Goal: Information Seeking & Learning: Learn about a topic

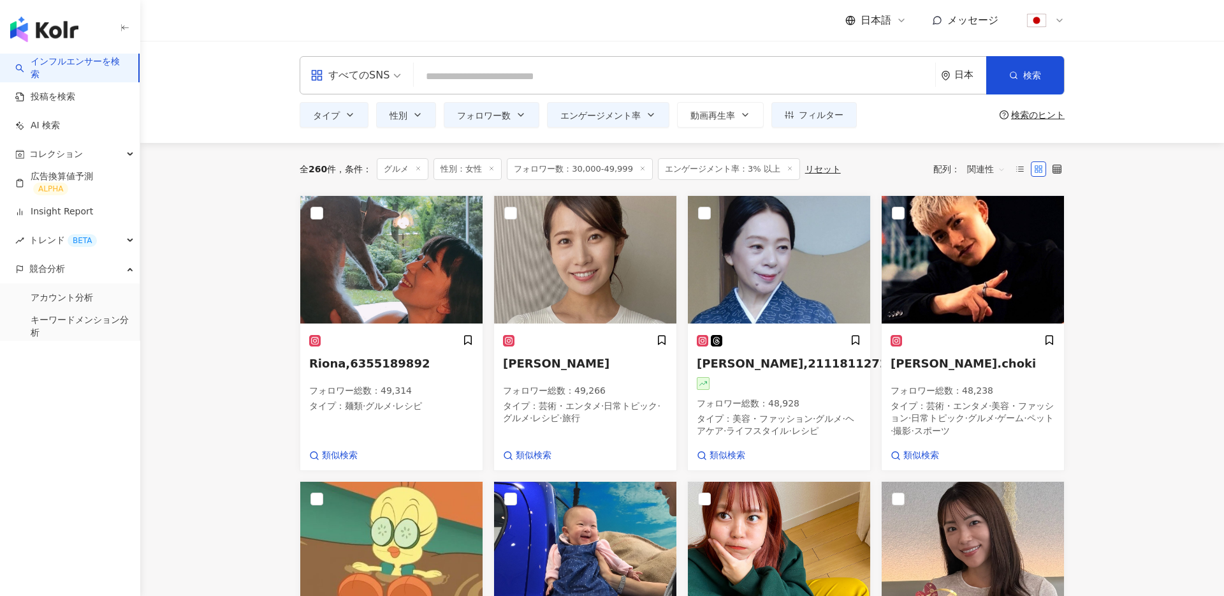
click at [585, 69] on input "search" at bounding box center [674, 76] width 511 height 24
click at [374, 85] on div "すべてのSNS" at bounding box center [350, 75] width 79 height 20
click at [969, 79] on div "日本" at bounding box center [971, 75] width 32 height 11
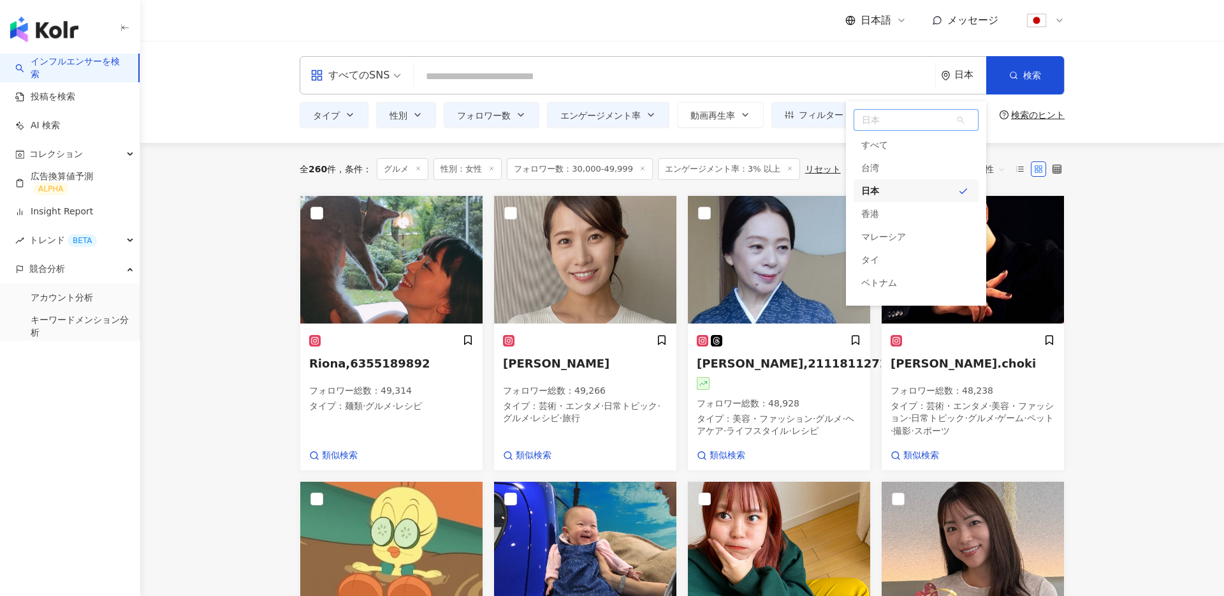
click at [890, 187] on div "日本" at bounding box center [916, 190] width 125 height 23
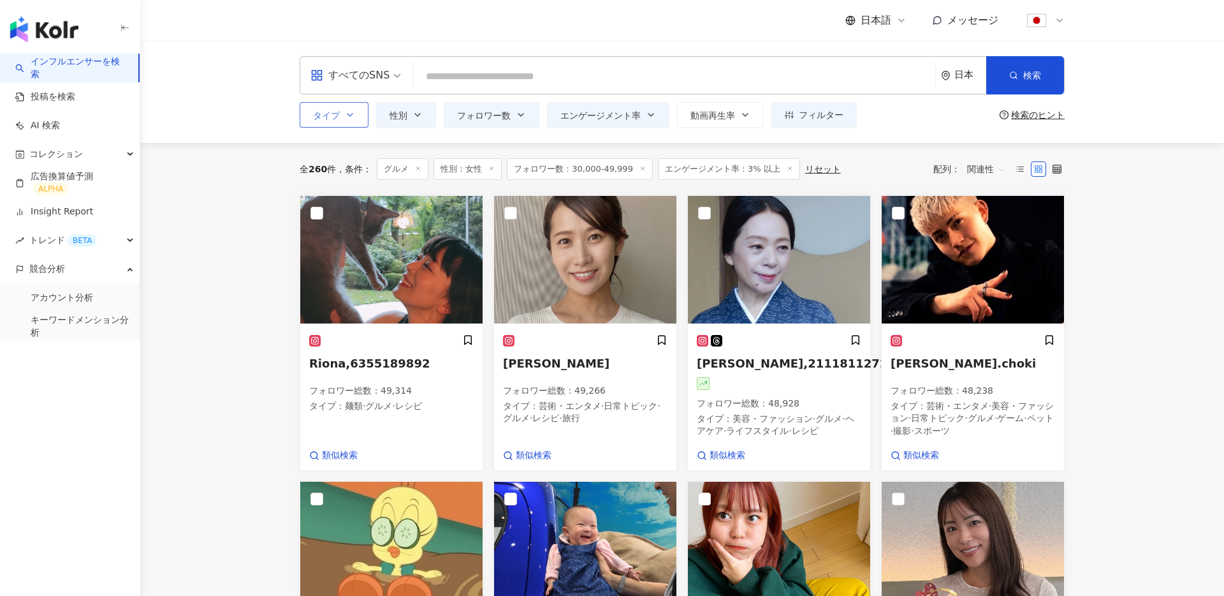
click at [340, 124] on button "タイプ" at bounding box center [334, 115] width 69 height 26
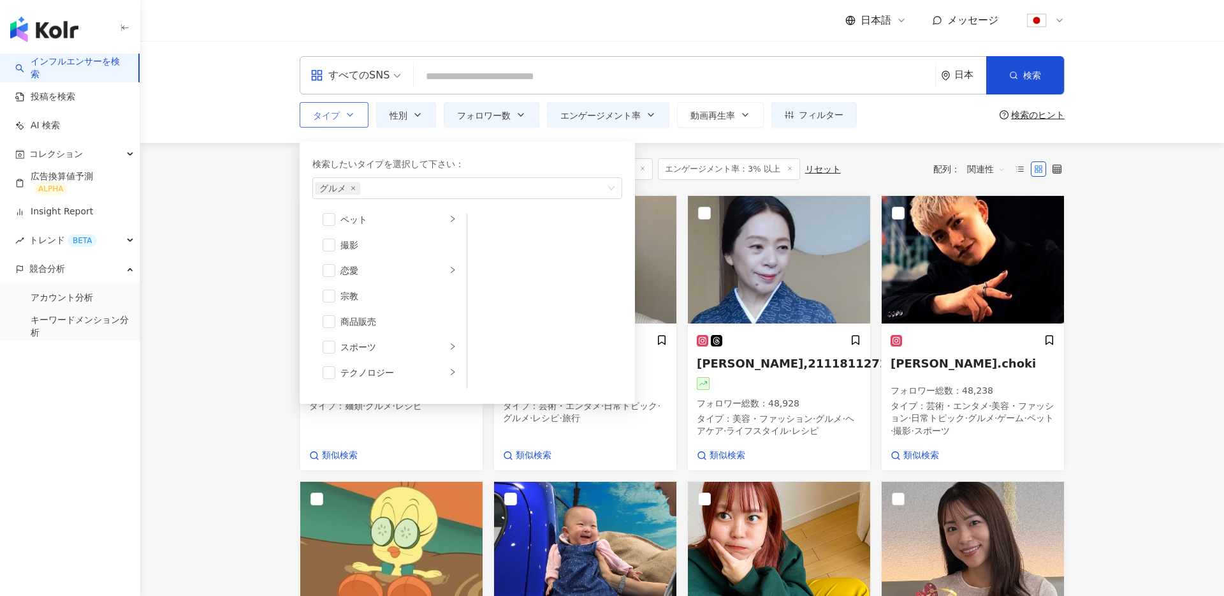
scroll to position [368, 0]
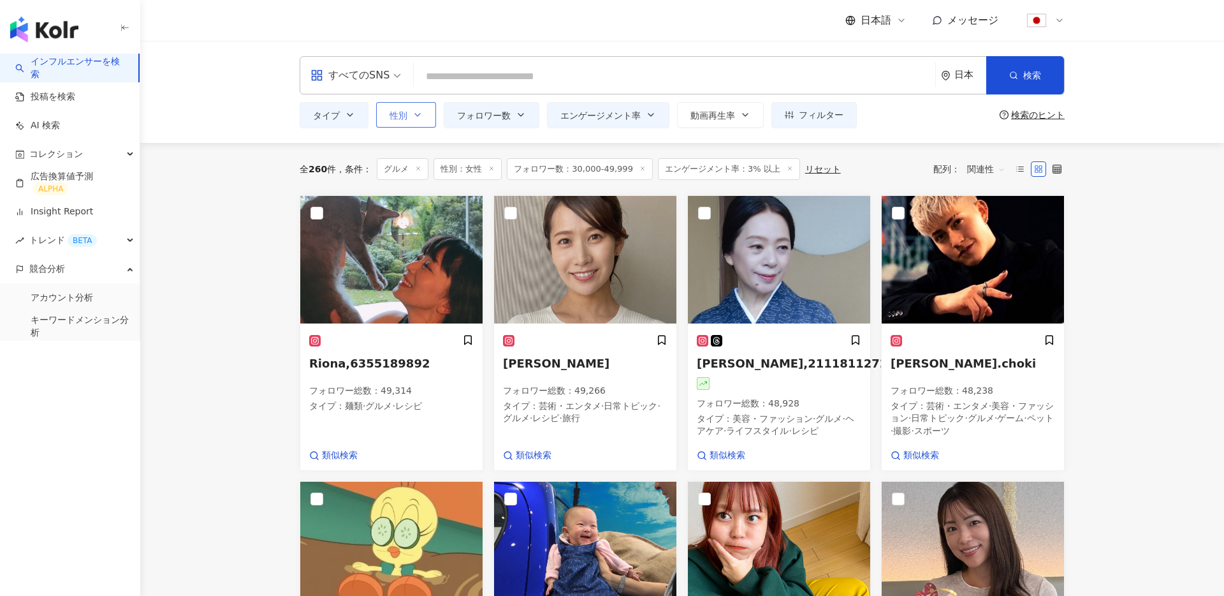
click at [418, 118] on icon "button" at bounding box center [418, 115] width 10 height 10
click at [481, 121] on button "フォロワー数" at bounding box center [492, 115] width 96 height 26
click at [771, 43] on div "すべてのSNS 日本 検索 タイプ 性別 フォロワー数 エンゲージメント率 動画再生率 フィルター 指定なし 女性 男性 他の ***** - ***** 指…" at bounding box center [682, 92] width 1084 height 102
click at [538, 268] on img at bounding box center [585, 260] width 182 height 128
click at [420, 167] on line at bounding box center [418, 168] width 3 height 3
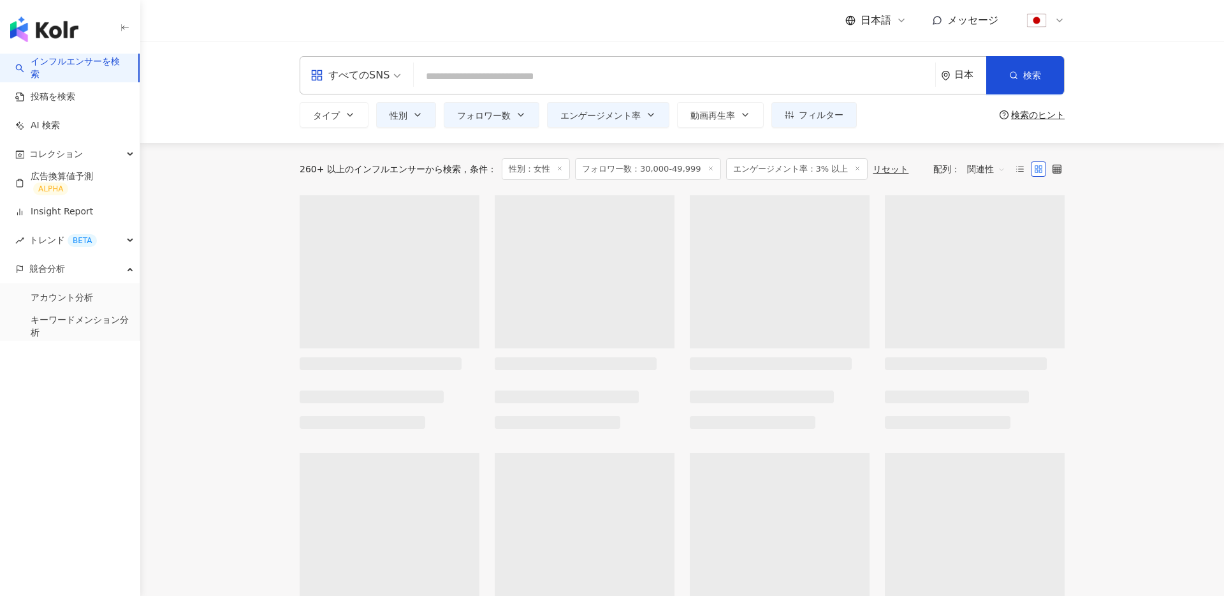
click at [559, 170] on icon at bounding box center [560, 168] width 6 height 6
click at [638, 165] on div "2,271+ 以上のインフルエンサーから検索 条件 ： フォロワー数：30,000-49,999 エンゲージメント率：3% 以上 リセット" at bounding box center [572, 169] width 545 height 22
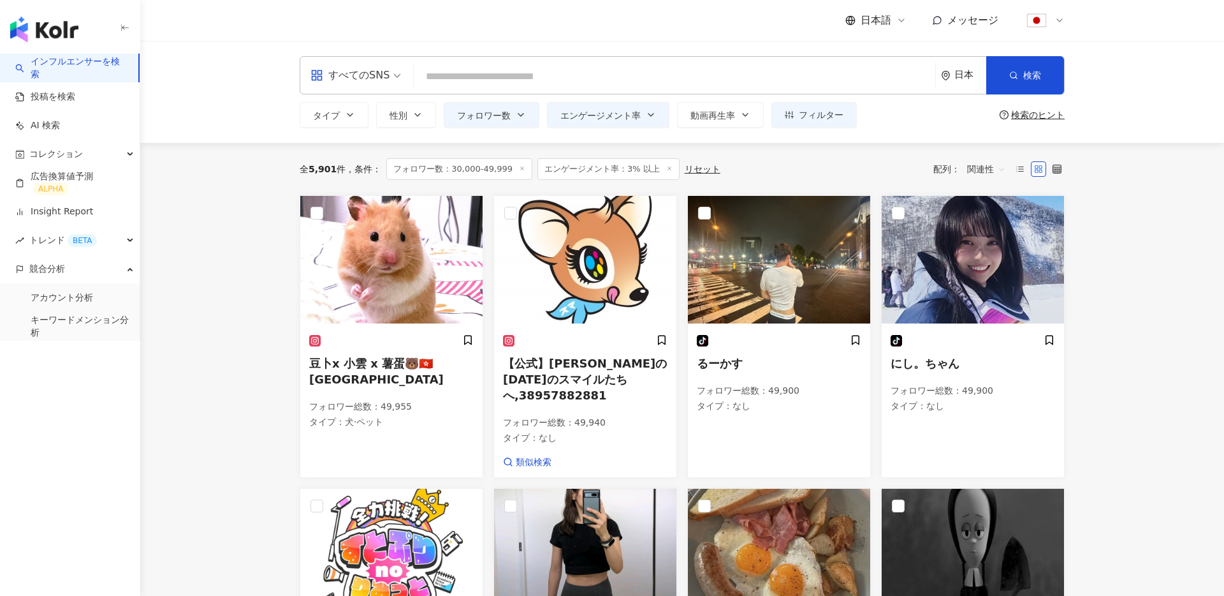
click at [670, 167] on icon at bounding box center [669, 168] width 6 height 6
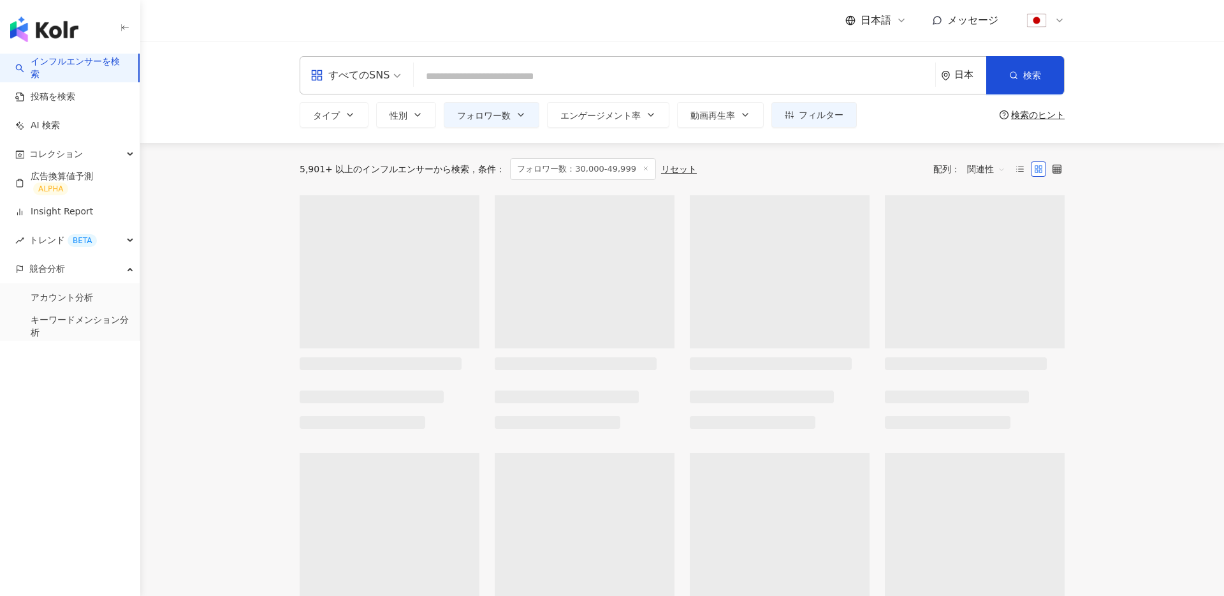
click at [639, 168] on div "5,901+ 以上のインフルエンサーから検索 条件 ： フォロワー数：30,000-49,999 リセット 配列： 関連性" at bounding box center [682, 169] width 765 height 22
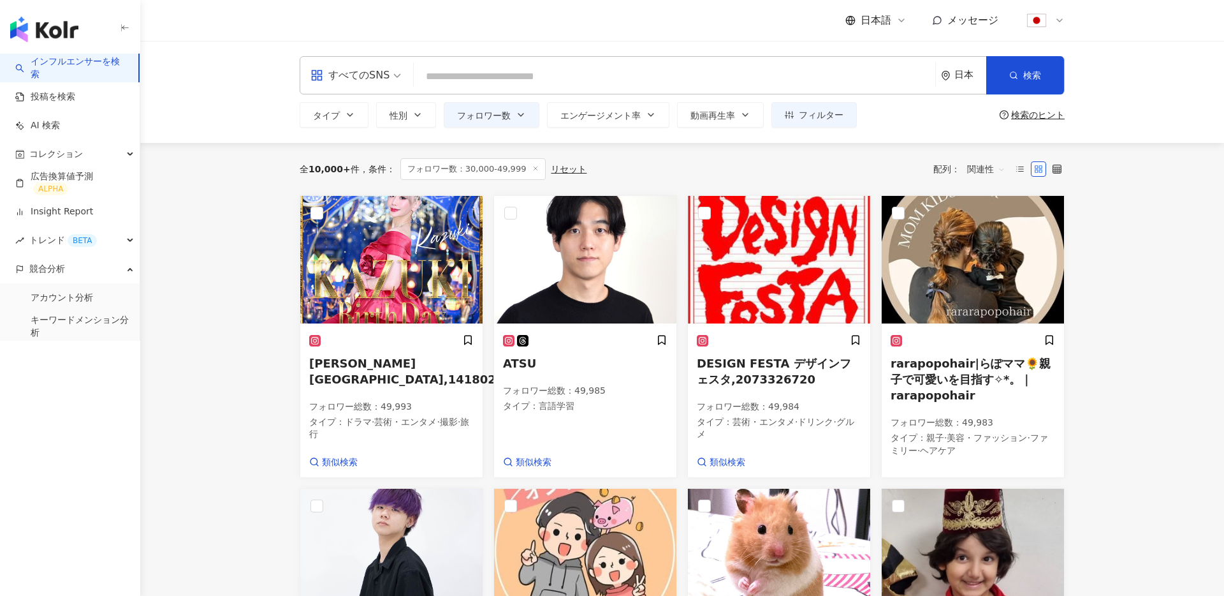
click at [438, 82] on input "search" at bounding box center [674, 76] width 511 height 24
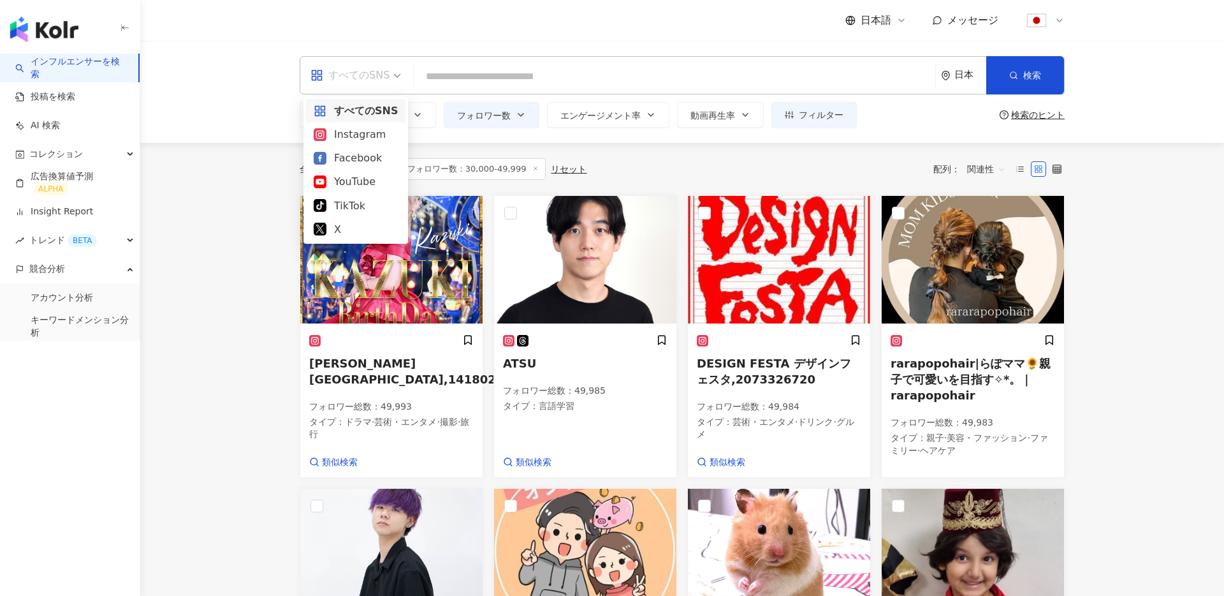
click at [379, 66] on div "すべてのSNS" at bounding box center [350, 75] width 79 height 20
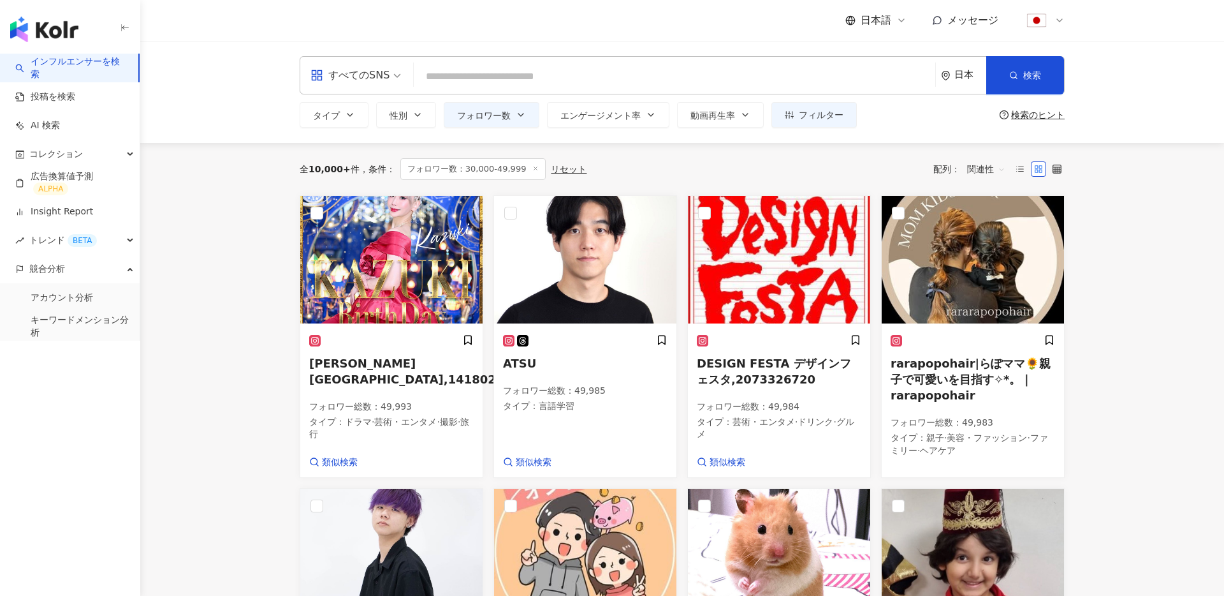
click at [480, 75] on input "search" at bounding box center [674, 76] width 511 height 24
click at [480, 112] on span "フォロワー数" at bounding box center [484, 115] width 54 height 10
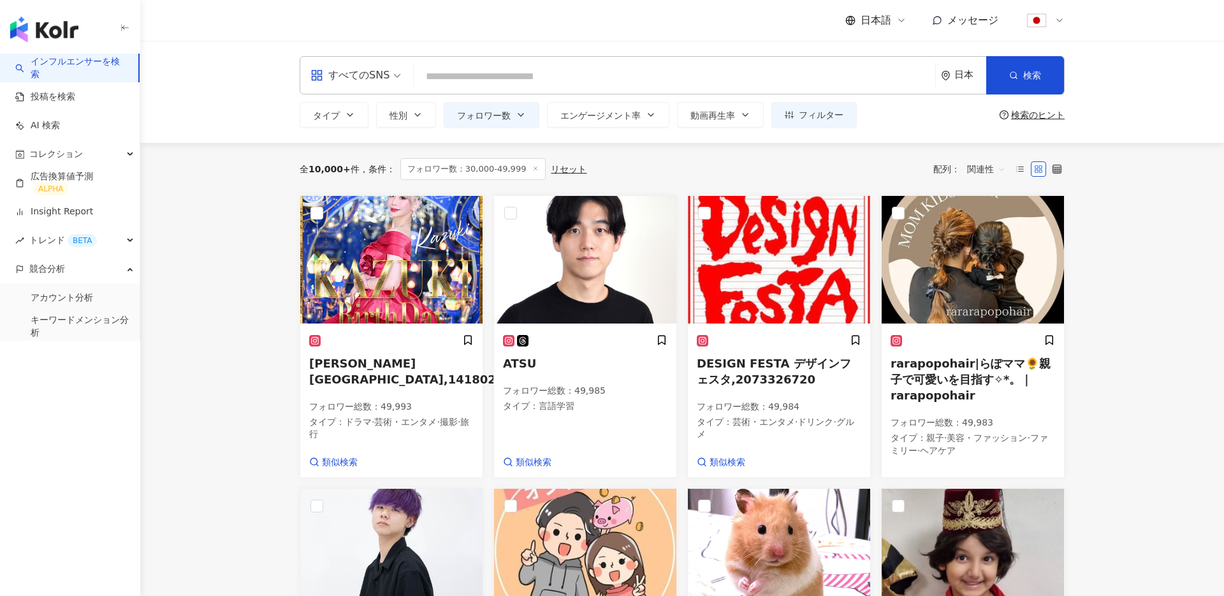
click at [535, 168] on icon at bounding box center [535, 168] width 6 height 6
click at [535, 168] on div "全 10,000+ 件 条件 ： フォロワー数：30,000-49,999 リセット 配列： 関連性" at bounding box center [682, 169] width 765 height 22
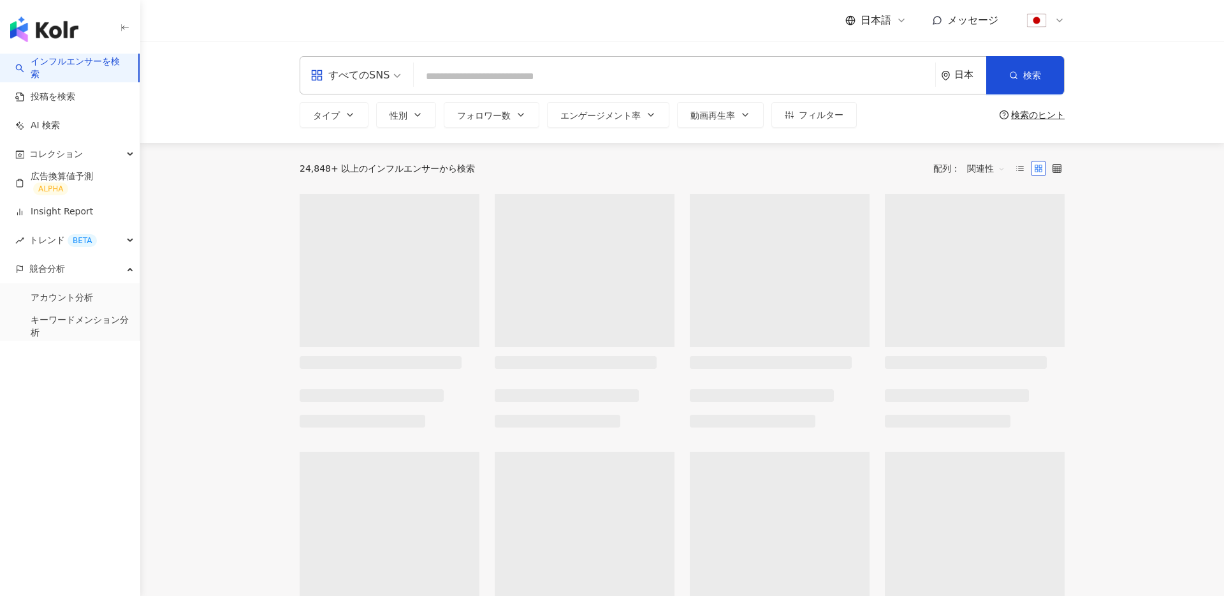
click at [515, 76] on input "search" at bounding box center [674, 76] width 511 height 24
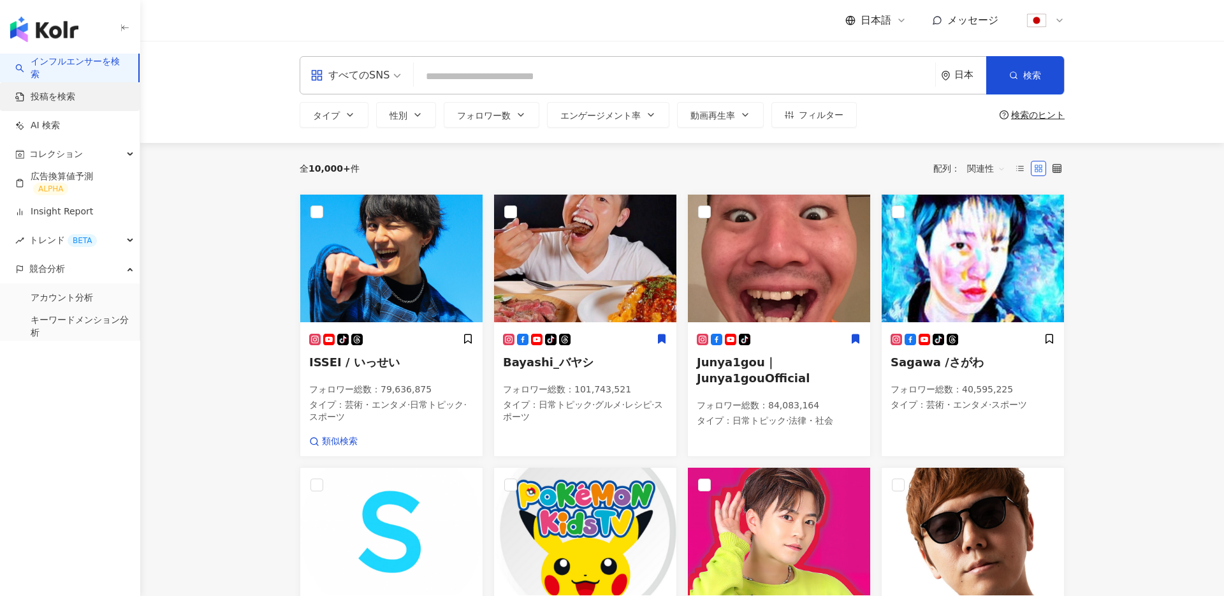
click at [75, 102] on link "投稿を検索" at bounding box center [45, 97] width 60 height 13
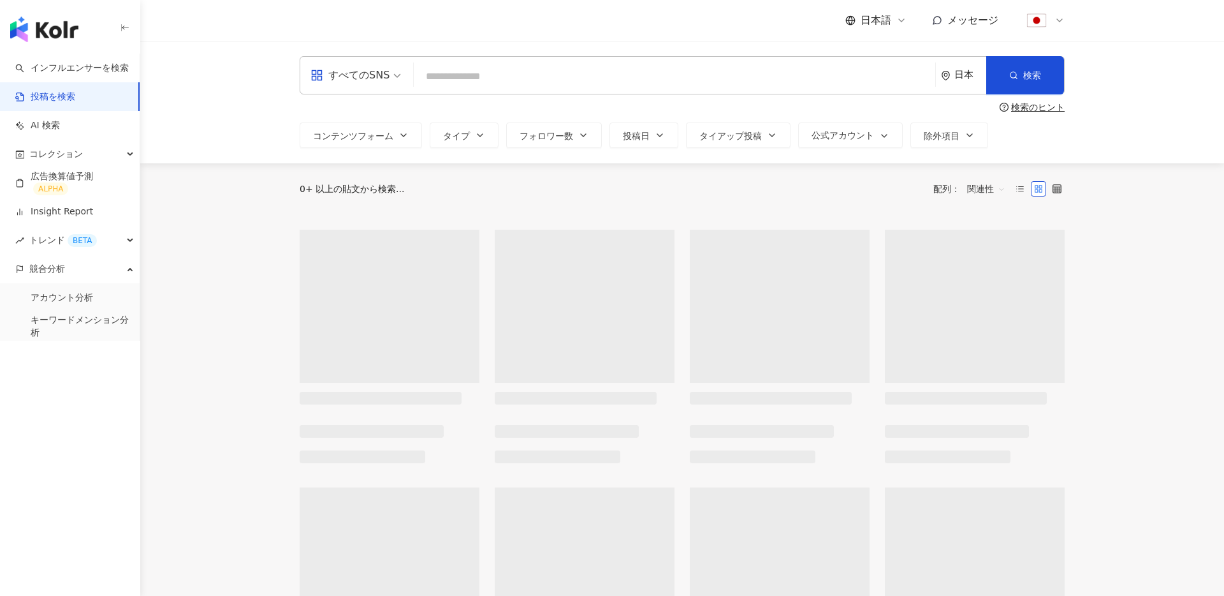
click at [533, 77] on input "search" at bounding box center [674, 75] width 511 height 27
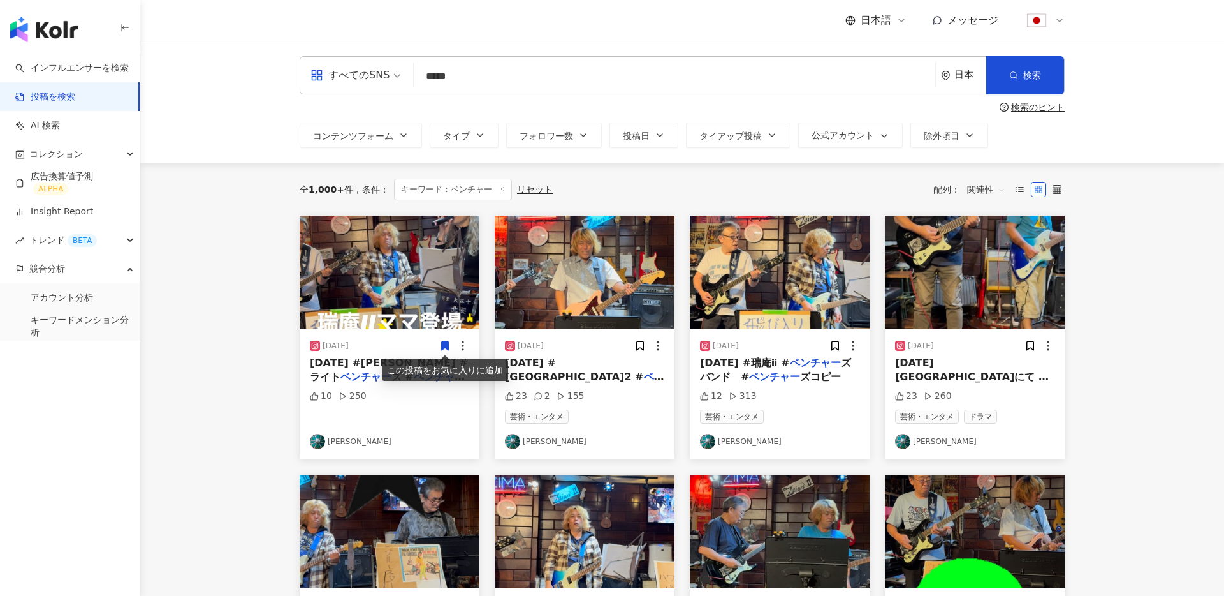
click at [424, 77] on input "*****" at bounding box center [674, 75] width 511 height 27
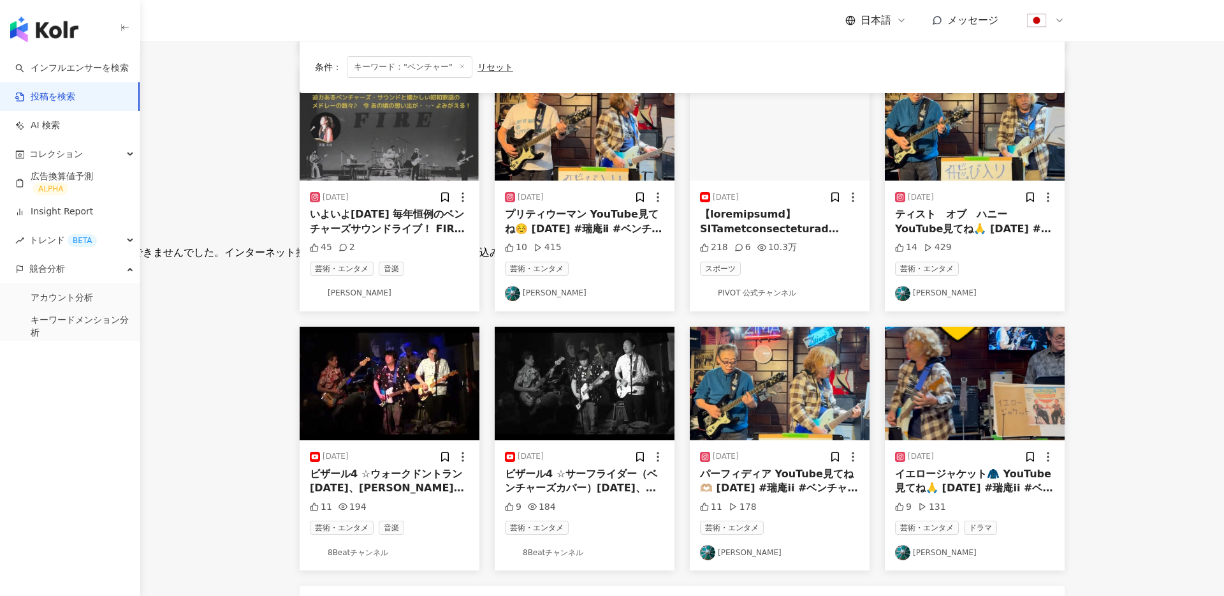
scroll to position [413, 0]
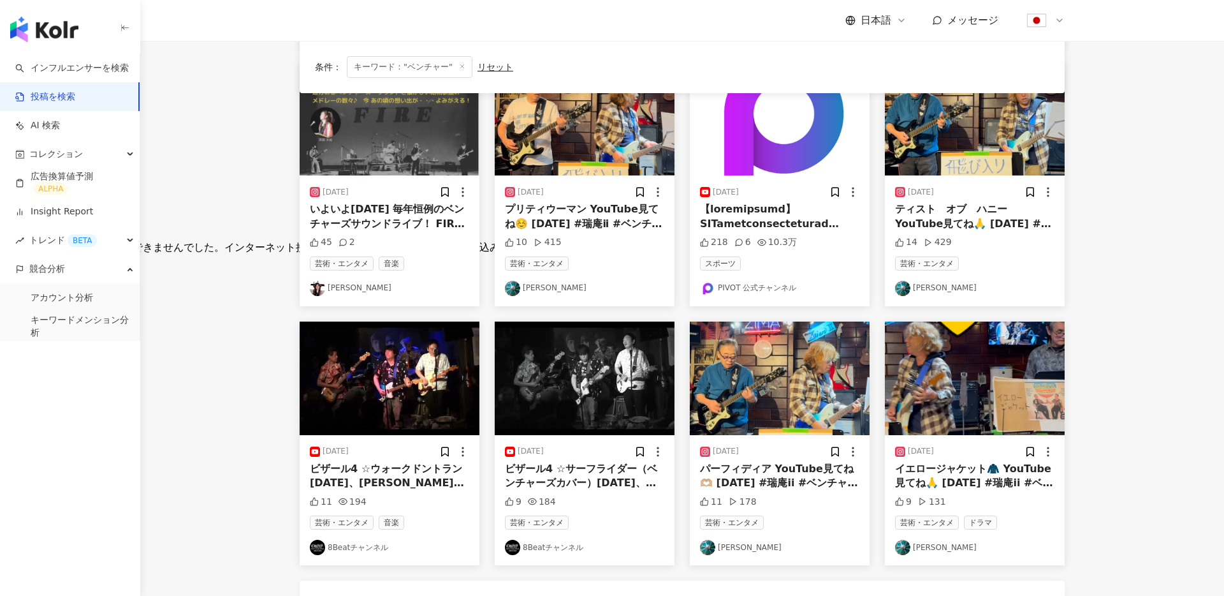
click at [772, 210] on span at bounding box center [852, 451] width 305 height 497
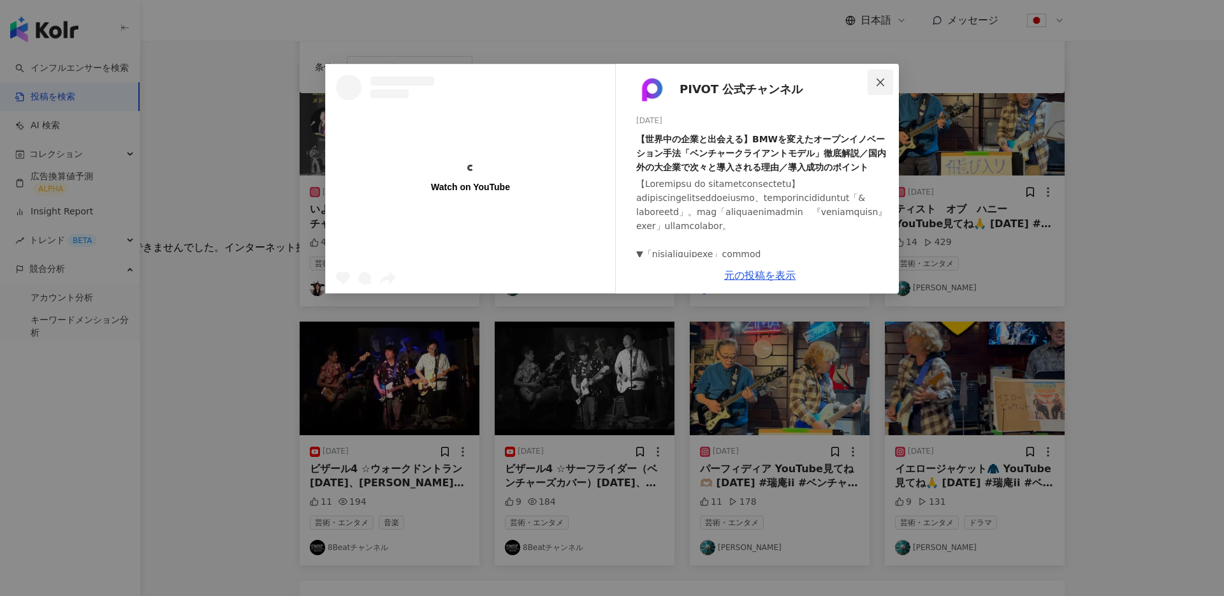
click at [883, 79] on icon "close" at bounding box center [881, 82] width 8 height 8
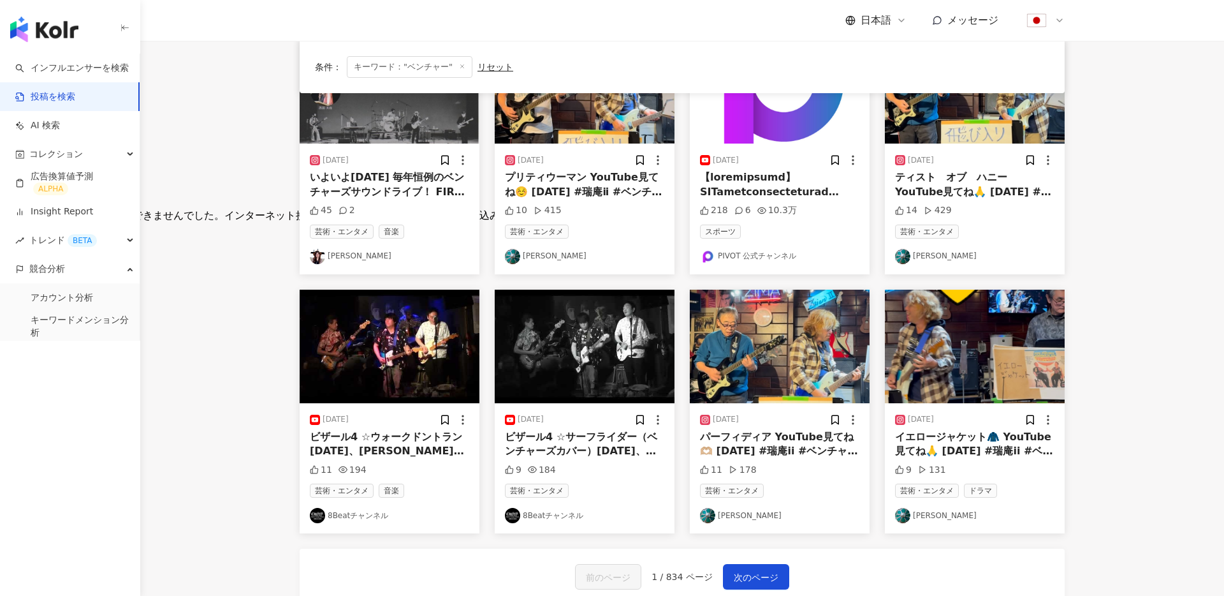
scroll to position [450, 0]
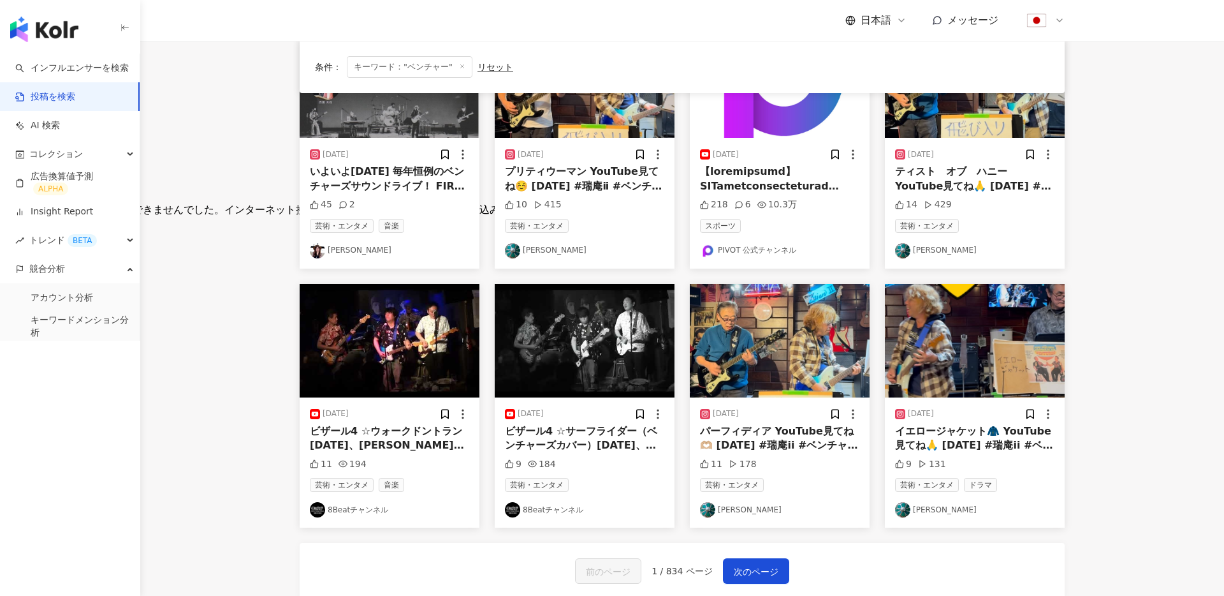
click at [610, 341] on img at bounding box center [585, 341] width 180 height 114
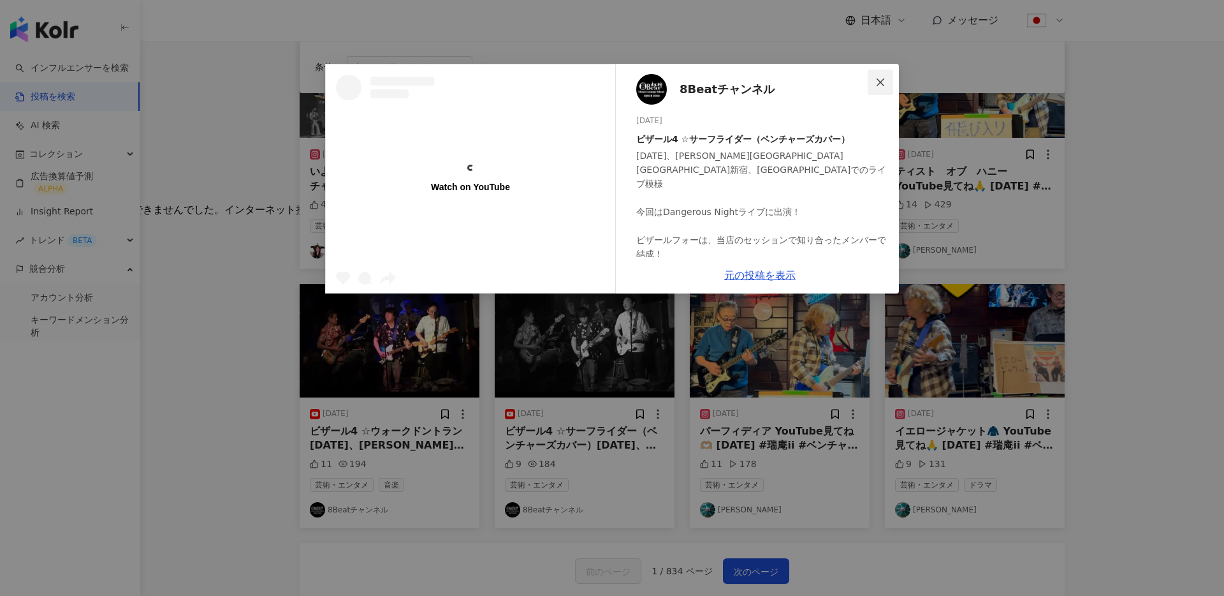
click at [882, 83] on icon "close" at bounding box center [881, 82] width 8 height 8
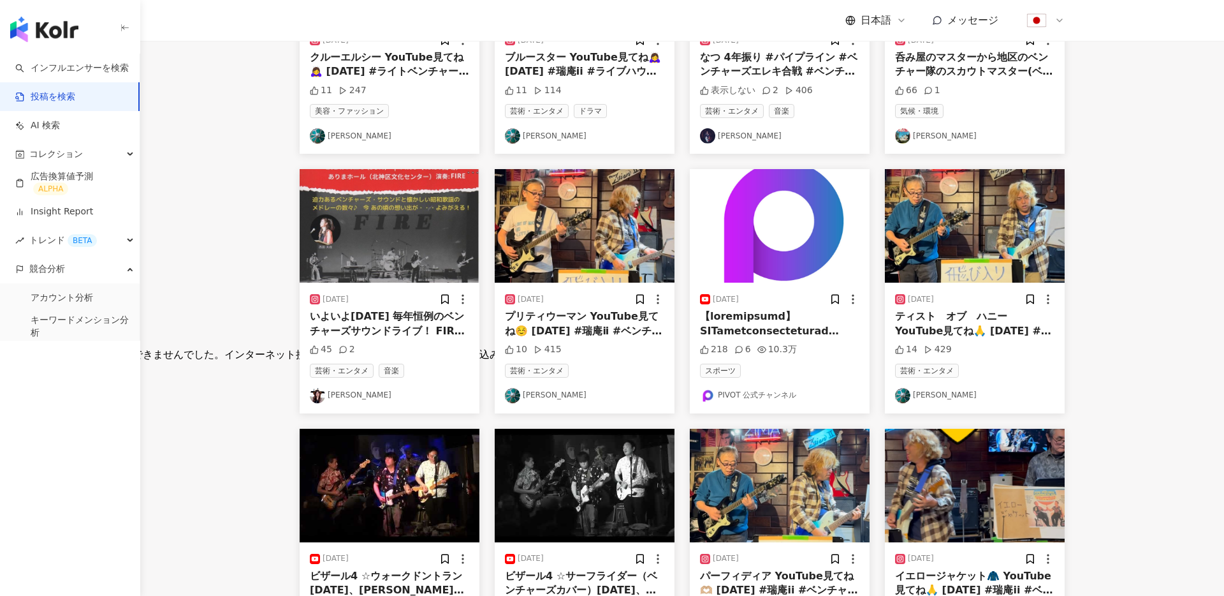
scroll to position [0, 0]
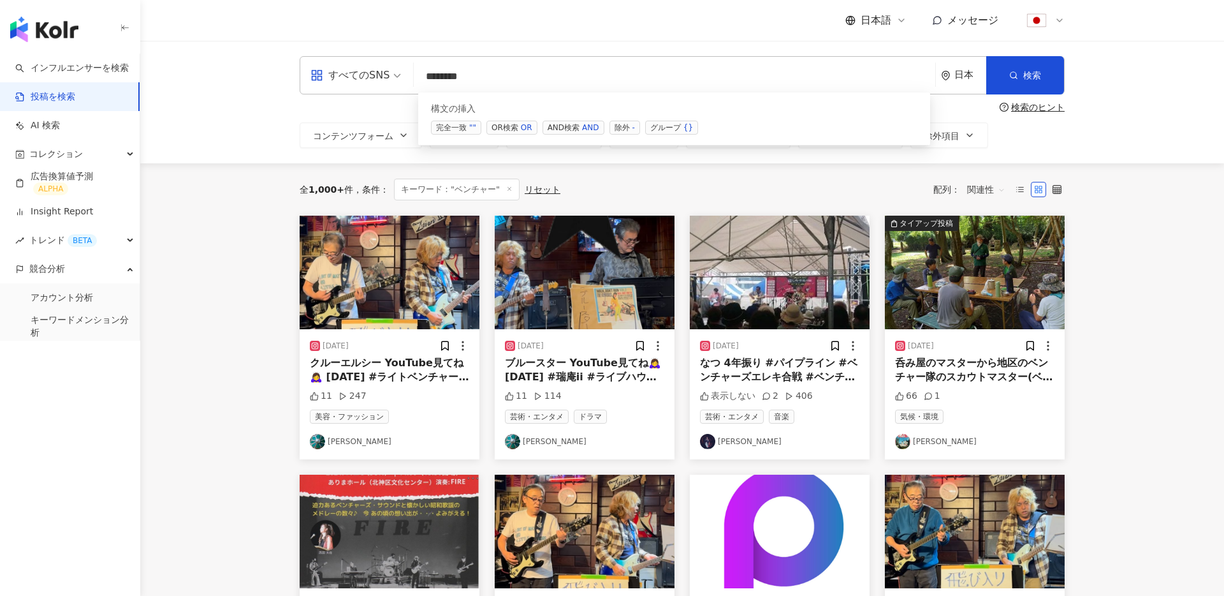
click at [515, 75] on input "*******" at bounding box center [674, 75] width 511 height 27
type input "**********"
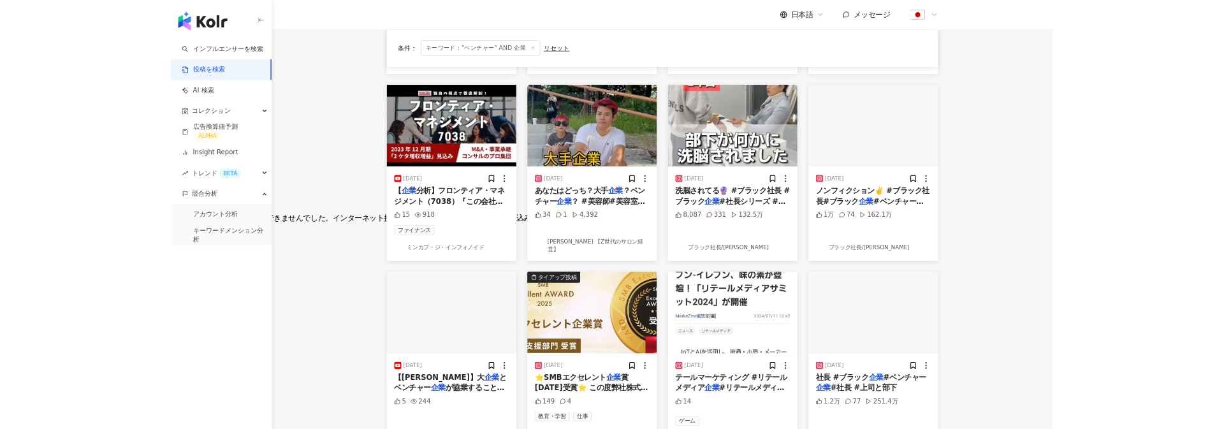
scroll to position [358, 0]
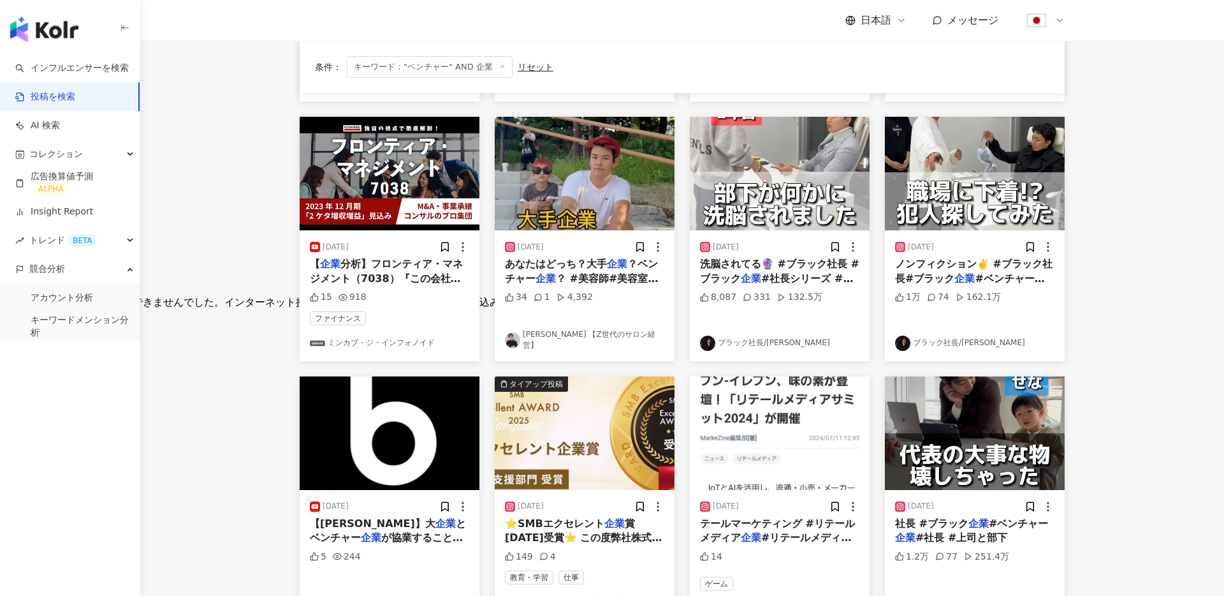
click at [534, 343] on link "中川 俊樹 【Z世代のサロン経営】" at bounding box center [584, 340] width 159 height 22
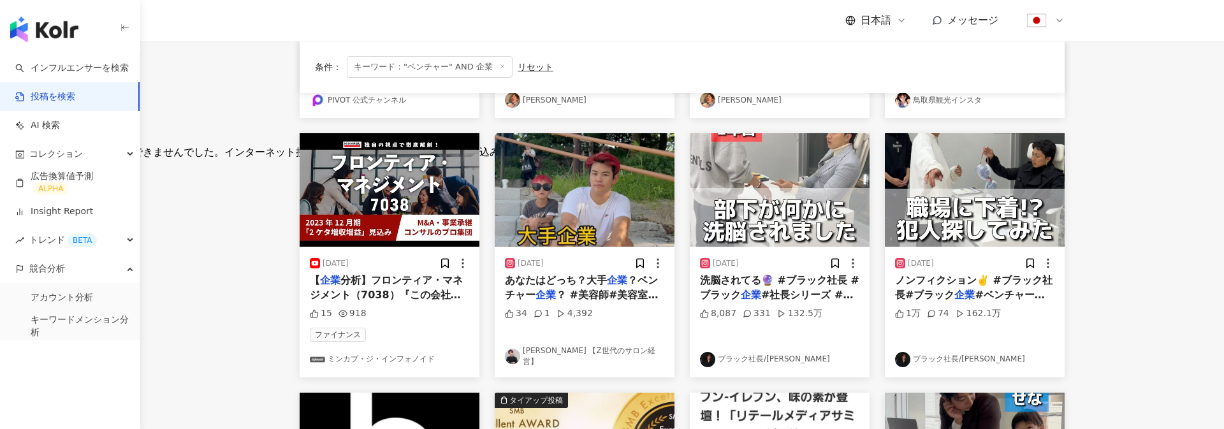
scroll to position [339, 0]
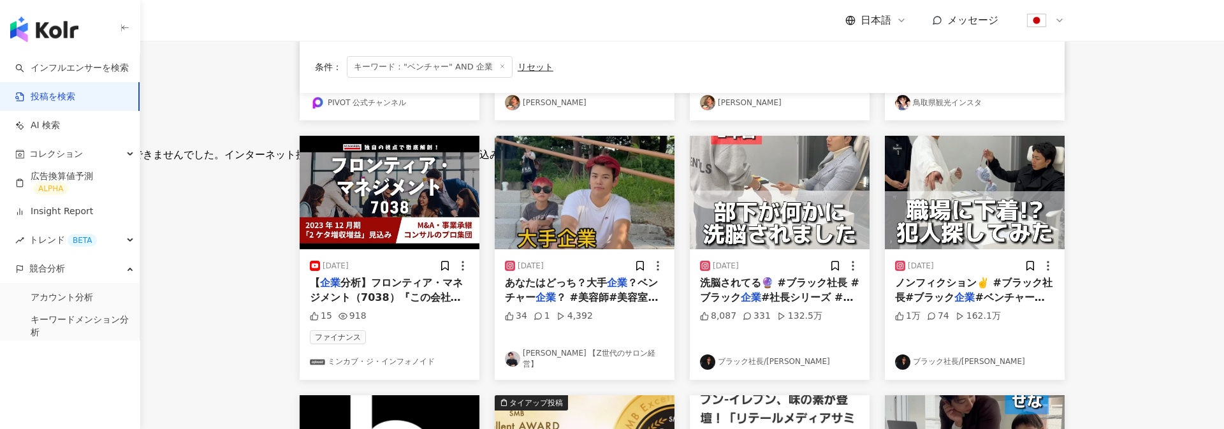
click at [60, 99] on link "投稿を検索" at bounding box center [45, 97] width 60 height 13
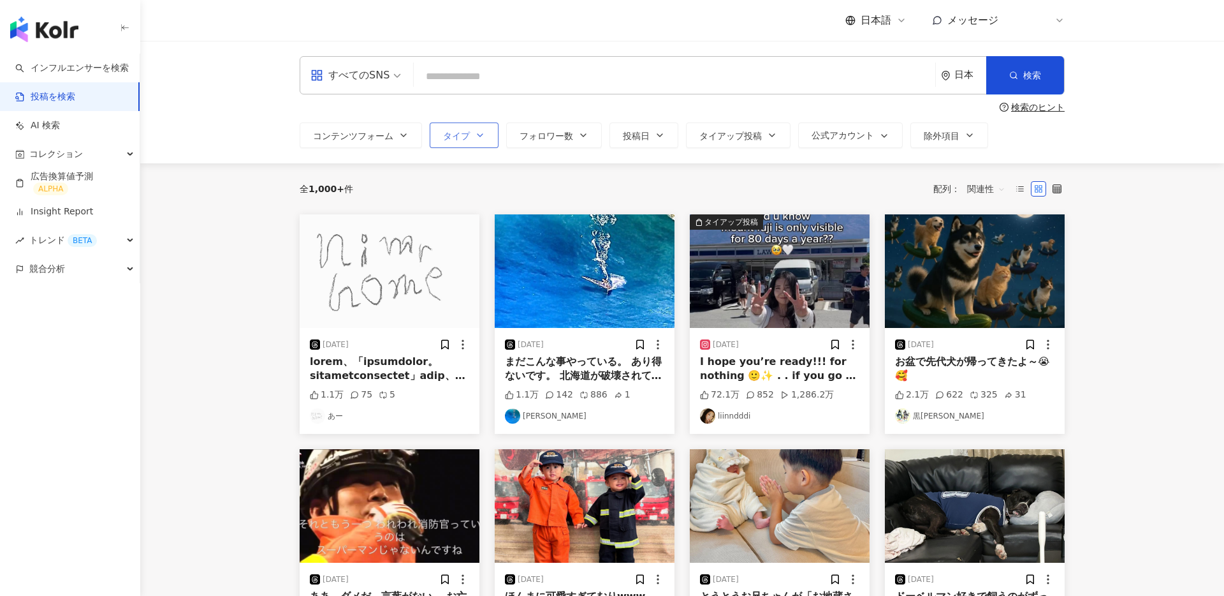
click at [476, 134] on icon "button" at bounding box center [480, 135] width 10 height 10
click at [258, 194] on main "すべてのSNS 日本 検索 searchOperator 構文の挿入 完全一致 "" OR検索 OR AND検索 AND 除外 - グループ {} 検索のヒン…" at bounding box center [682, 529] width 1084 height 976
click at [509, 71] on input "search" at bounding box center [674, 75] width 511 height 27
click at [393, 71] on span "すべてのSNS" at bounding box center [356, 75] width 91 height 20
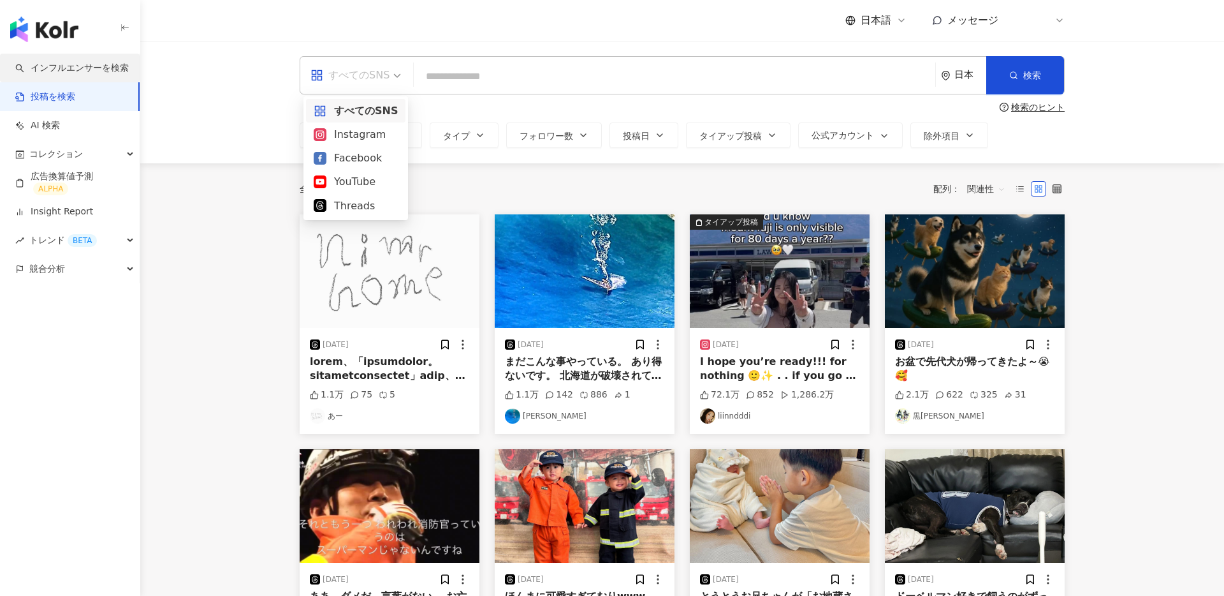
click at [82, 73] on link "インフルエンサーを検索" at bounding box center [72, 68] width 114 height 13
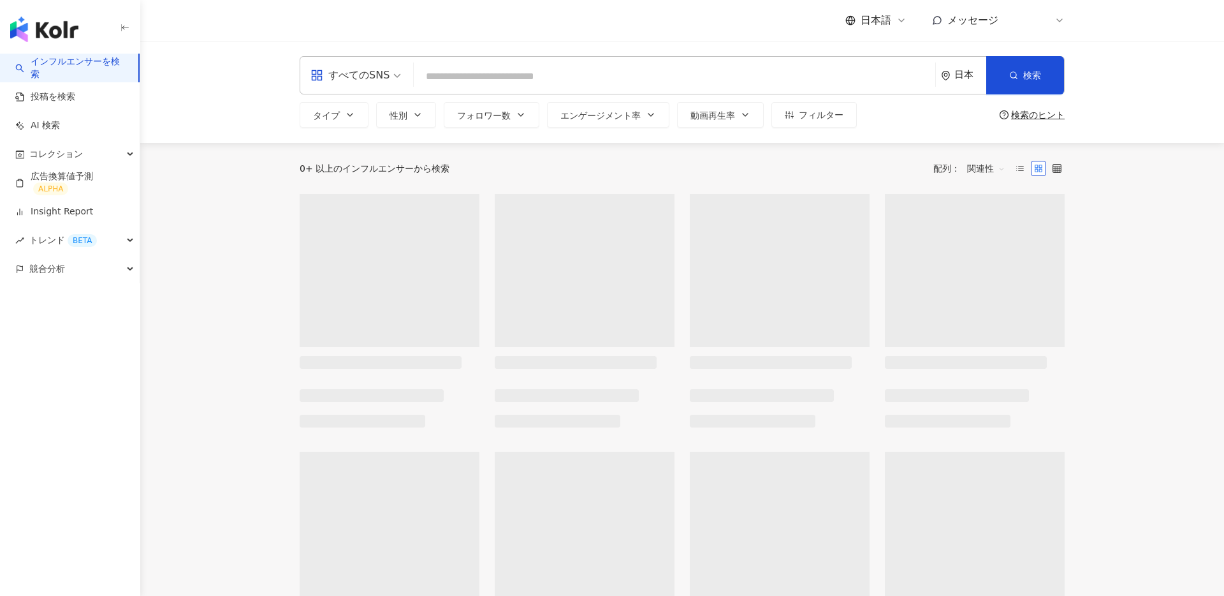
click at [377, 79] on div "すべてのSNS" at bounding box center [350, 75] width 79 height 20
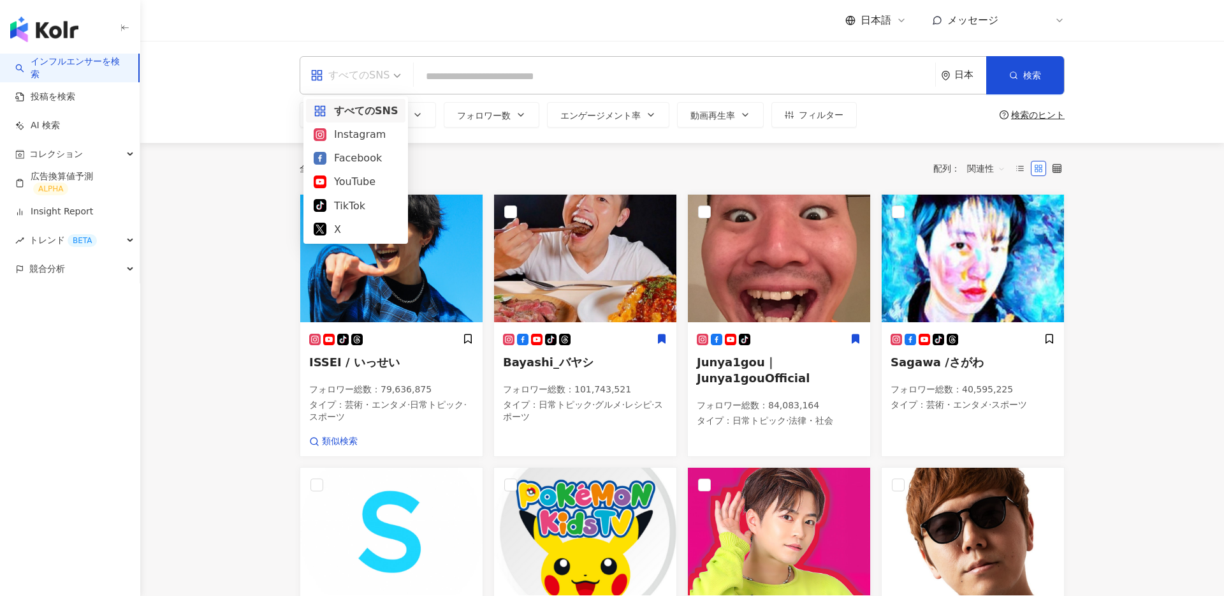
click at [962, 78] on div "日本" at bounding box center [971, 75] width 32 height 11
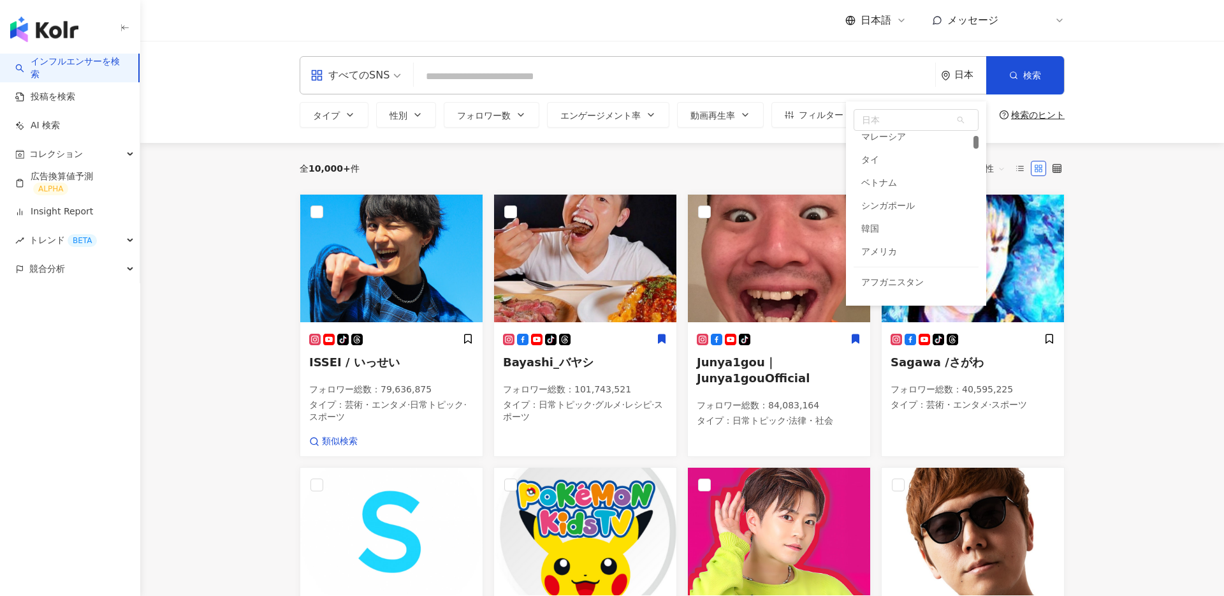
scroll to position [101, 0]
click at [684, 84] on input "search" at bounding box center [674, 76] width 511 height 24
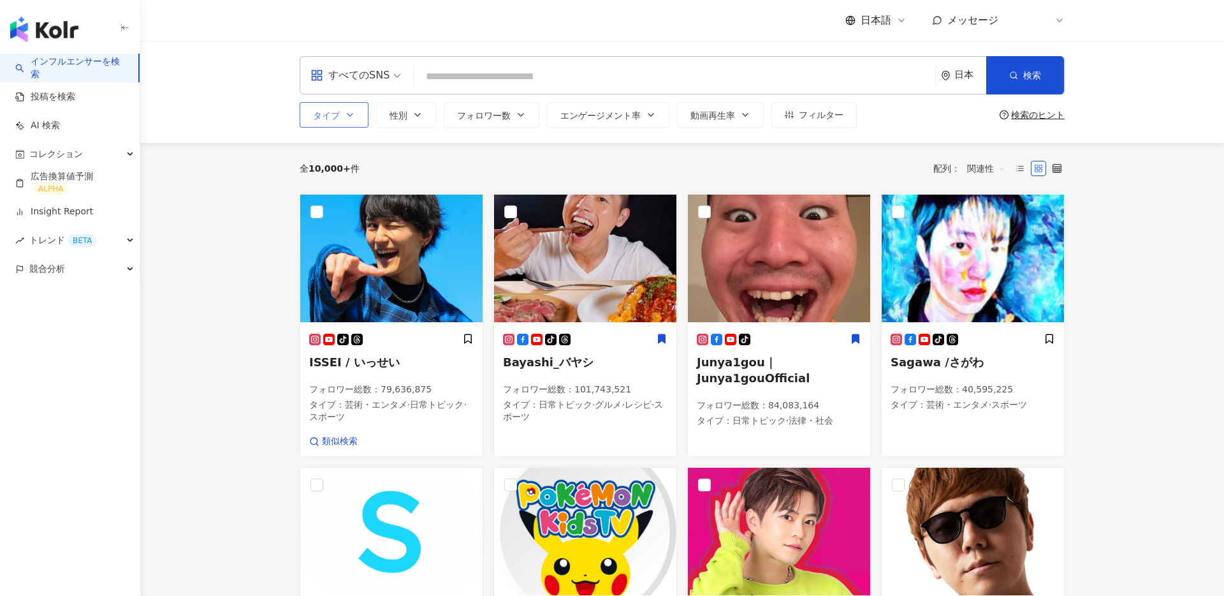
click at [359, 119] on button "タイプ" at bounding box center [334, 115] width 69 height 26
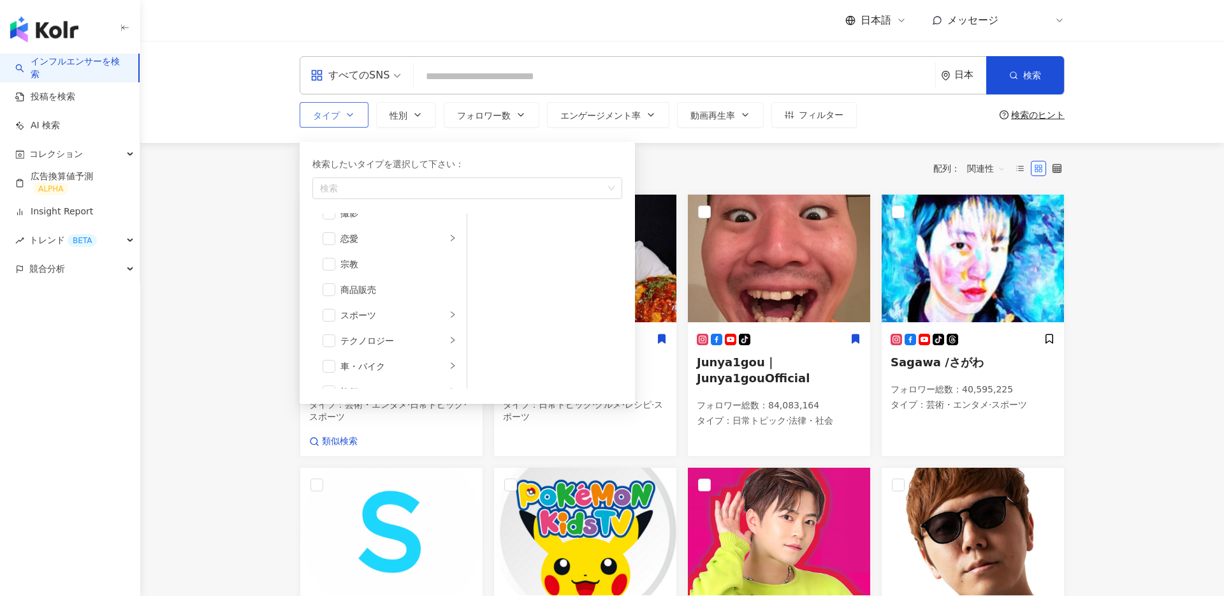
scroll to position [400, 0]
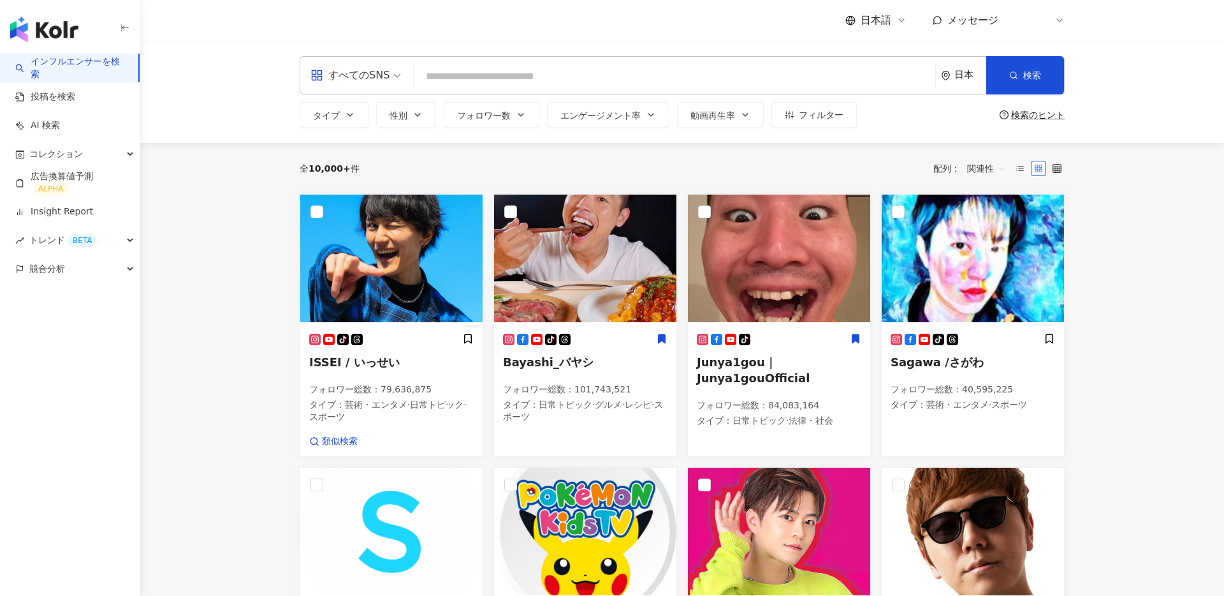
click at [413, 114] on icon "button" at bounding box center [418, 115] width 10 height 10
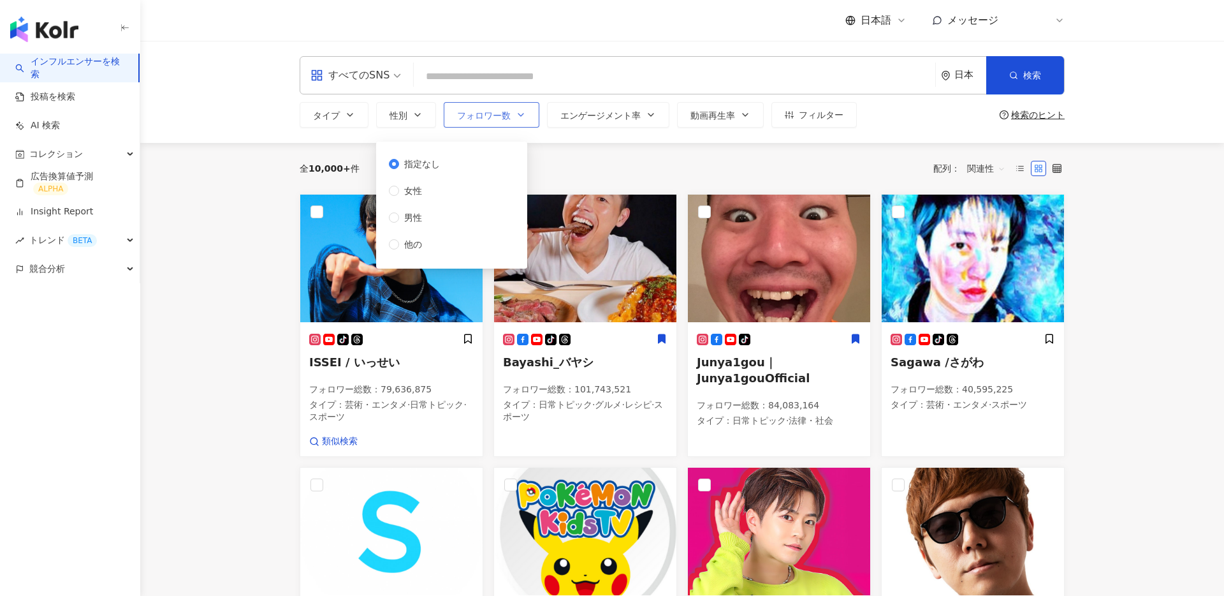
click at [480, 115] on span "フォロワー数" at bounding box center [484, 115] width 54 height 10
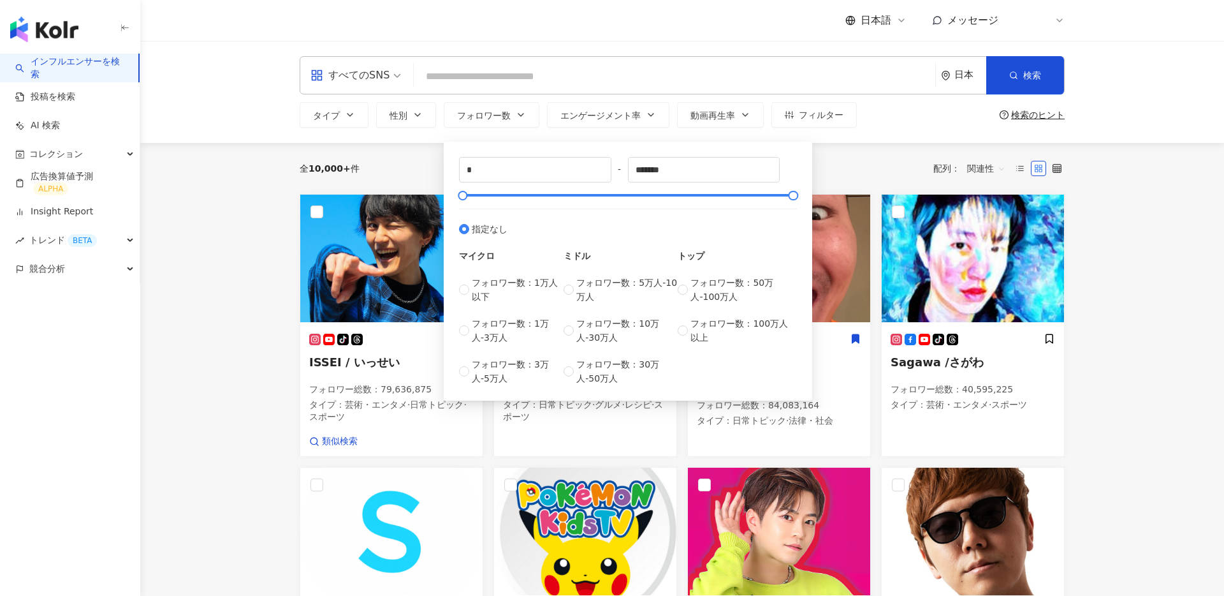
click at [863, 156] on div "全 10,000+ 件 配列： 関連性" at bounding box center [682, 168] width 765 height 51
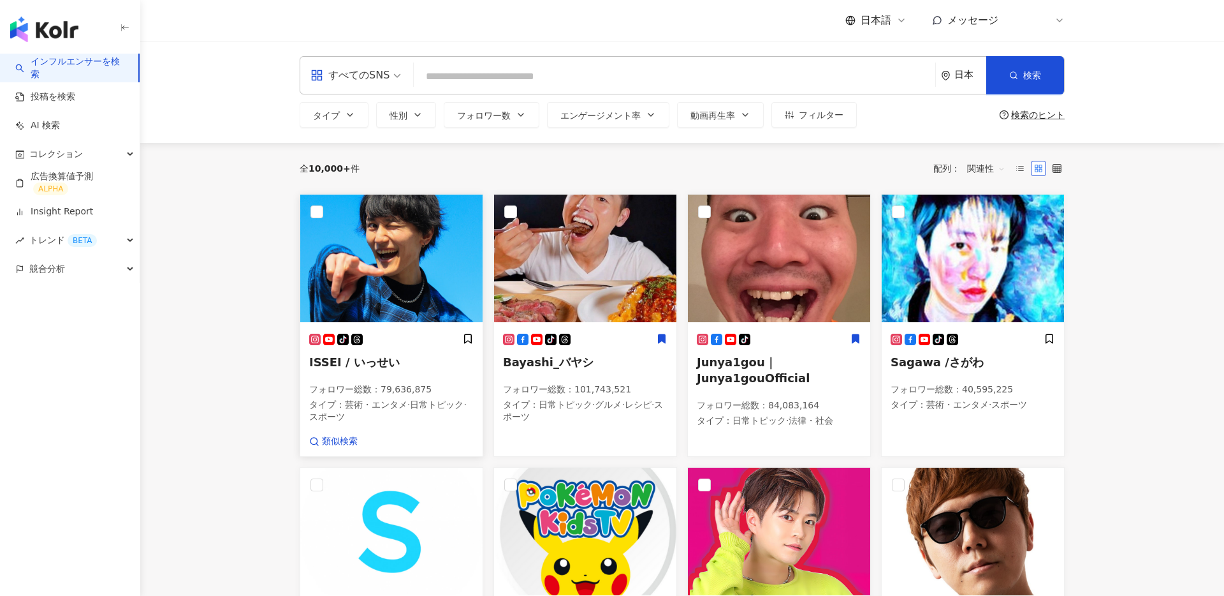
click at [387, 266] on img at bounding box center [391, 258] width 182 height 128
click at [475, 77] on input "search" at bounding box center [674, 76] width 511 height 24
click at [770, 74] on input "search" at bounding box center [674, 76] width 511 height 24
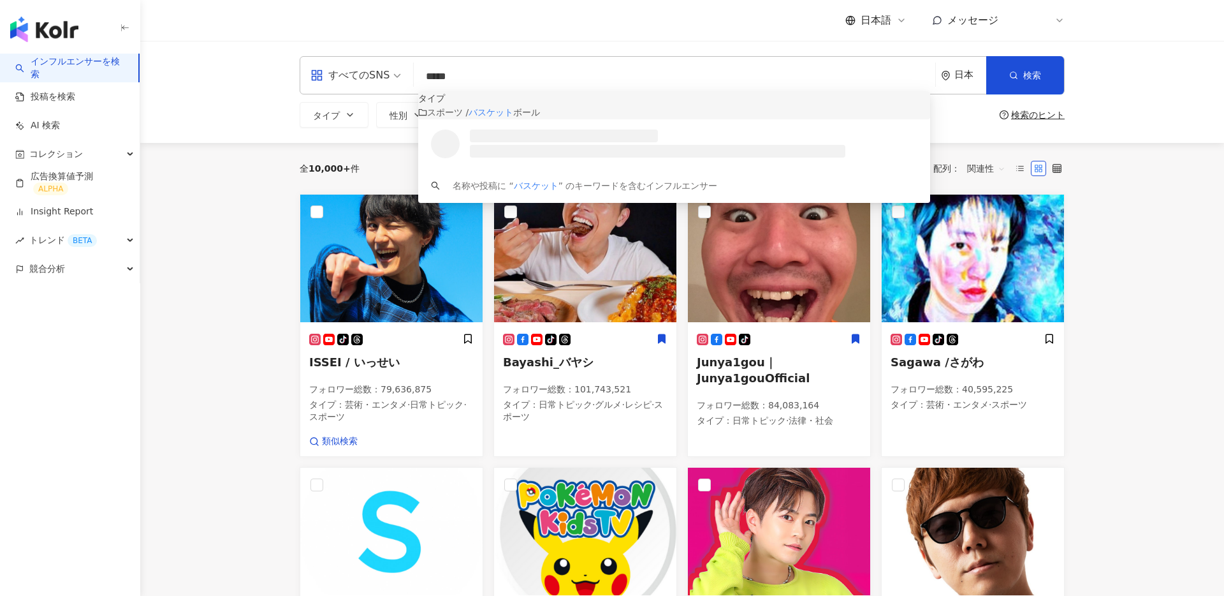
type input "*****"
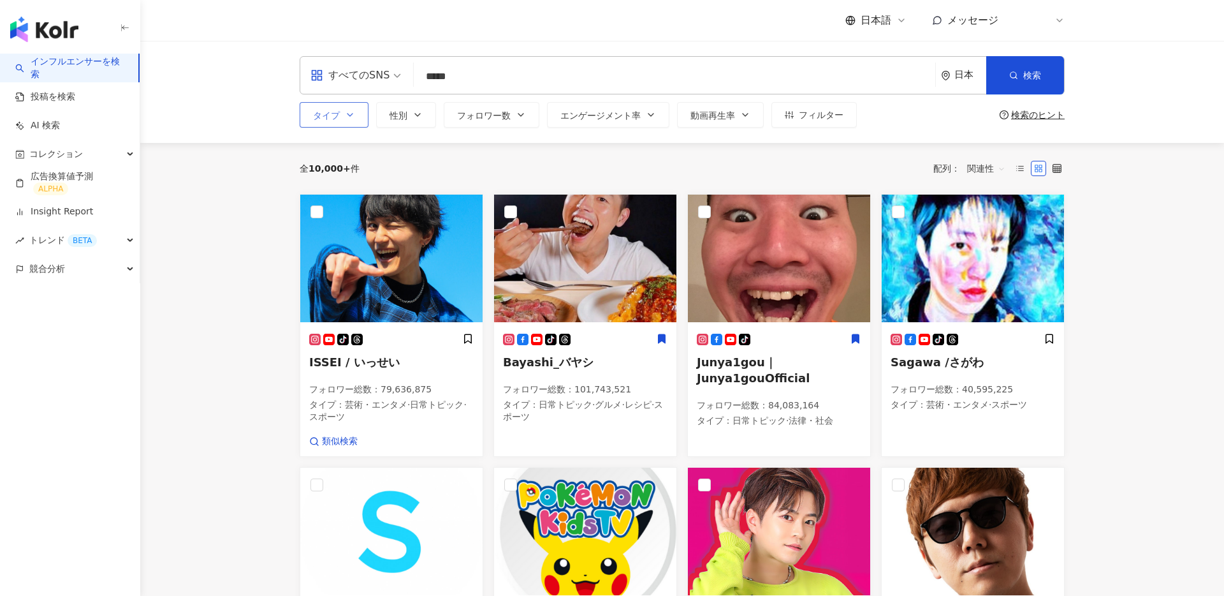
click at [337, 115] on span "タイプ" at bounding box center [326, 115] width 27 height 10
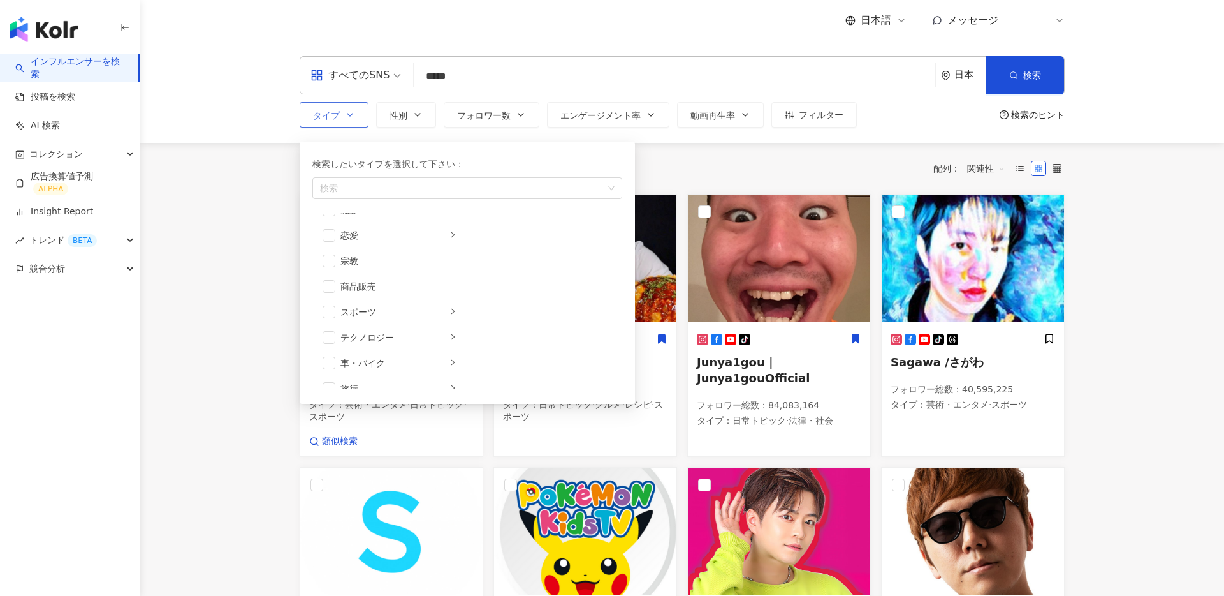
scroll to position [405, 0]
click at [334, 305] on span "button" at bounding box center [329, 308] width 13 height 13
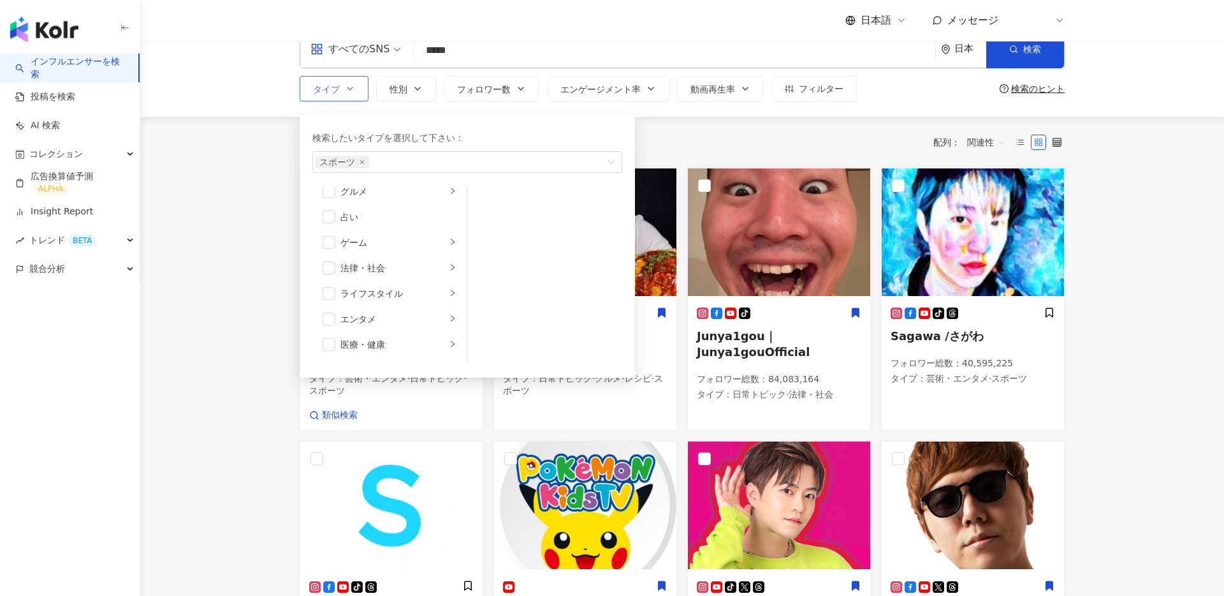
scroll to position [189, 0]
click at [329, 296] on span "button" at bounding box center [329, 294] width 13 height 13
click at [334, 312] on span "button" at bounding box center [329, 315] width 13 height 13
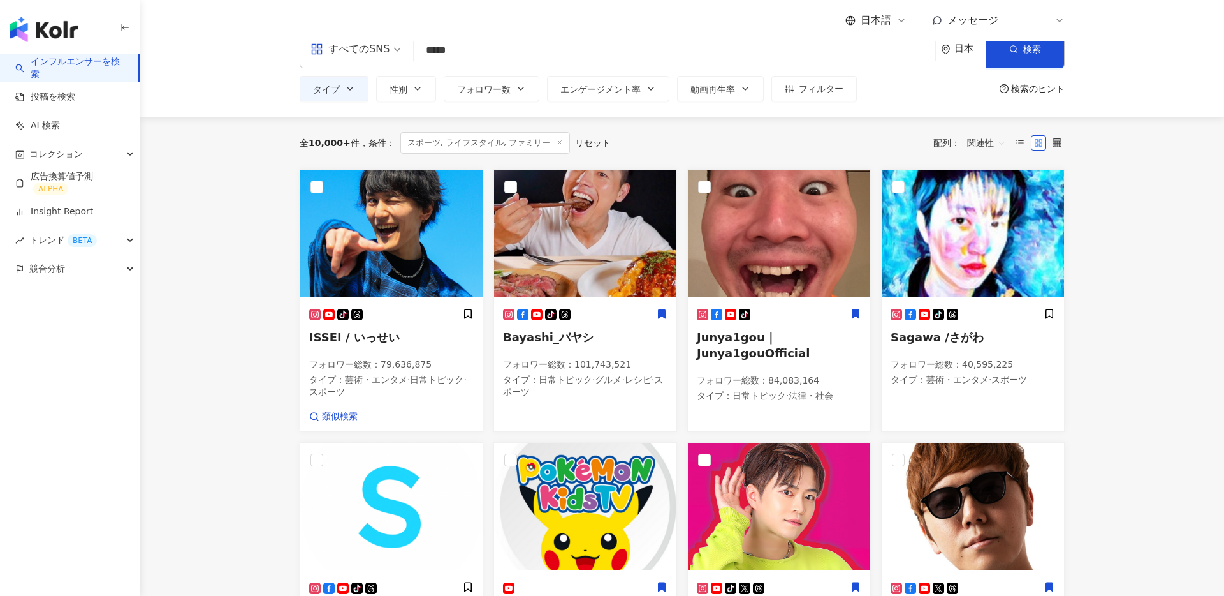
click at [400, 68] on span at bounding box center [356, 49] width 91 height 37
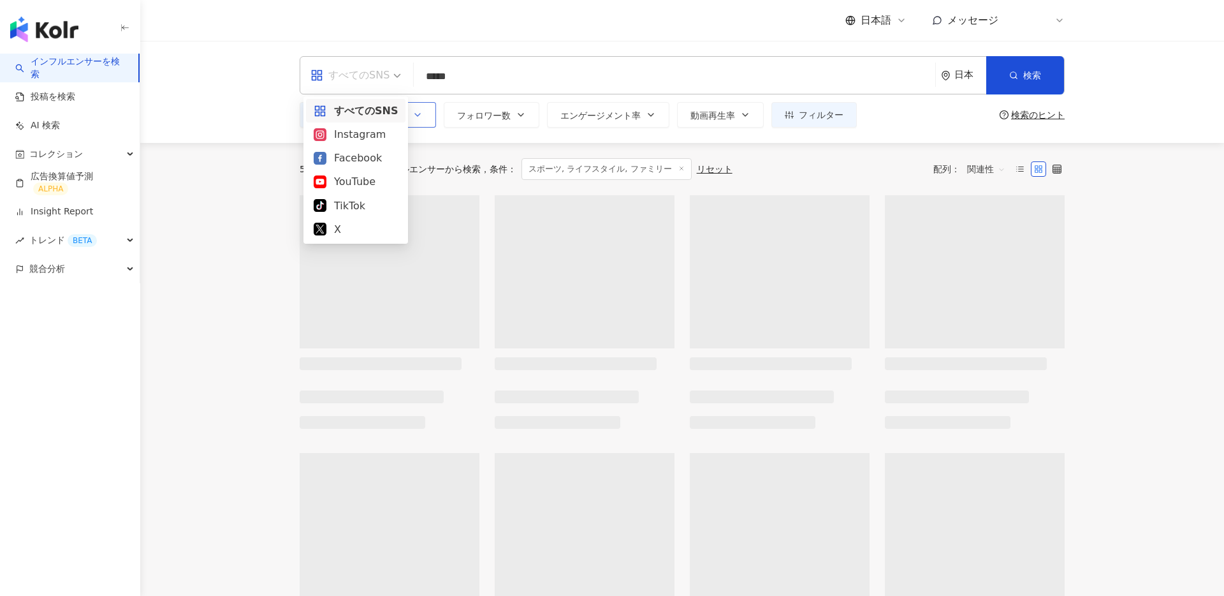
click at [423, 110] on button "性別" at bounding box center [406, 115] width 60 height 26
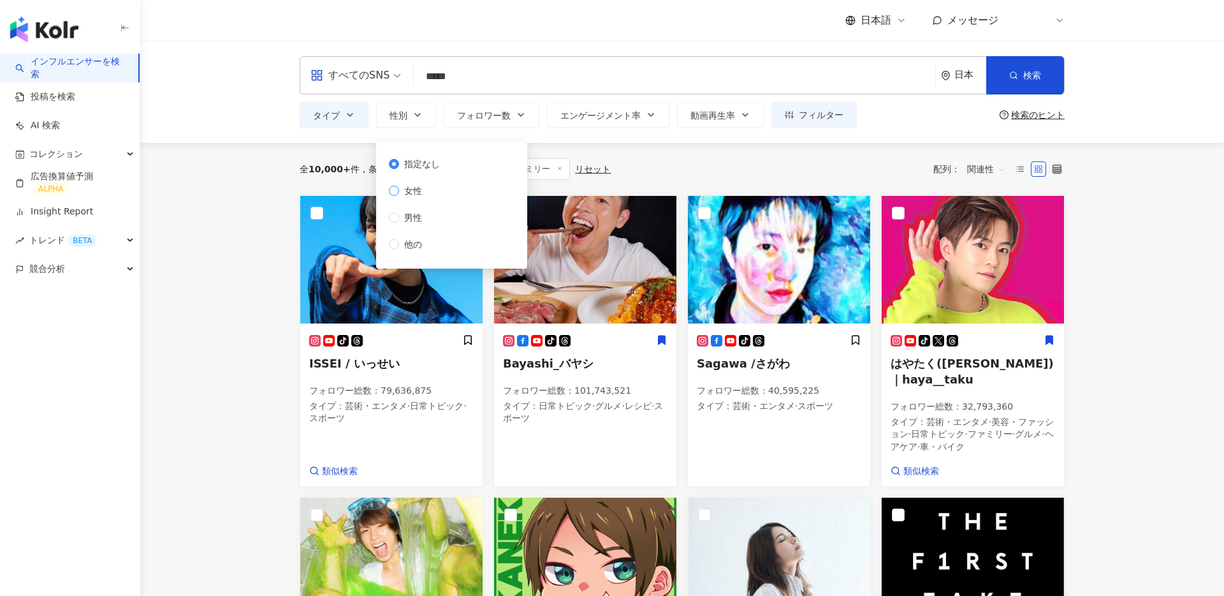
click at [398, 196] on label "女性" at bounding box center [417, 191] width 56 height 14
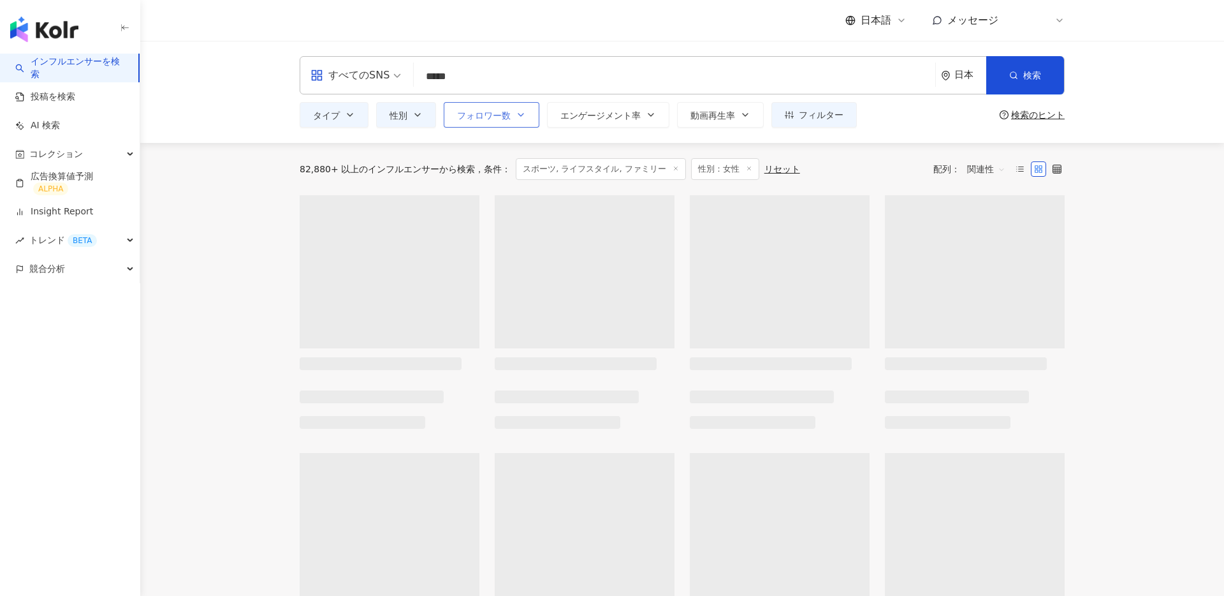
click at [468, 119] on span "フォロワー数" at bounding box center [484, 115] width 54 height 10
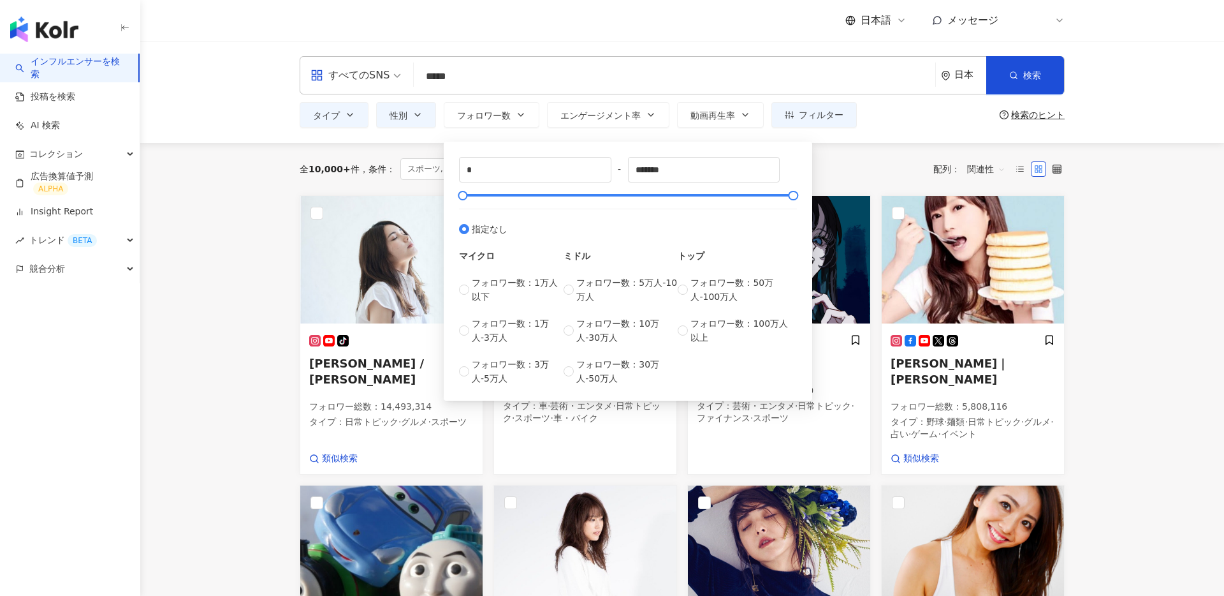
click at [636, 42] on div "すべてのSNS ***** 日本 検索 customizedTag loading タイプ スポーツ / バスケット ボール 名称や投稿に “ バスケット ”…" at bounding box center [682, 92] width 1084 height 102
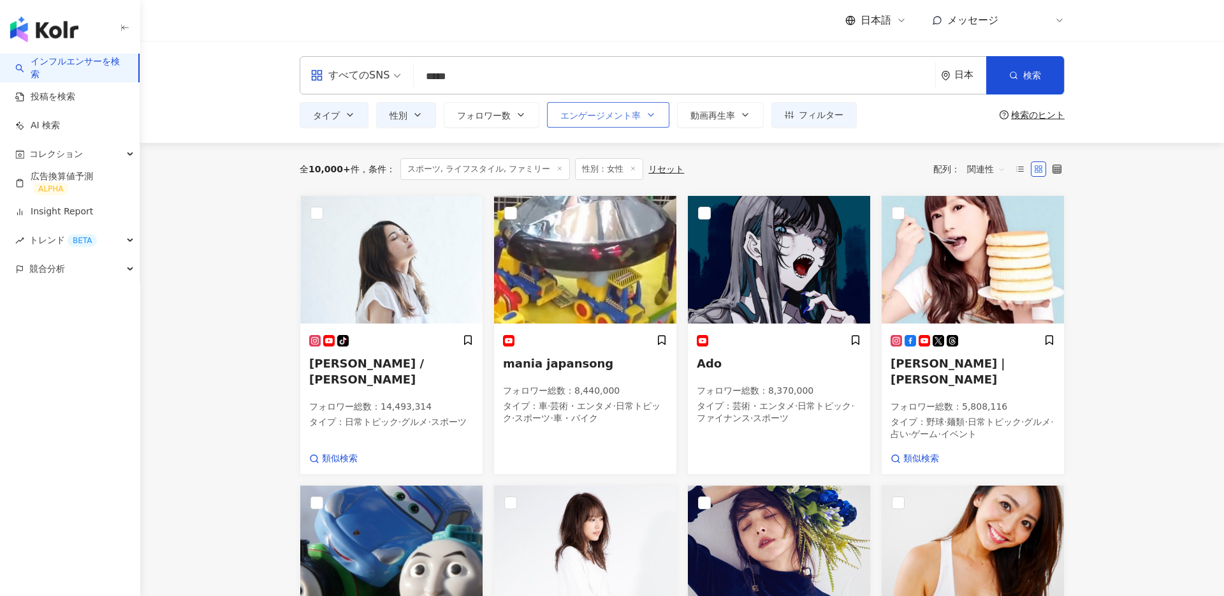
click at [599, 115] on span "エンゲージメント率" at bounding box center [601, 115] width 80 height 10
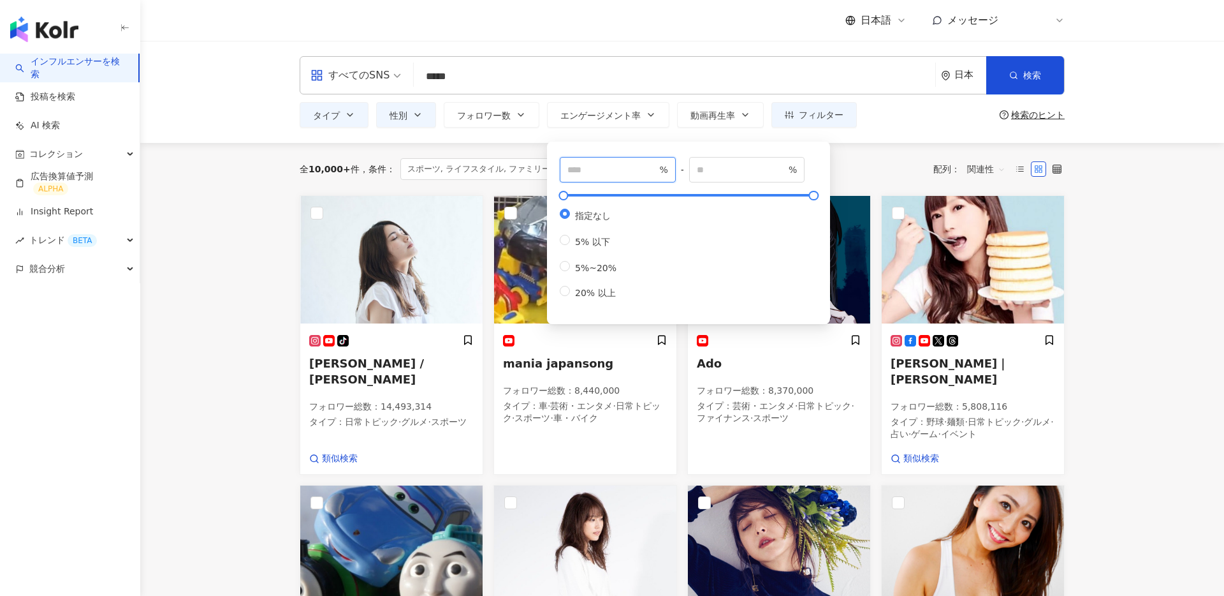
click at [591, 166] on input "number" at bounding box center [612, 170] width 89 height 14
type input "***"
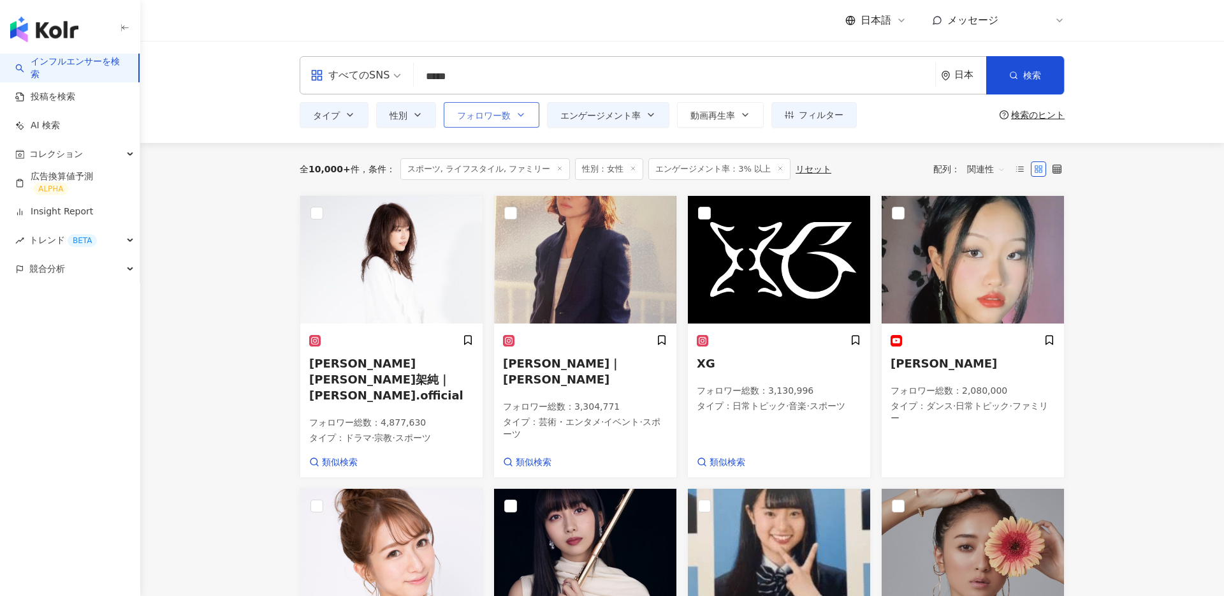
click at [504, 119] on span "フォロワー数" at bounding box center [484, 115] width 54 height 10
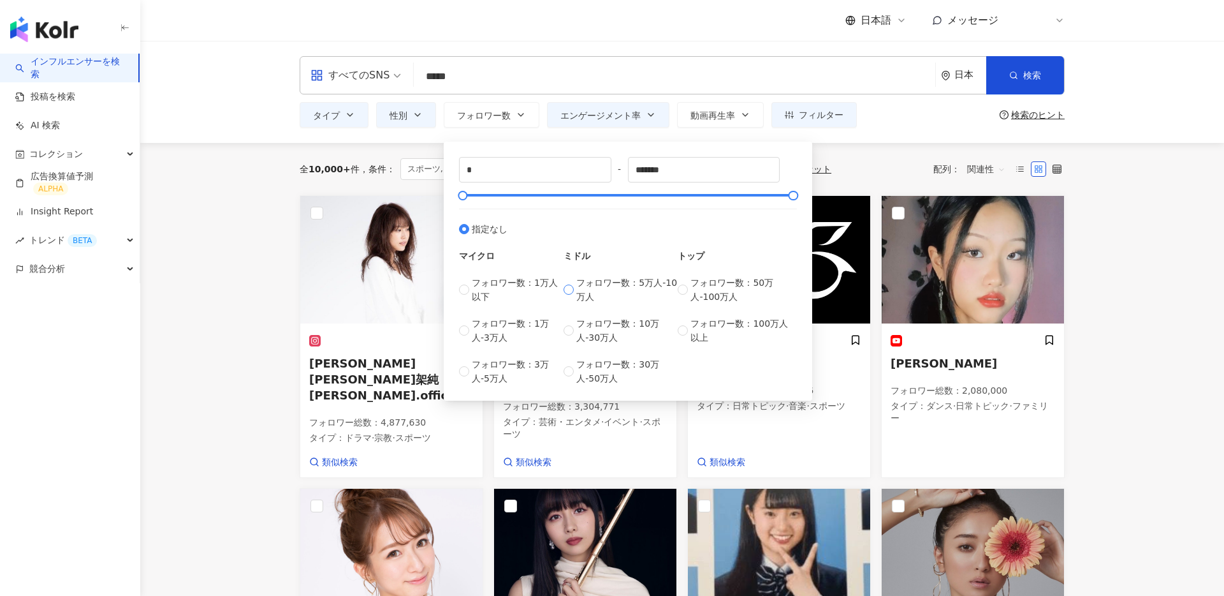
type input "*****"
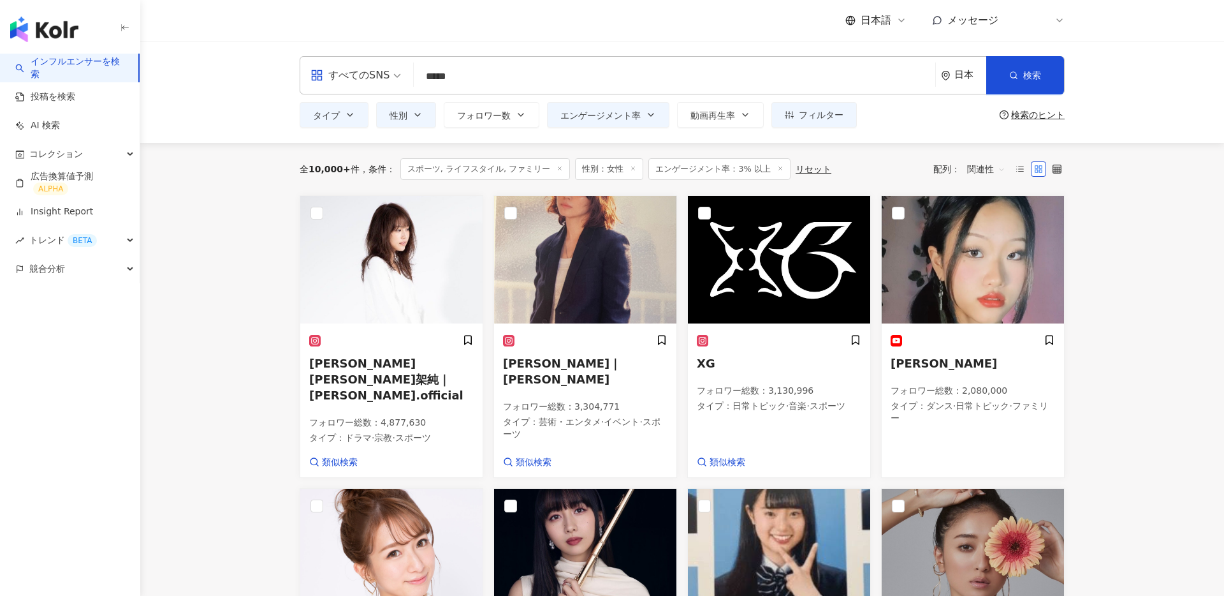
click at [860, 180] on div "全 10,000+ 件 条件 ： スポーツ, ライフスタイル, ファミリー 性別：女性 エンゲージメント率：3% 以上 リセット 配列： 関連性" at bounding box center [682, 169] width 765 height 52
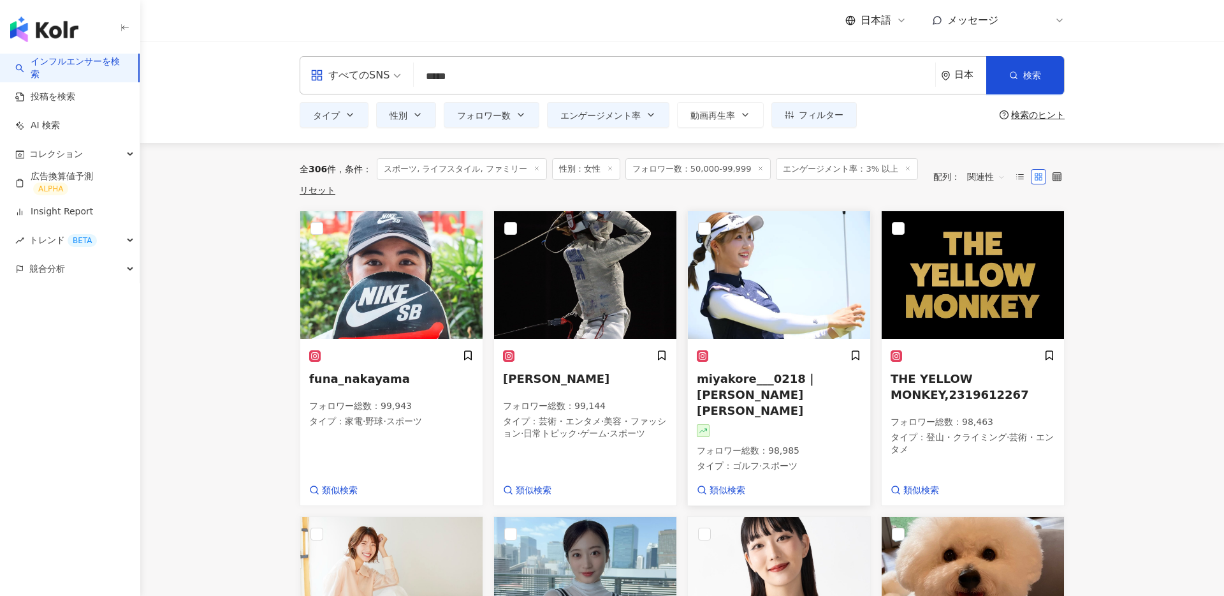
click at [760, 293] on img at bounding box center [779, 275] width 182 height 128
click at [471, 76] on input "*****" at bounding box center [674, 76] width 511 height 24
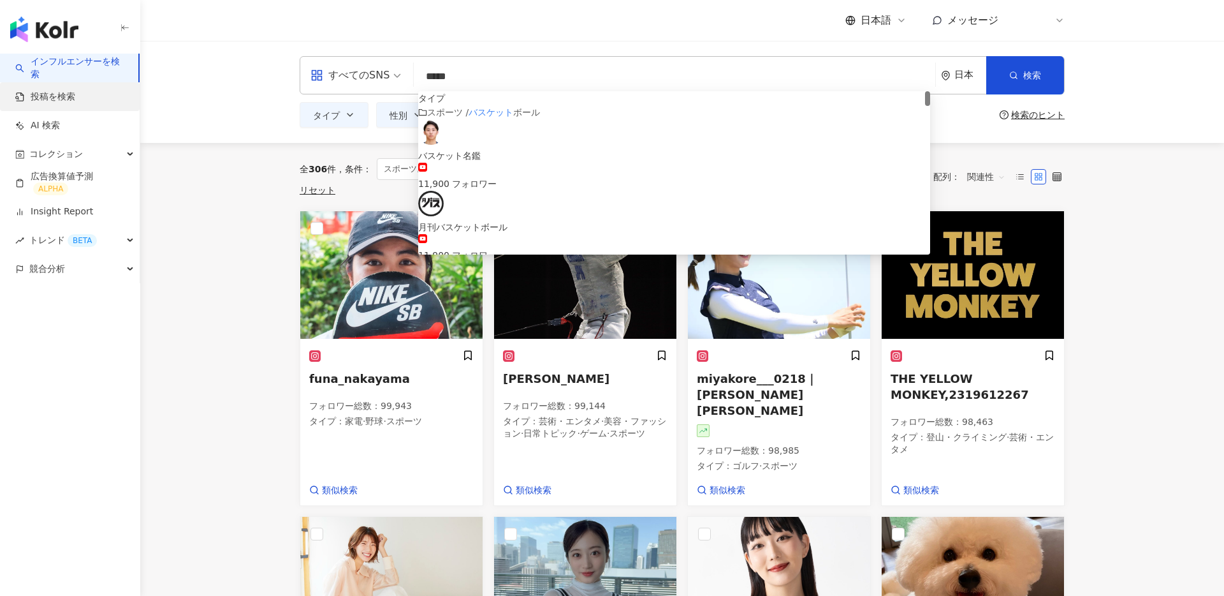
click at [50, 103] on link "投稿を検索" at bounding box center [45, 97] width 60 height 13
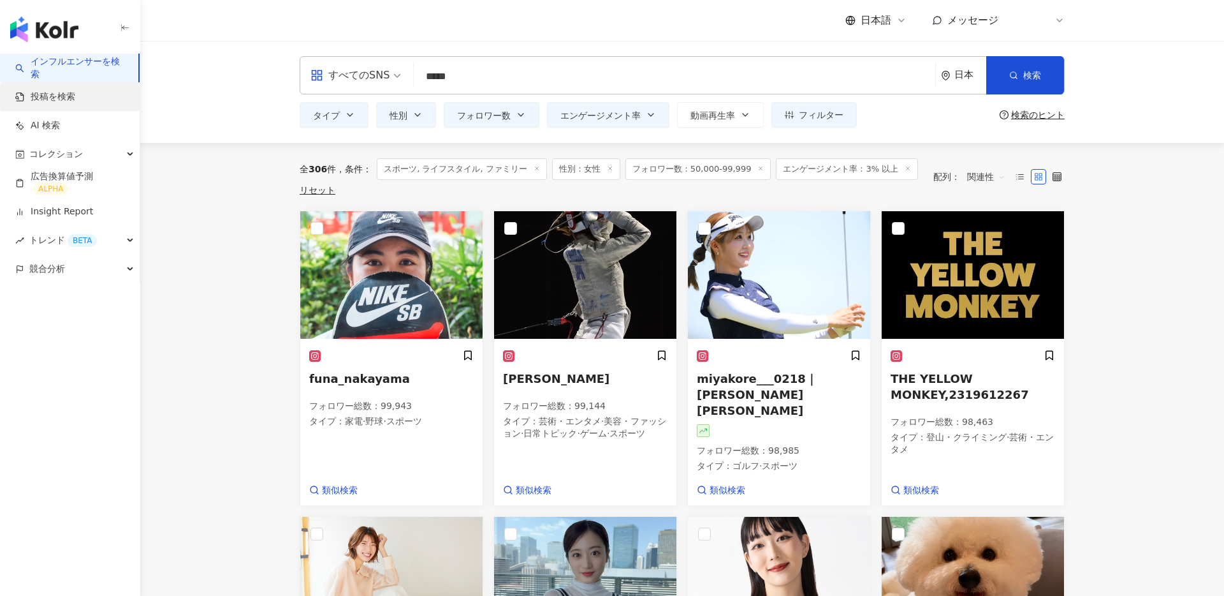
click at [55, 95] on link "投稿を検索" at bounding box center [45, 97] width 60 height 13
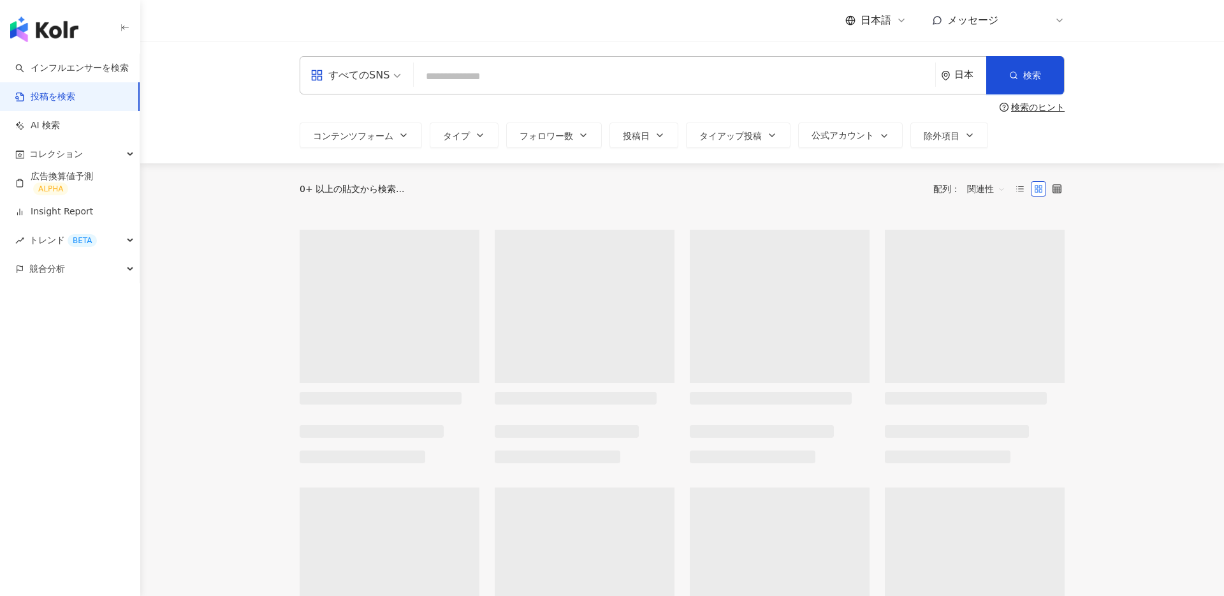
click at [462, 79] on input "search" at bounding box center [674, 75] width 511 height 27
paste input "*****"
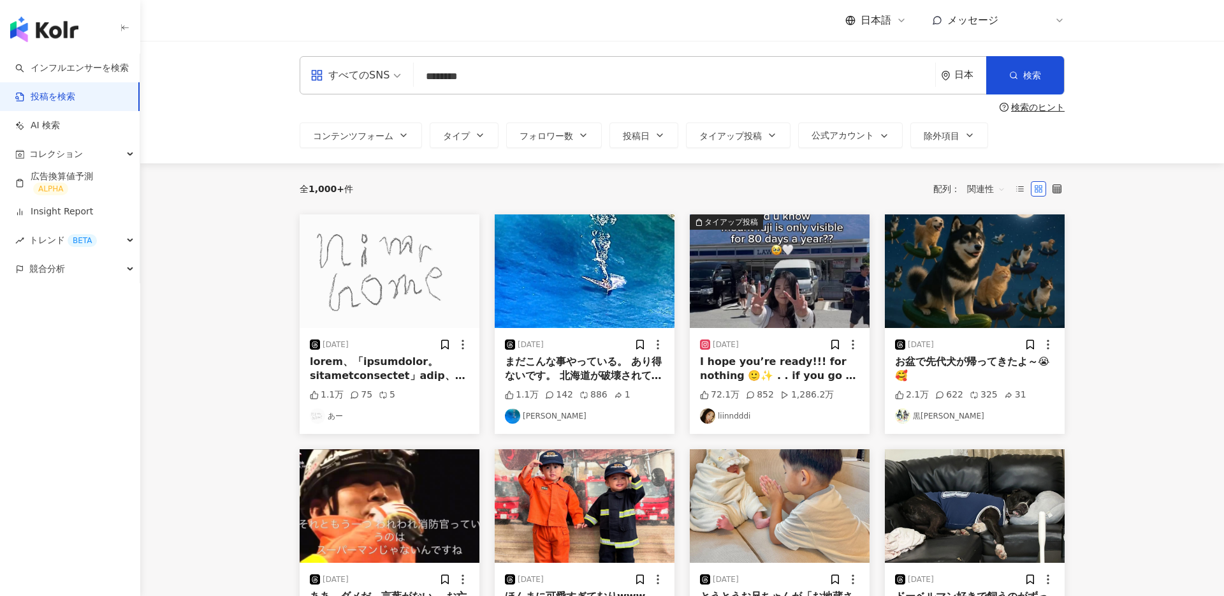
type input "********"
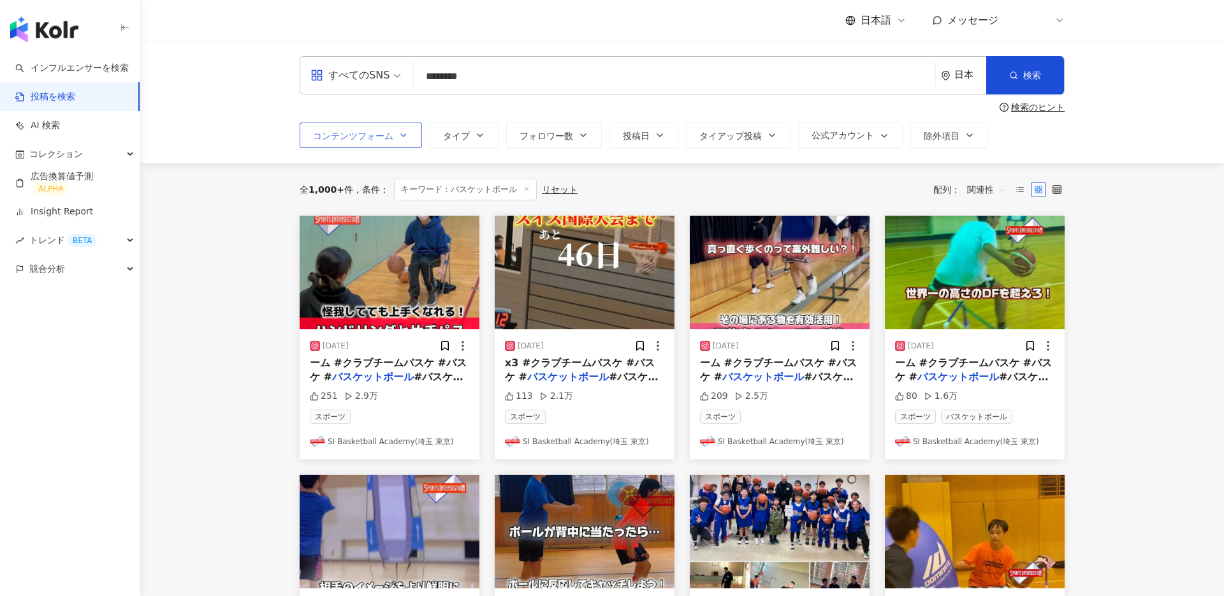
click at [337, 129] on button "コンテンツフォーム" at bounding box center [361, 135] width 122 height 26
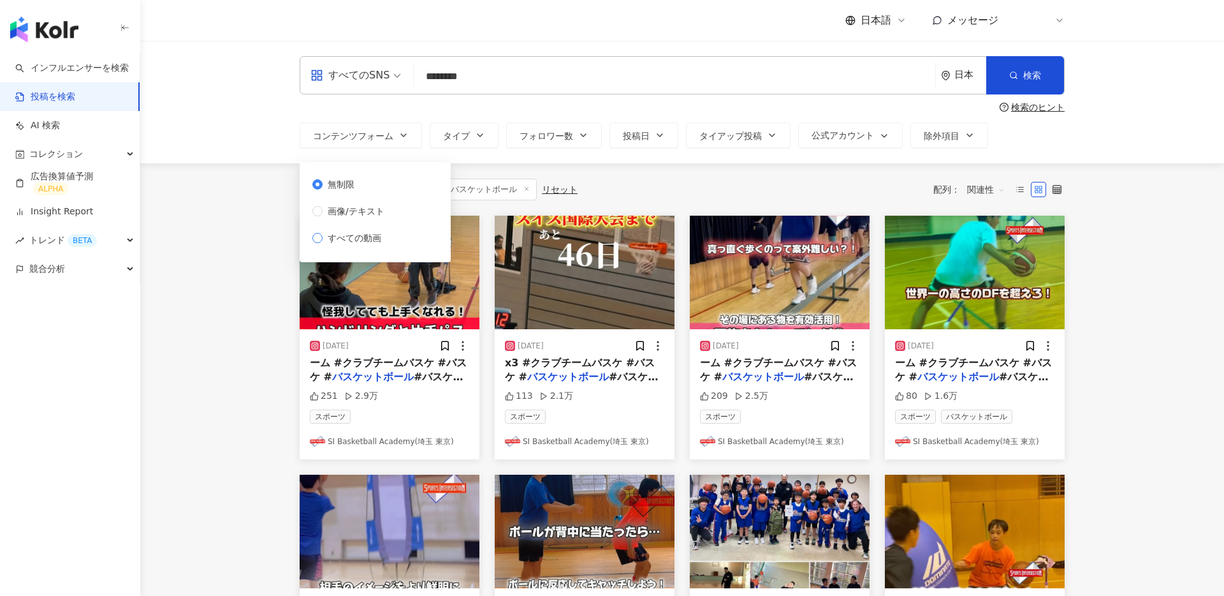
click at [347, 235] on span "すべての動画" at bounding box center [355, 238] width 64 height 14
click at [240, 225] on main "すべてのSNS ******** 日本 検索 検索のヒント コンテンツフォーム タイプ フォロワー数 投稿日 タイアップ投稿 公式アカウント 除外項目 無制限…" at bounding box center [682, 561] width 1084 height 1040
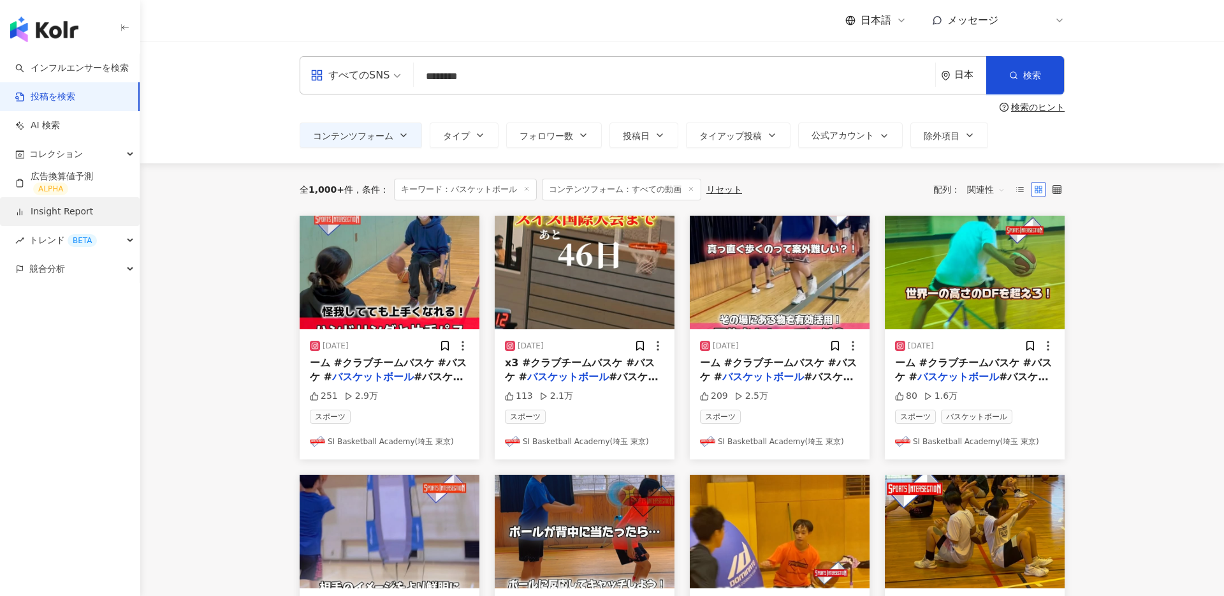
click at [81, 209] on link "Insight Report" at bounding box center [54, 211] width 78 height 13
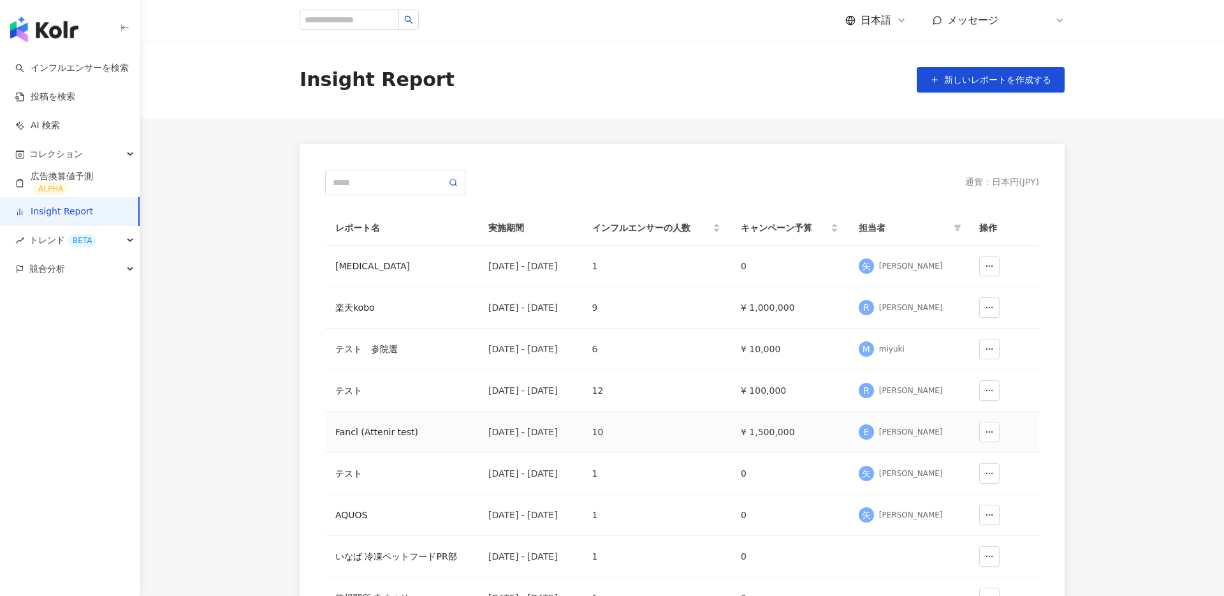
click at [357, 431] on div "Fancl (Attenir test)" at bounding box center [401, 432] width 133 height 14
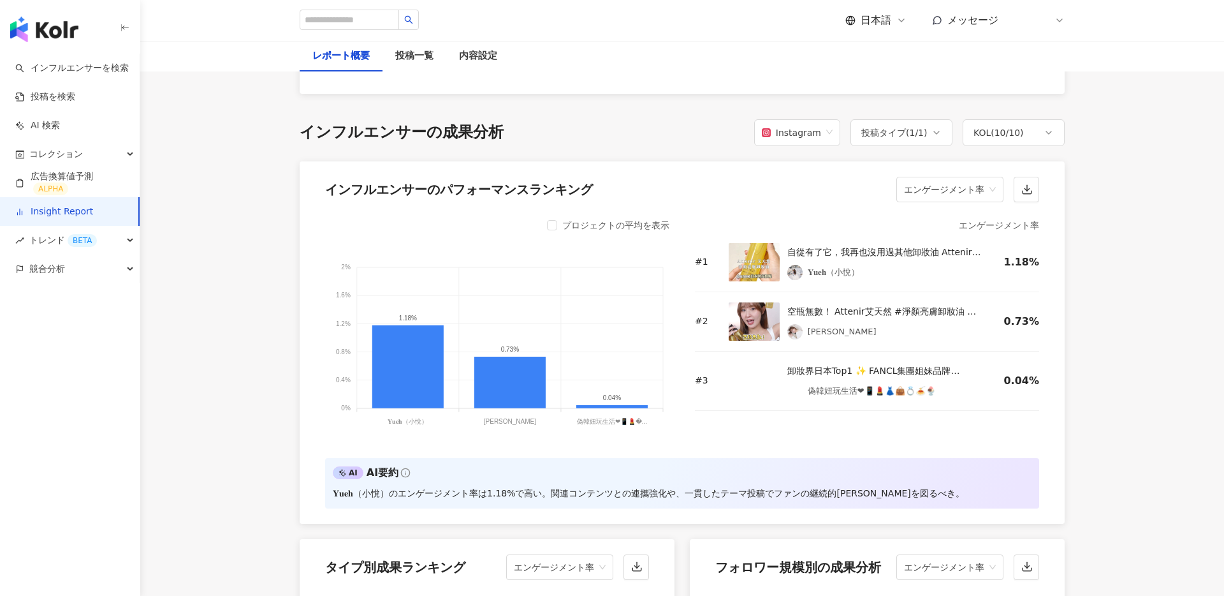
scroll to position [953, 0]
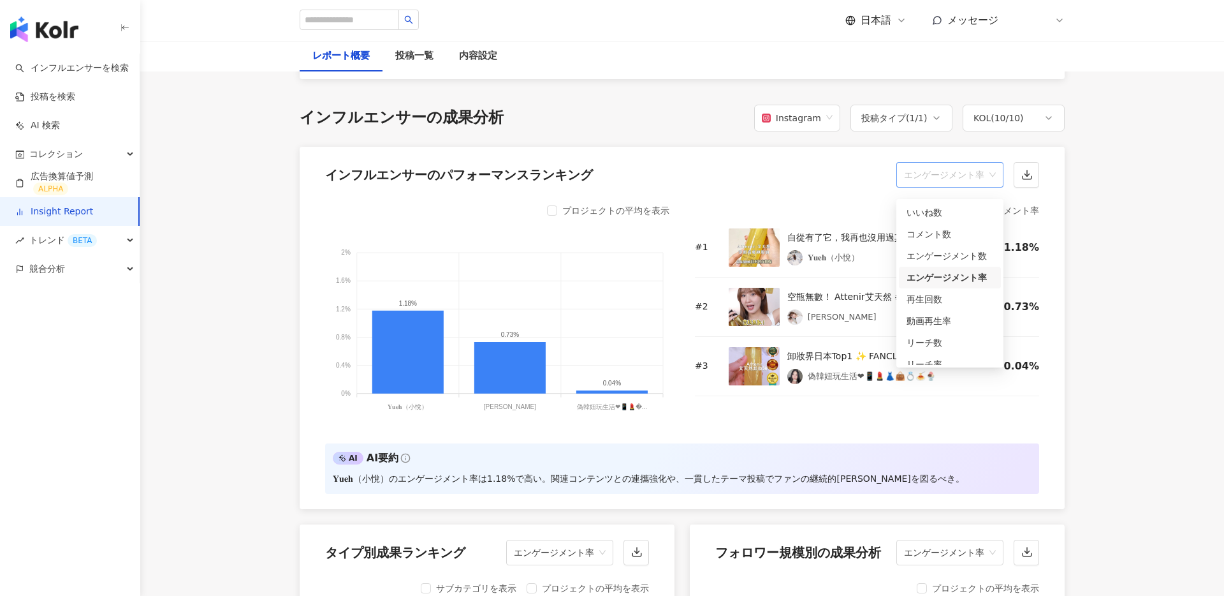
click at [952, 184] on span "エンゲージメント率" at bounding box center [950, 175] width 92 height 24
click at [932, 214] on div "いいね数" at bounding box center [950, 212] width 87 height 14
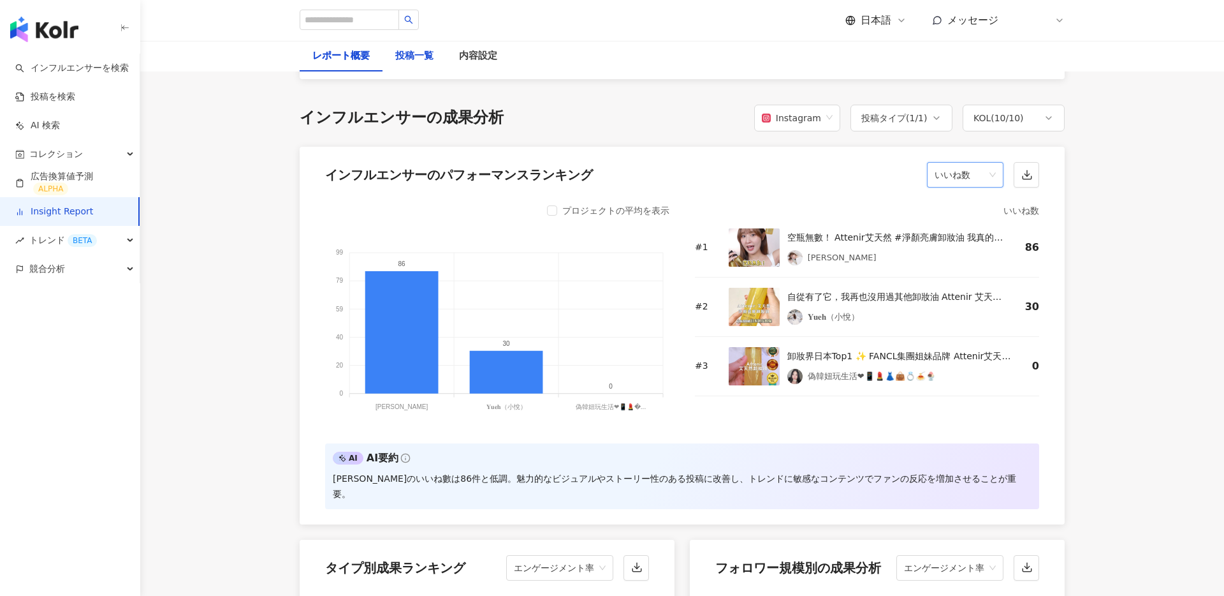
click at [422, 60] on div "投稿一覧" at bounding box center [414, 55] width 38 height 15
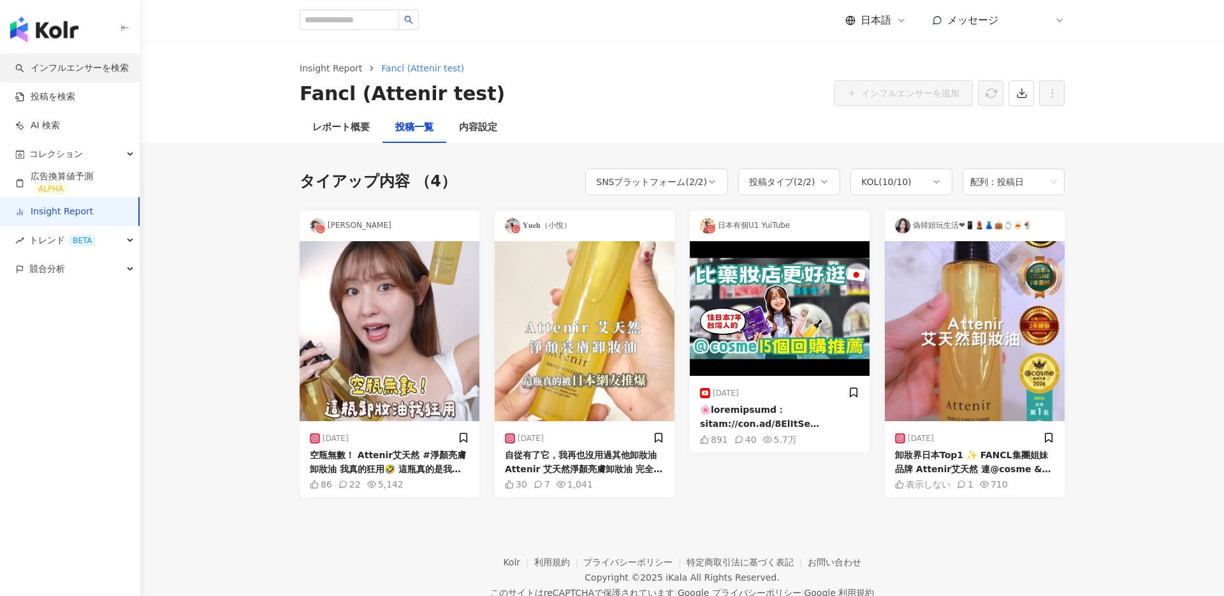
click at [64, 65] on link "インフルエンサーを検索" at bounding box center [72, 68] width 114 height 13
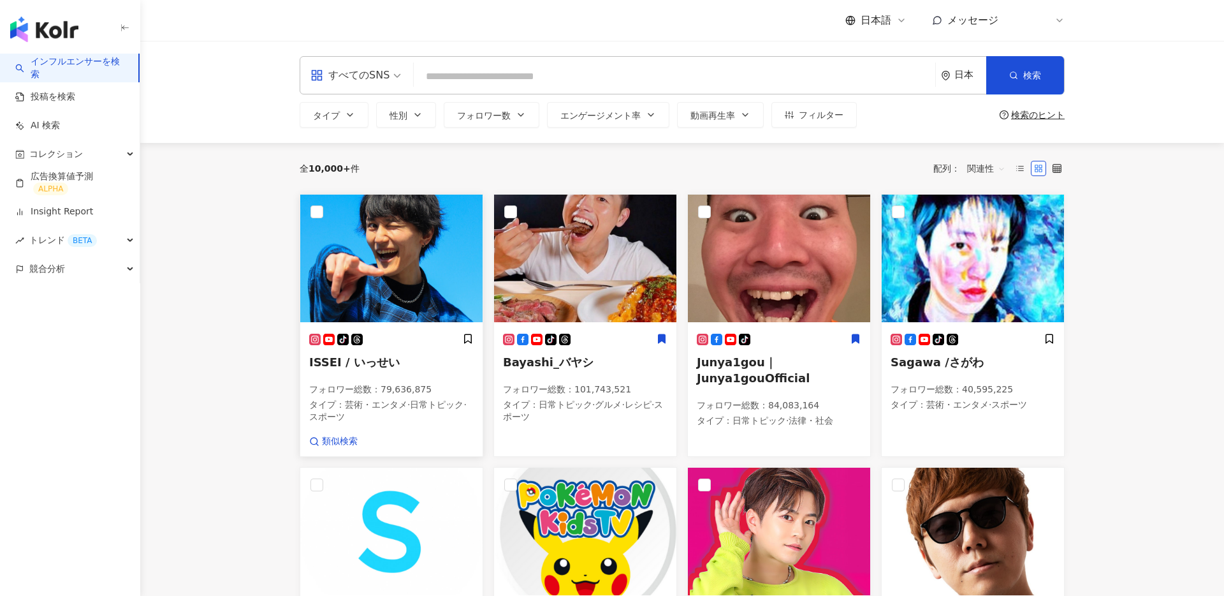
click at [401, 275] on img at bounding box center [391, 258] width 182 height 128
click at [1055, 168] on icon at bounding box center [1057, 168] width 9 height 9
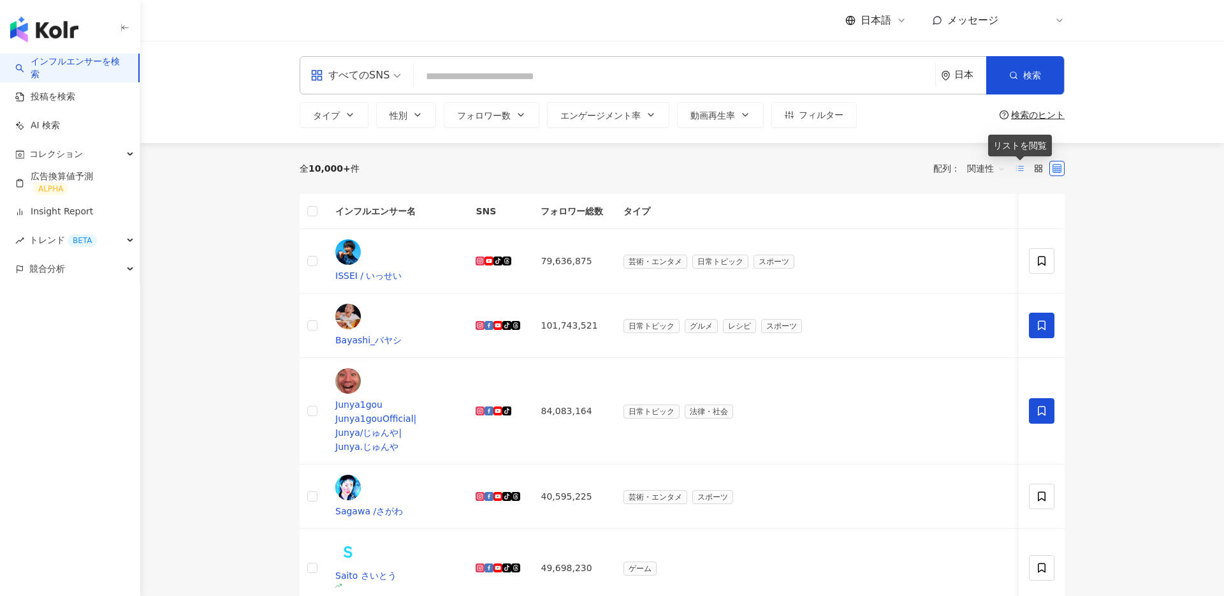
click at [1020, 166] on icon at bounding box center [1020, 168] width 9 height 9
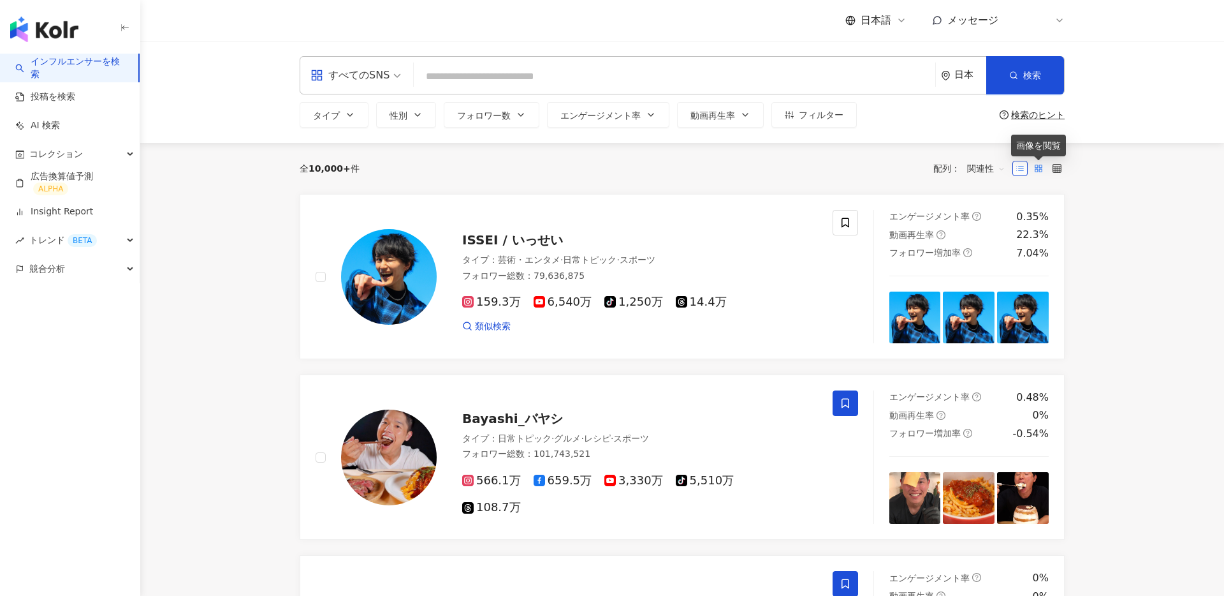
click at [1041, 168] on icon at bounding box center [1038, 168] width 9 height 9
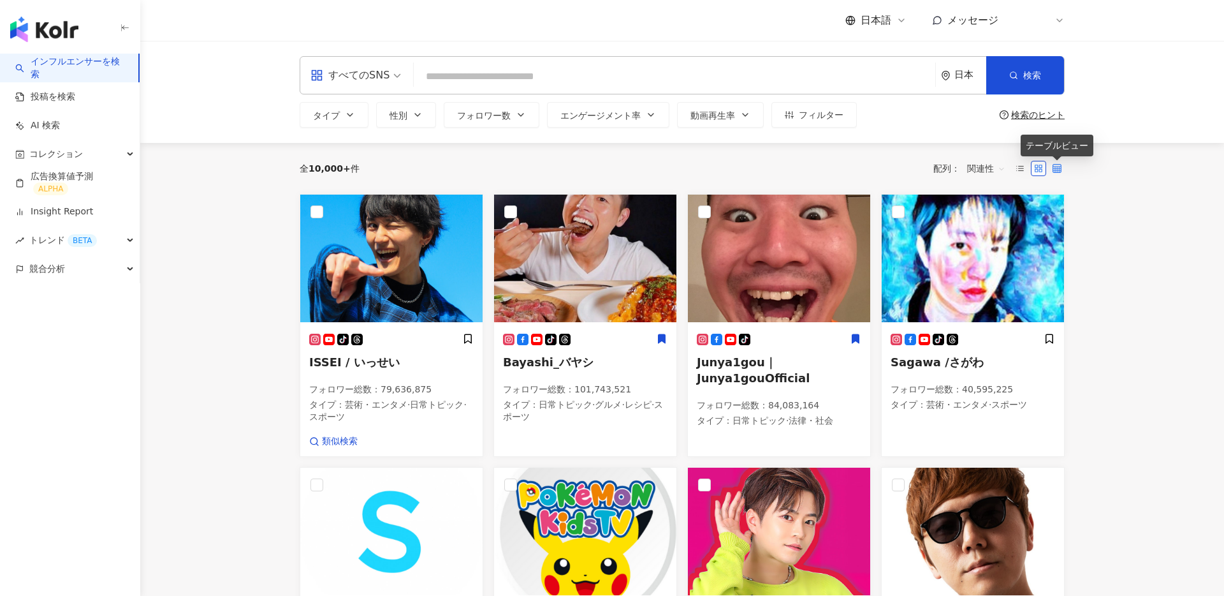
click at [1058, 165] on icon at bounding box center [1057, 168] width 9 height 9
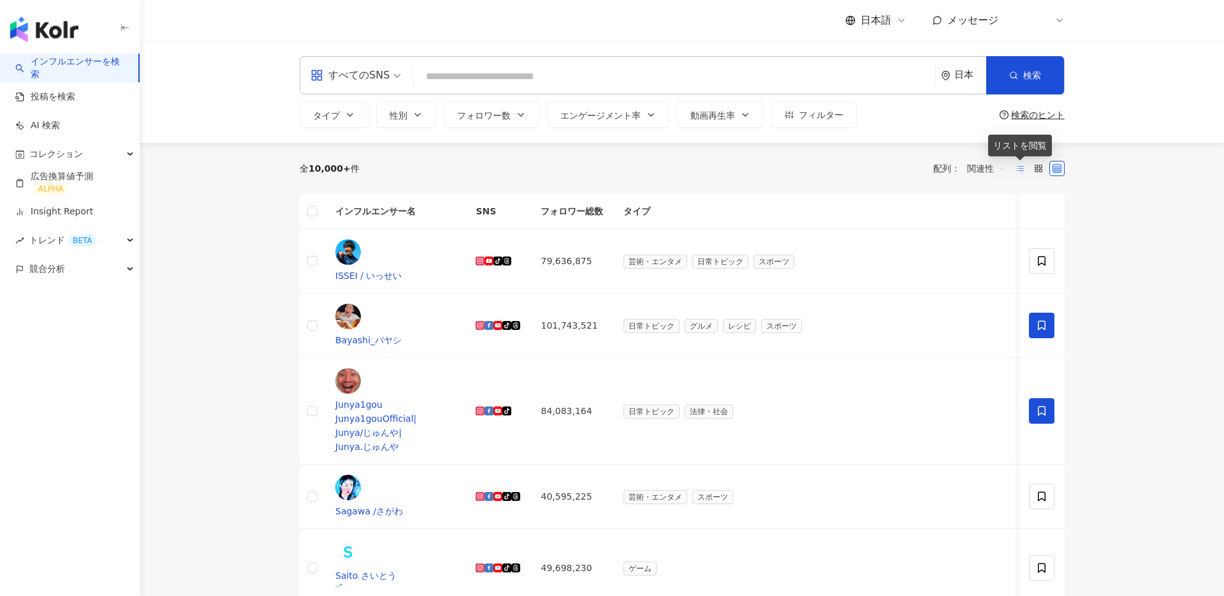
click at [1021, 168] on line at bounding box center [1021, 168] width 5 height 0
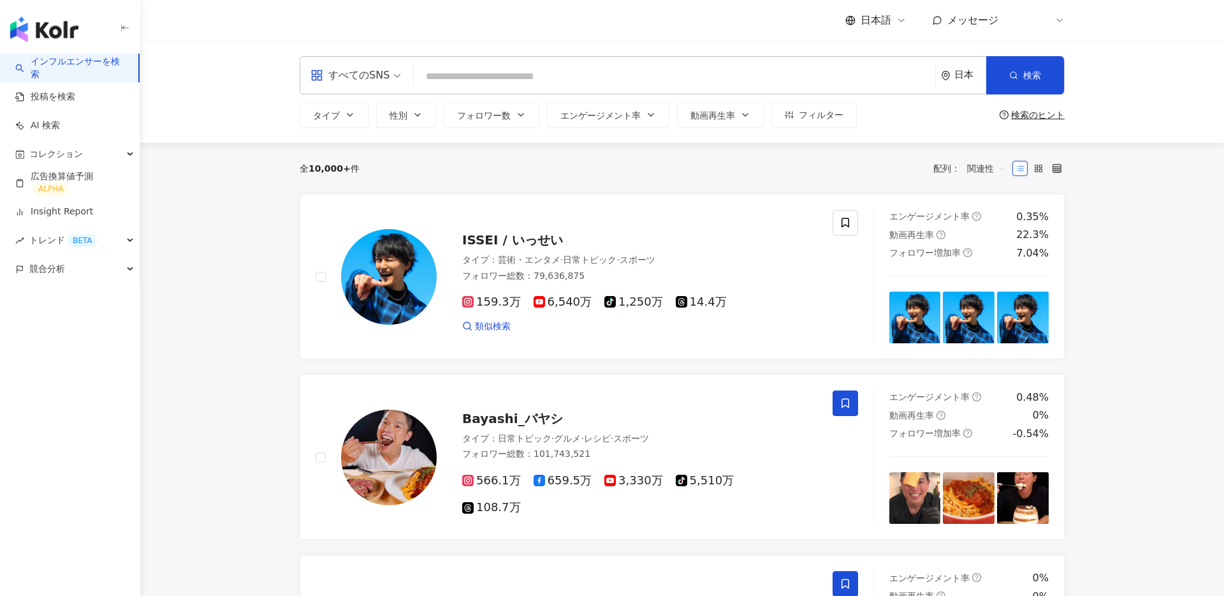
click at [460, 73] on input "search" at bounding box center [674, 76] width 511 height 24
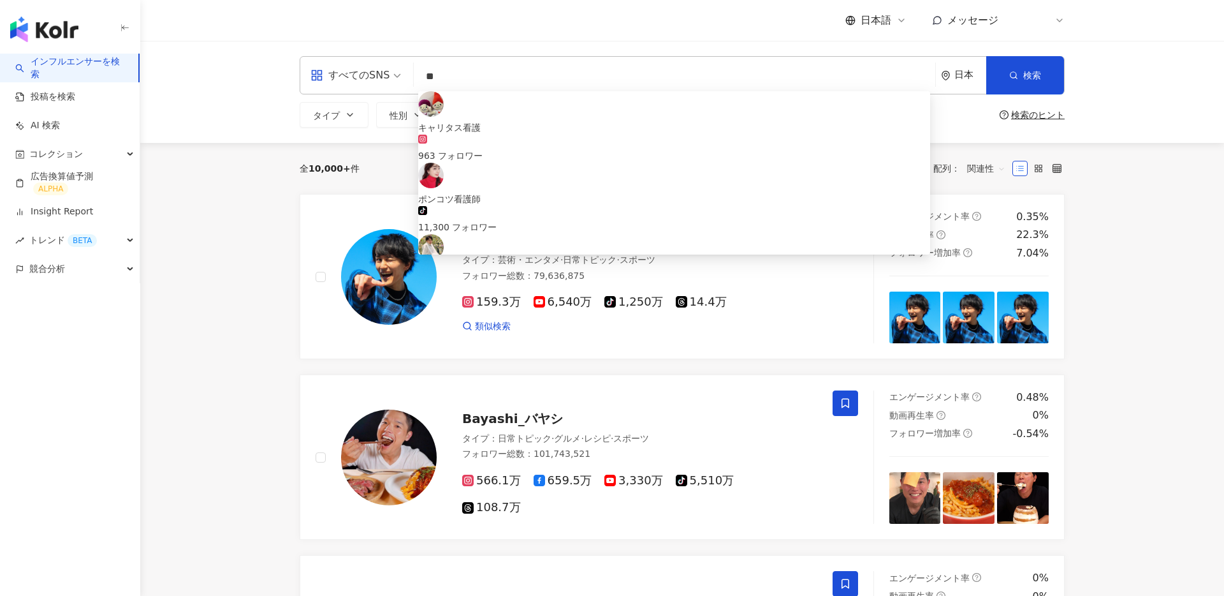
type input "*"
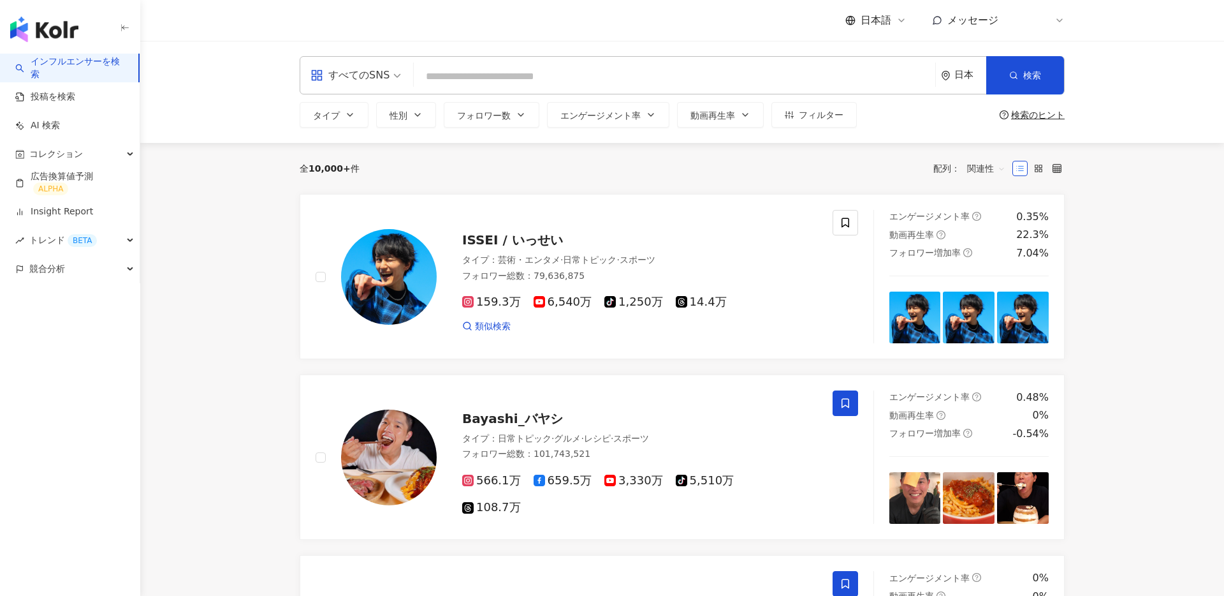
click at [453, 82] on input "search" at bounding box center [674, 76] width 511 height 24
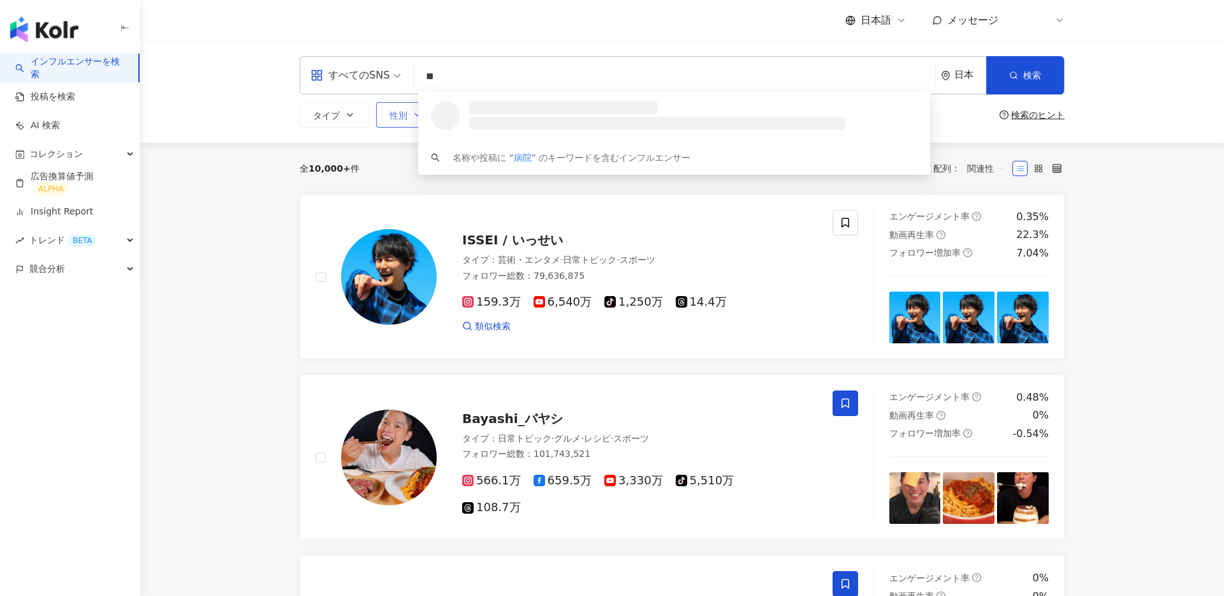
type input "*"
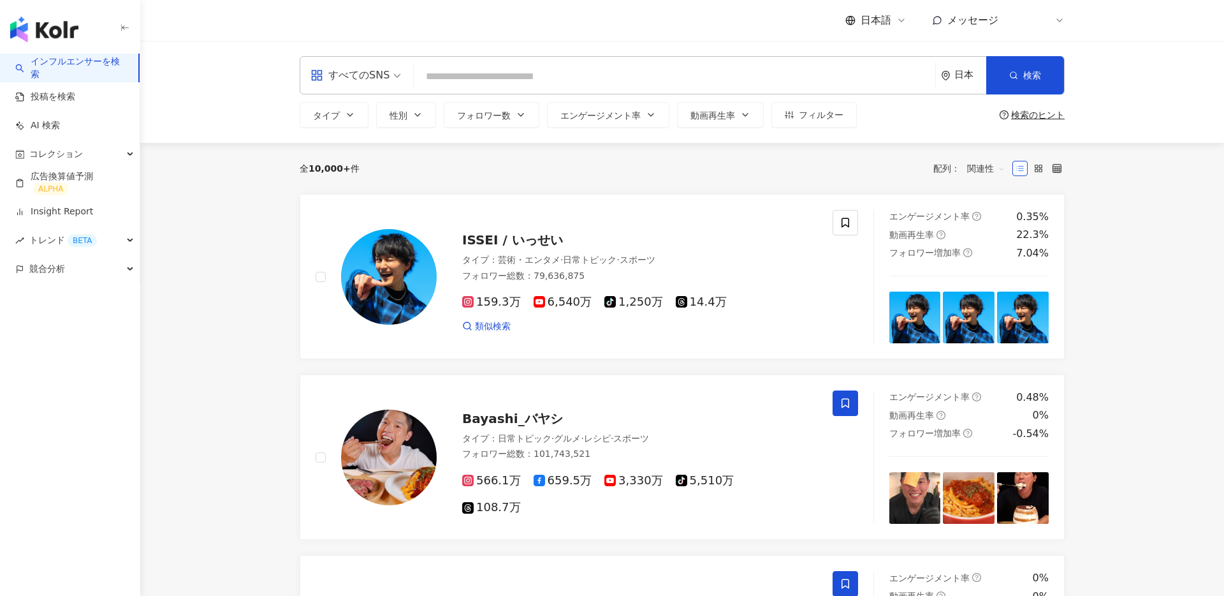
click at [441, 76] on input "search" at bounding box center [674, 76] width 511 height 24
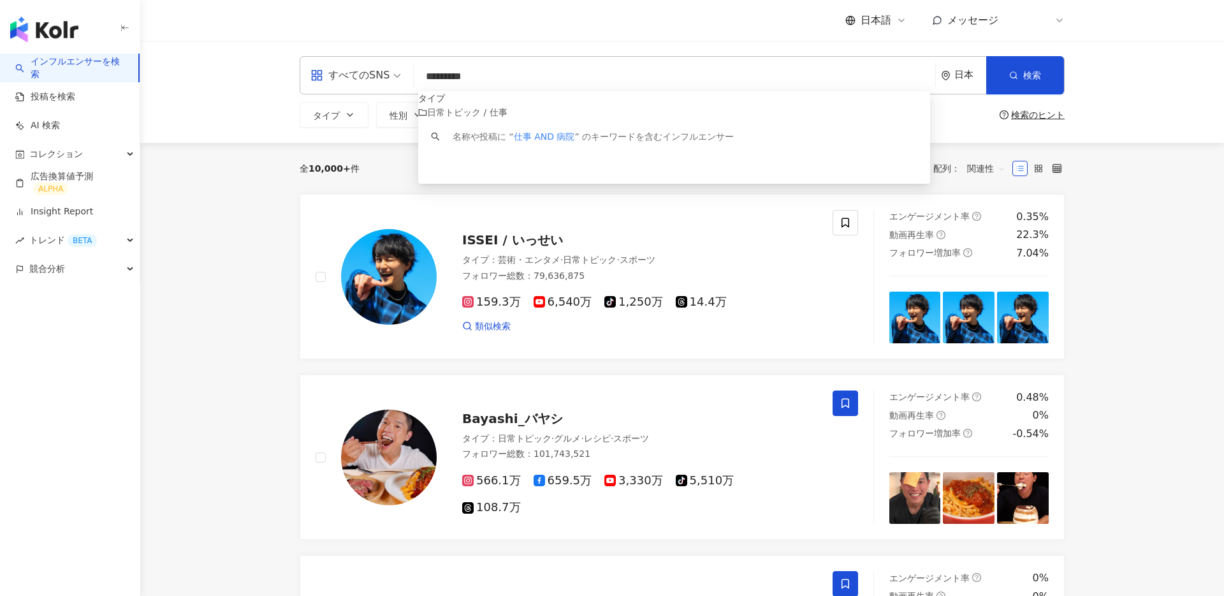
click at [490, 82] on input "*********" at bounding box center [674, 76] width 511 height 24
type input "*********"
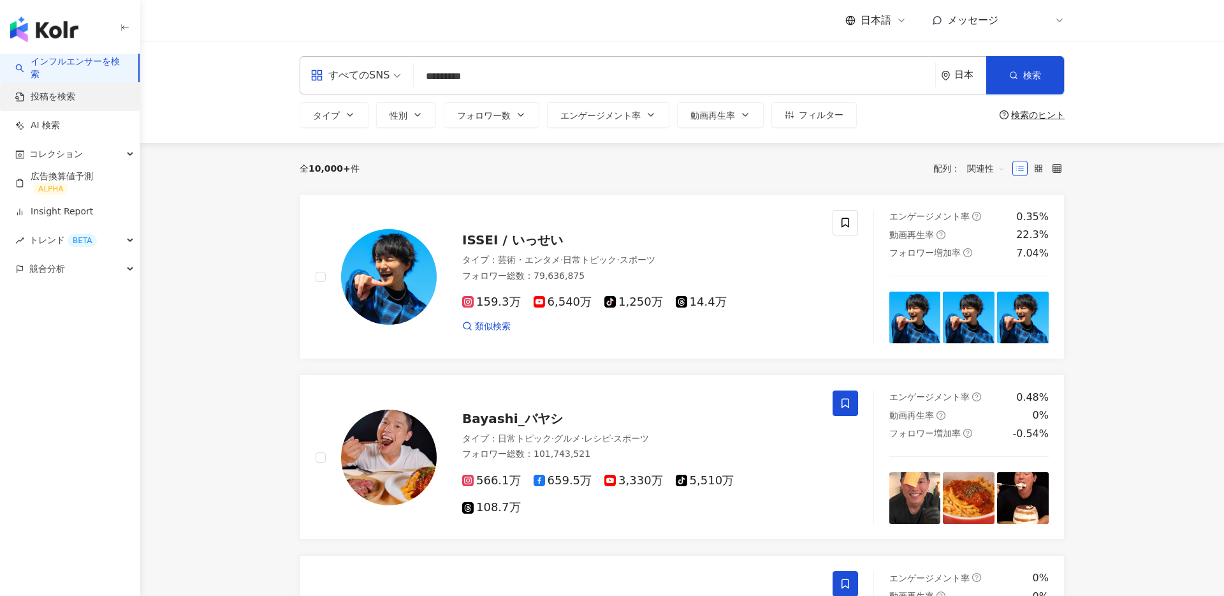
click at [52, 100] on link "投稿を検索" at bounding box center [45, 97] width 60 height 13
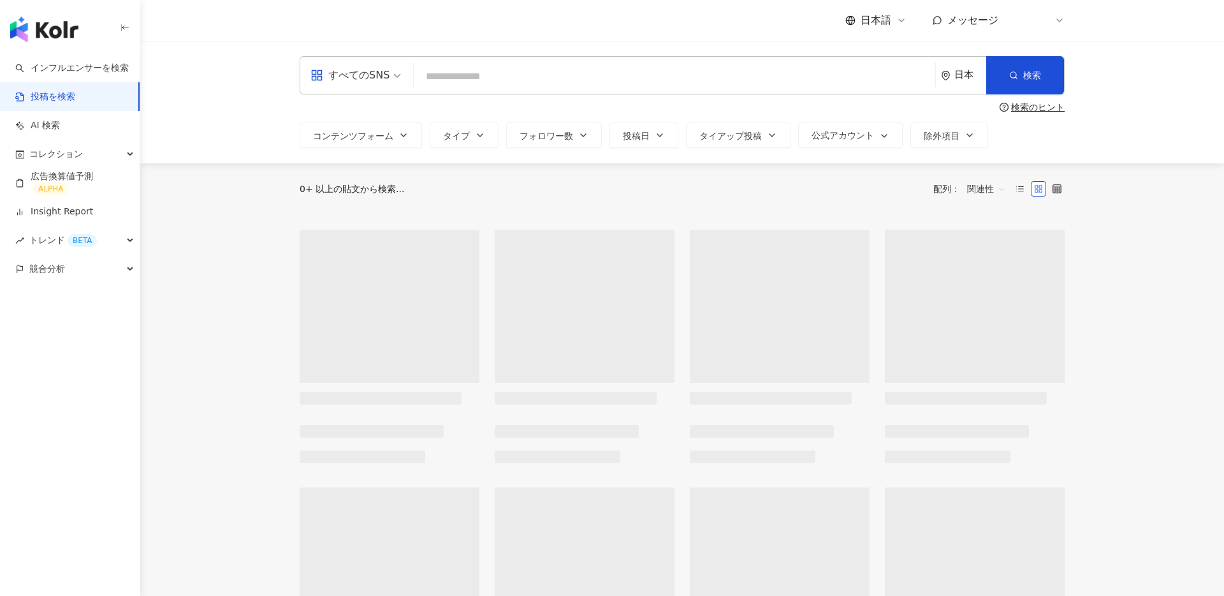
click at [466, 74] on input "search" at bounding box center [674, 75] width 511 height 27
paste input "*********"
type input "*********"
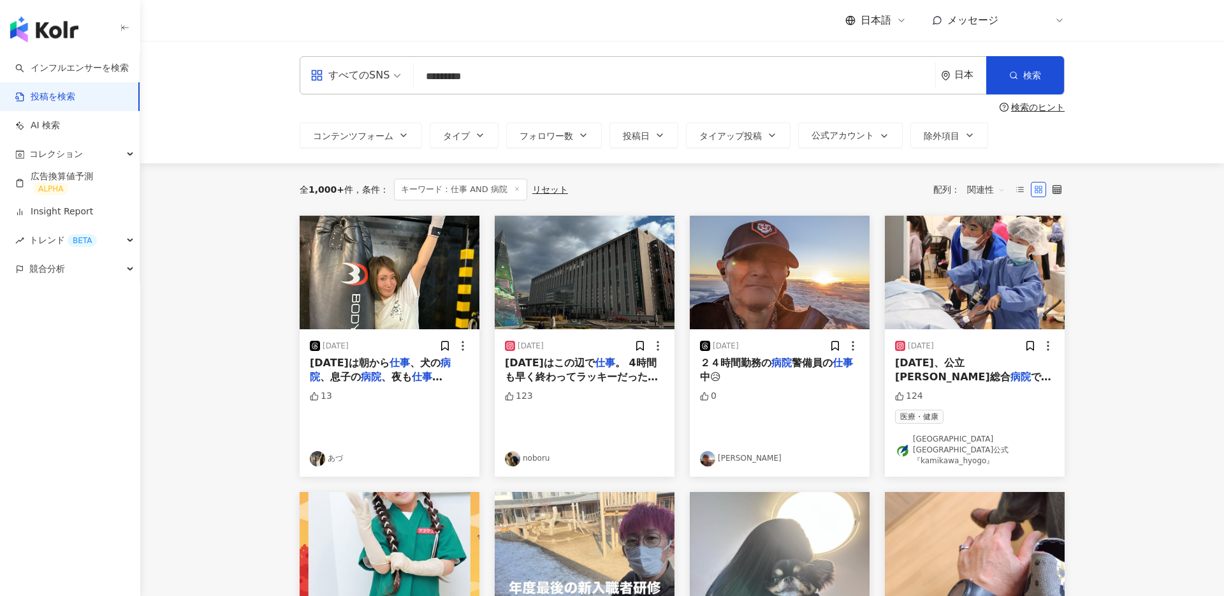
click at [339, 451] on link "あづ" at bounding box center [389, 458] width 159 height 15
click at [85, 66] on link "インフルエンサーを検索" at bounding box center [72, 68] width 114 height 13
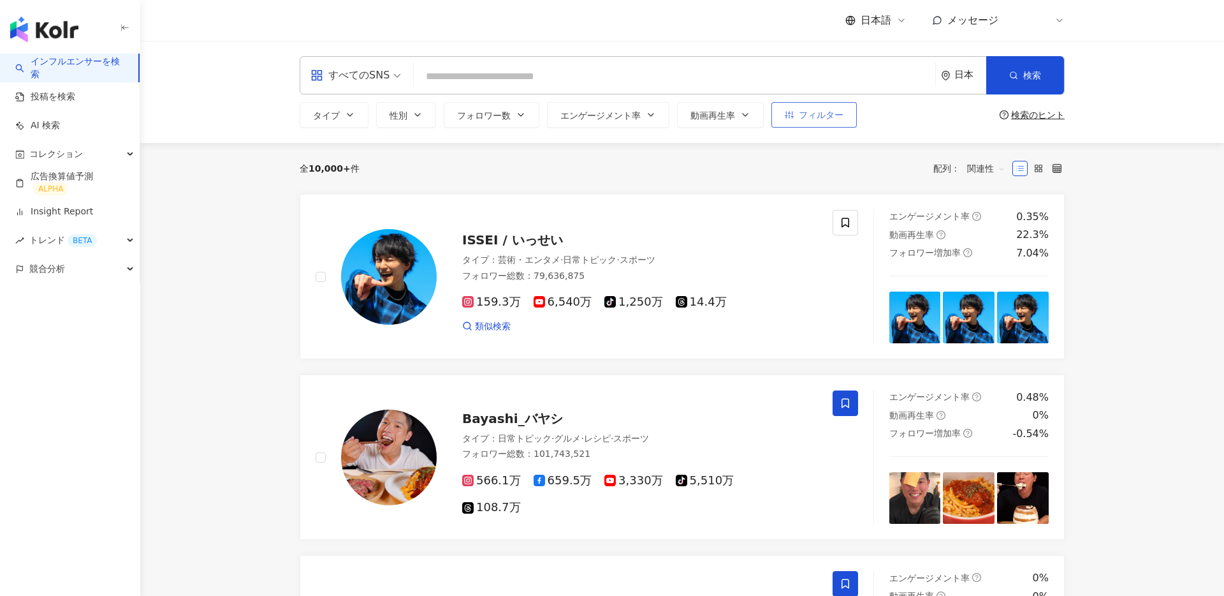
click at [819, 110] on span "フィルター" at bounding box center [821, 115] width 45 height 10
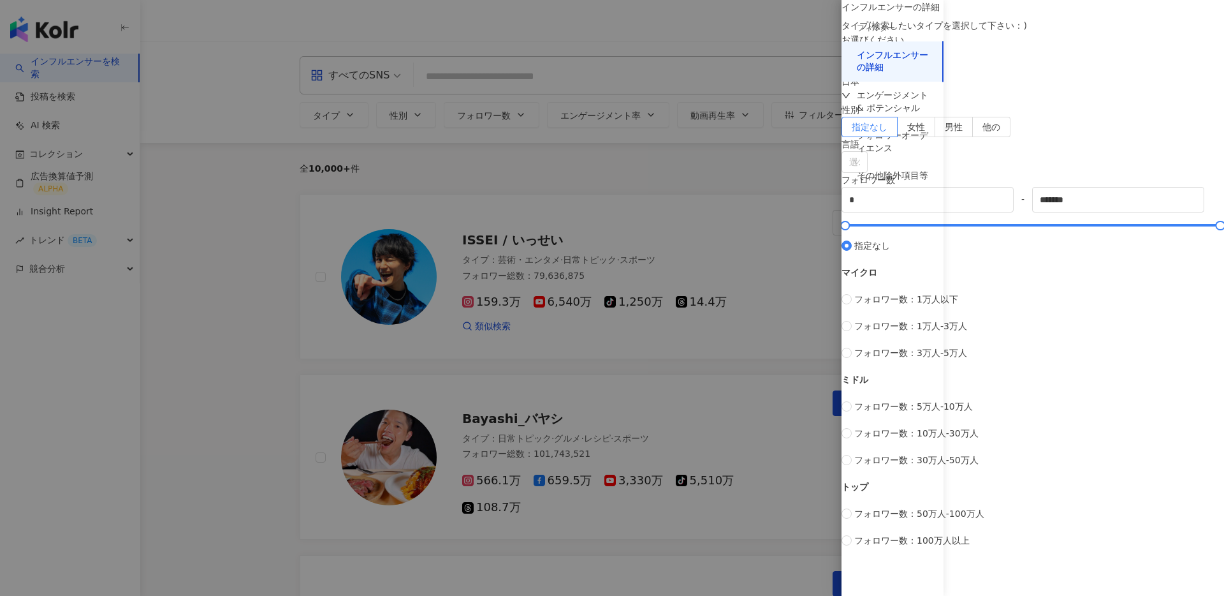
click at [685, 223] on div at bounding box center [612, 298] width 1224 height 596
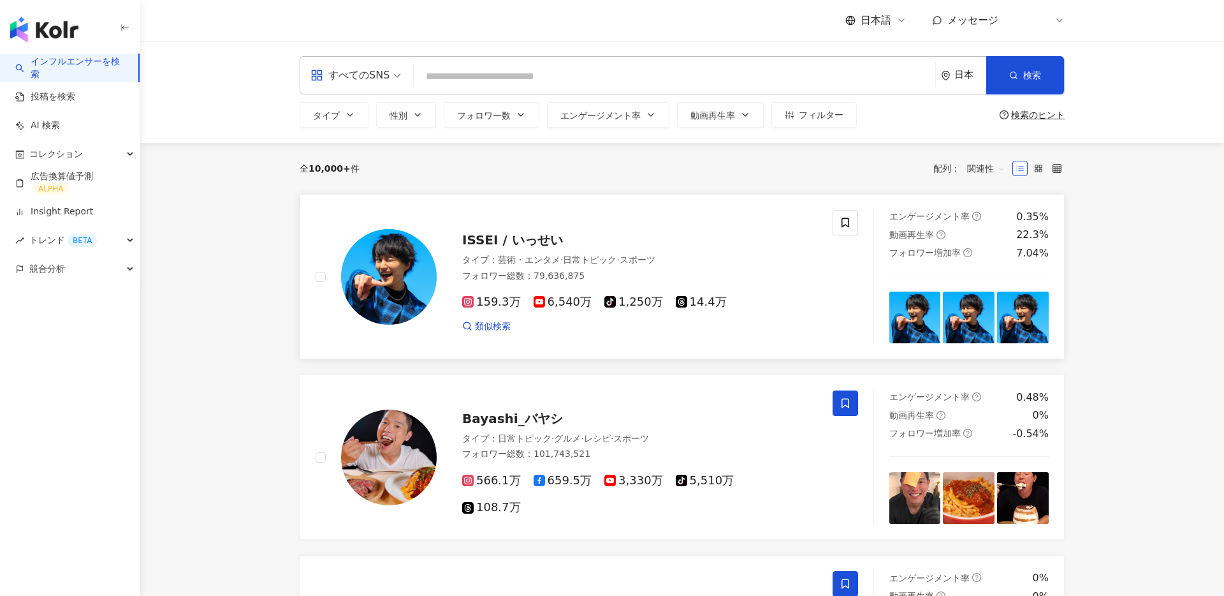
click at [374, 279] on img at bounding box center [389, 277] width 96 height 96
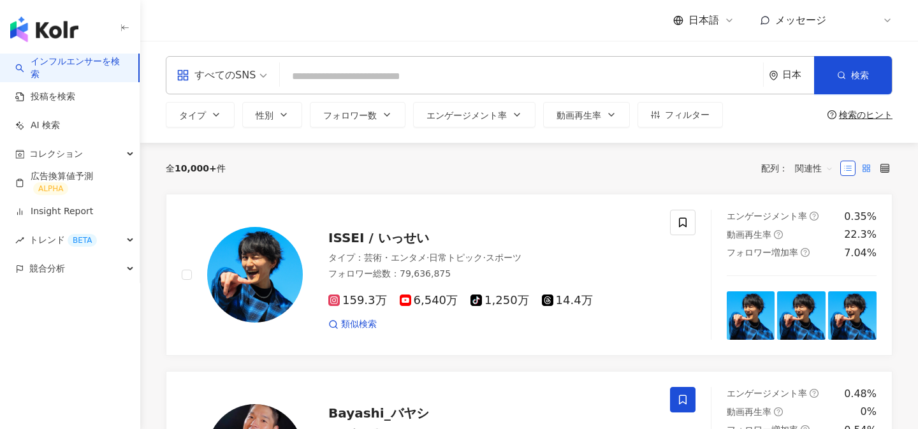
click at [862, 166] on label at bounding box center [866, 168] width 15 height 15
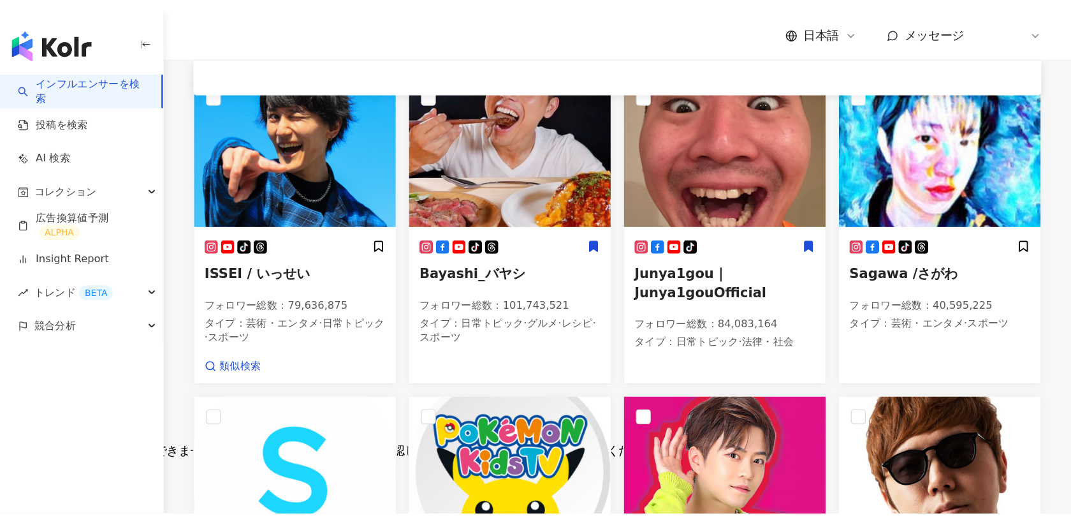
scroll to position [117, 0]
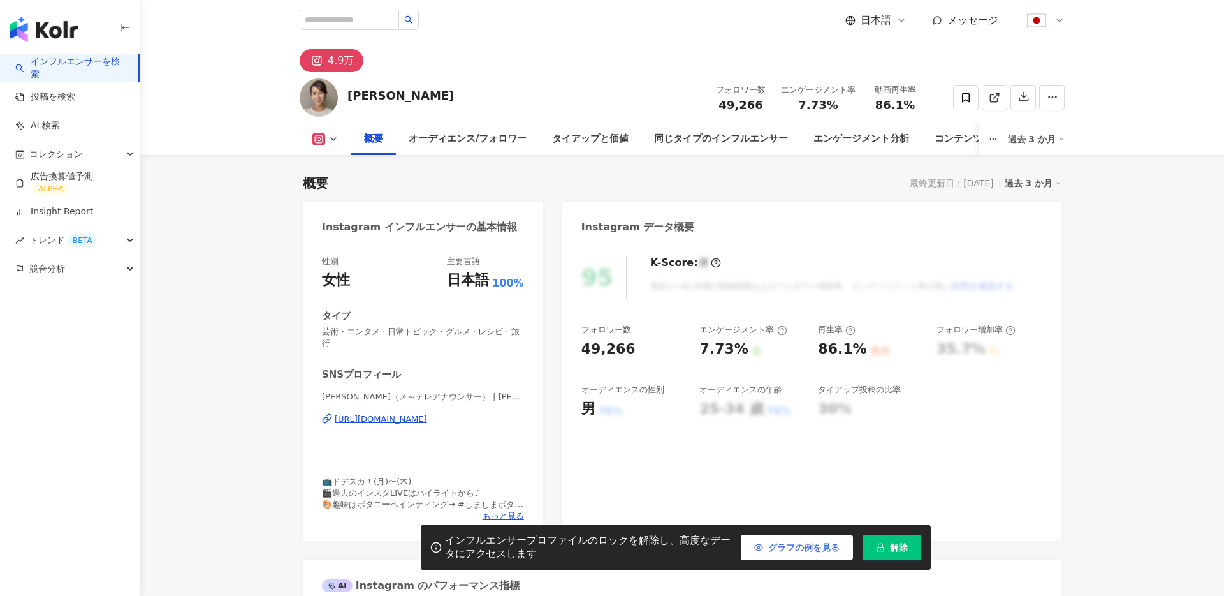
click at [758, 554] on button "グラフの例を見る" at bounding box center [797, 547] width 112 height 26
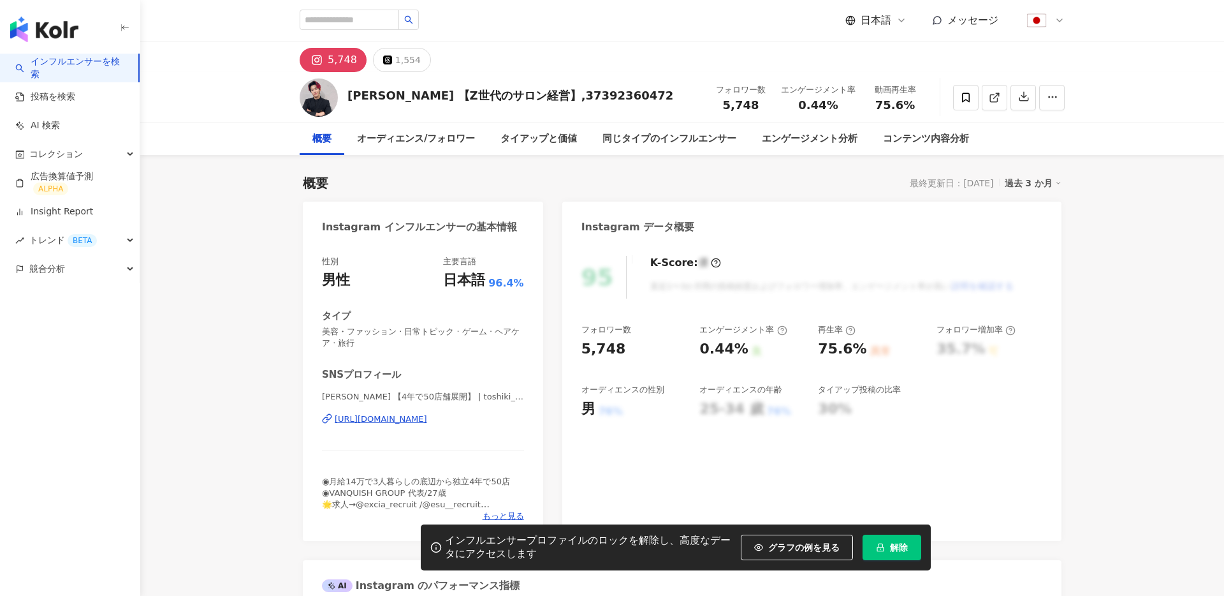
click at [787, 543] on span "グラフの例を見る" at bounding box center [803, 547] width 71 height 10
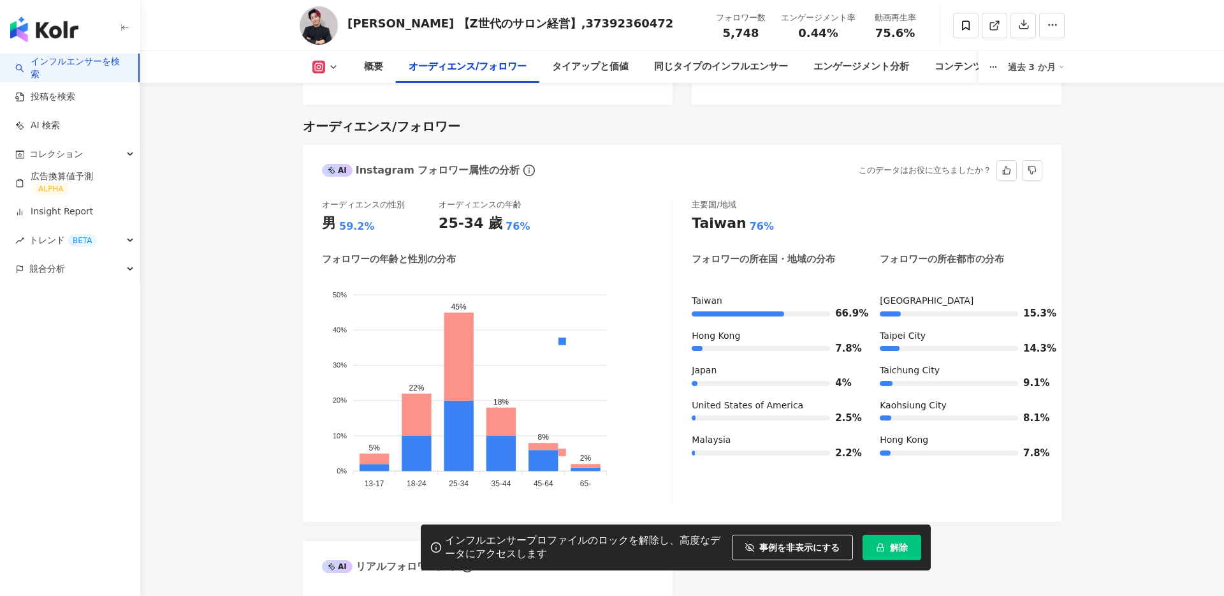
scroll to position [1123, 0]
click at [93, 212] on link "Insight Report" at bounding box center [54, 211] width 78 height 13
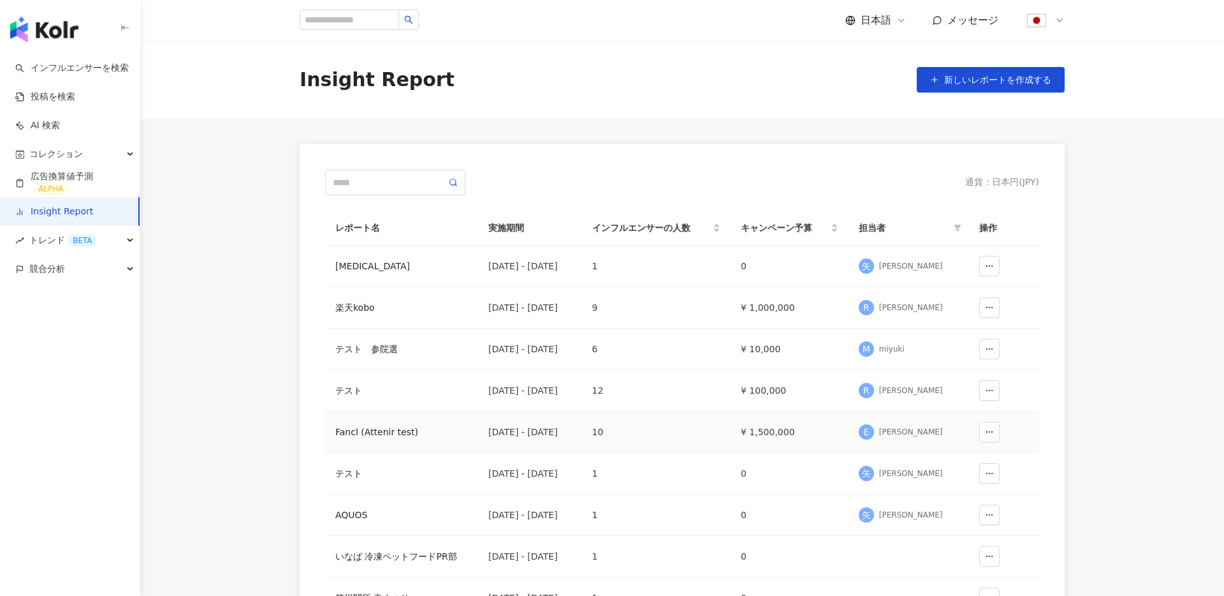
click at [371, 439] on td "Fancl (Attenir test)" at bounding box center [401, 431] width 153 height 41
click at [372, 433] on div "Fancl (Attenir test)" at bounding box center [401, 432] width 133 height 14
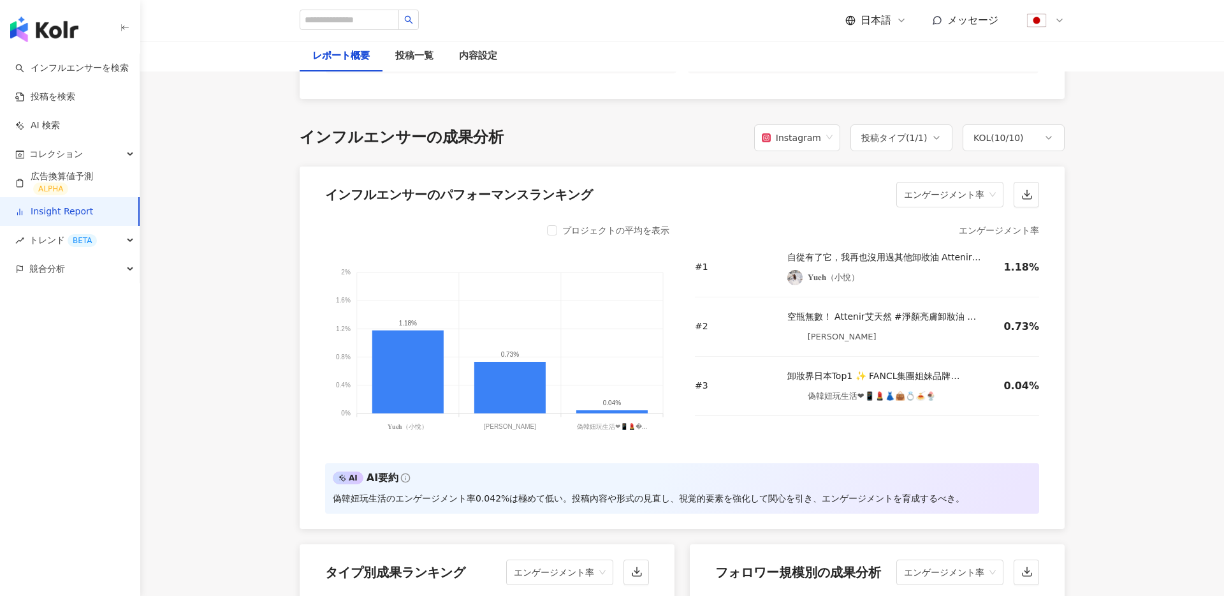
scroll to position [943, 0]
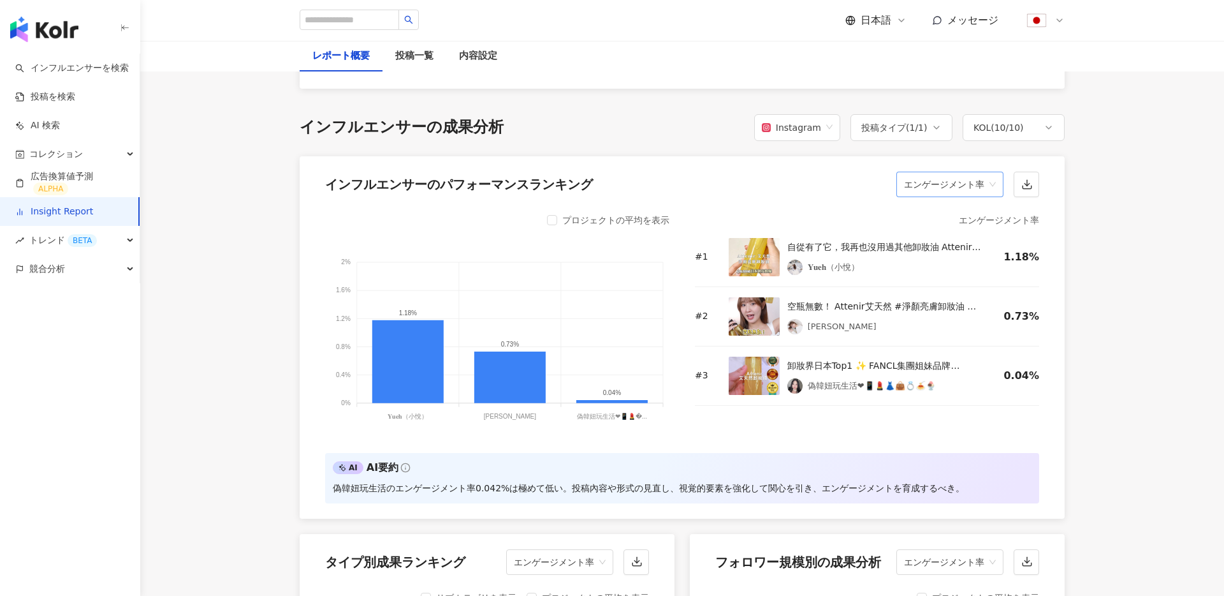
click at [939, 192] on span "エンゲージメント率" at bounding box center [950, 184] width 92 height 24
click at [930, 224] on div "いいね数" at bounding box center [950, 222] width 87 height 14
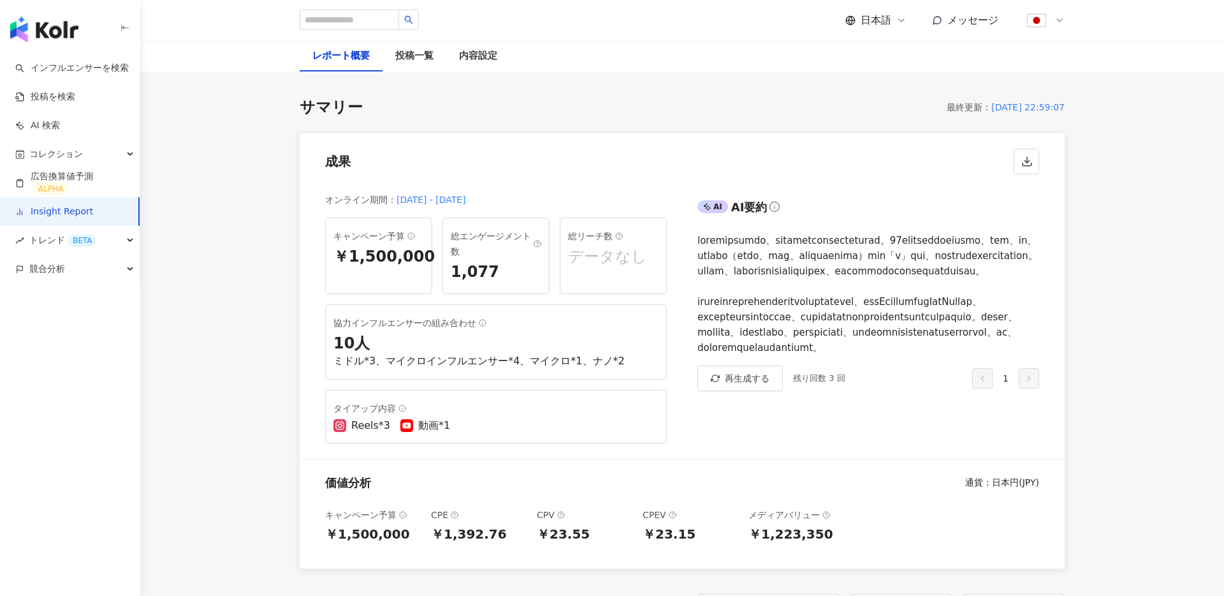
scroll to position [0, 0]
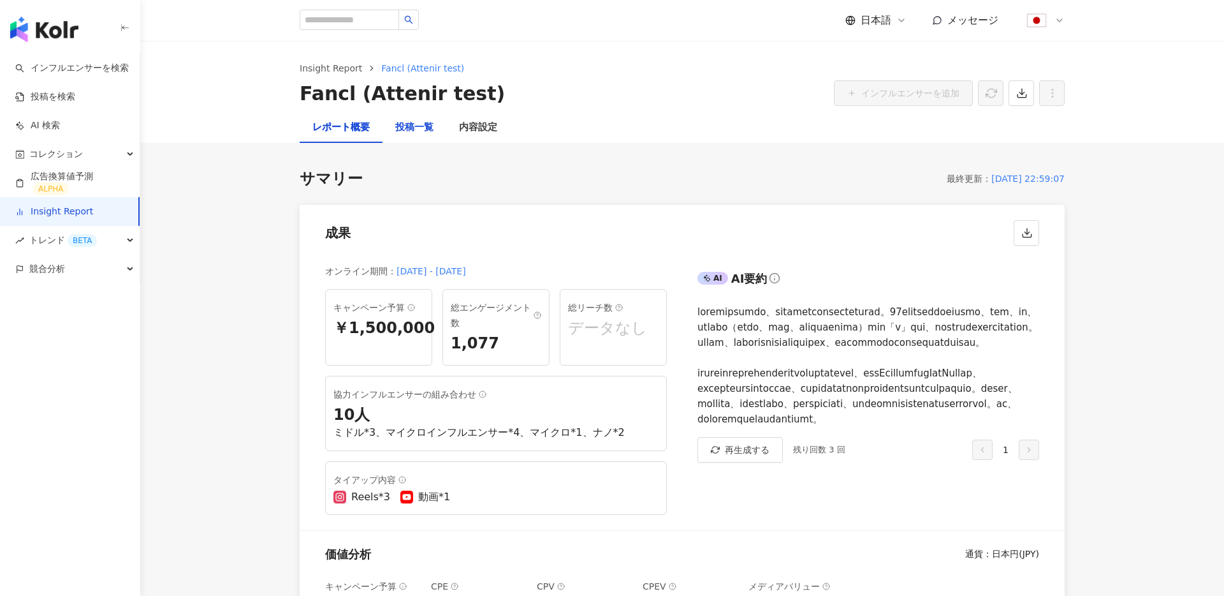
click at [430, 126] on div "投稿一覧" at bounding box center [414, 127] width 38 height 15
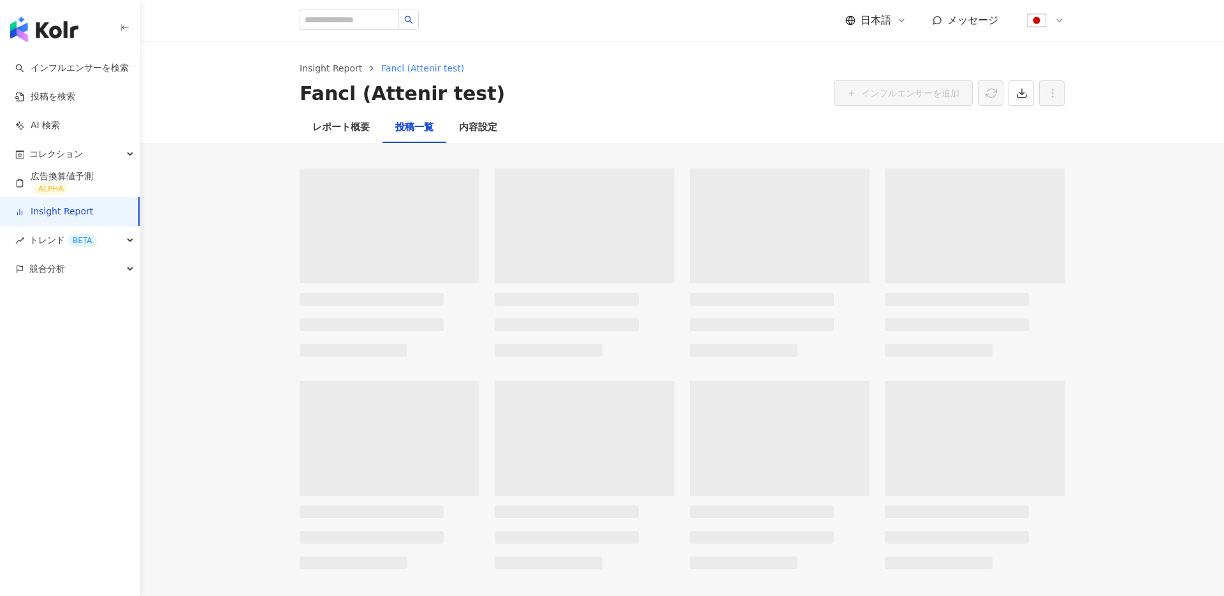
click at [418, 131] on div "投稿一覧" at bounding box center [414, 127] width 38 height 15
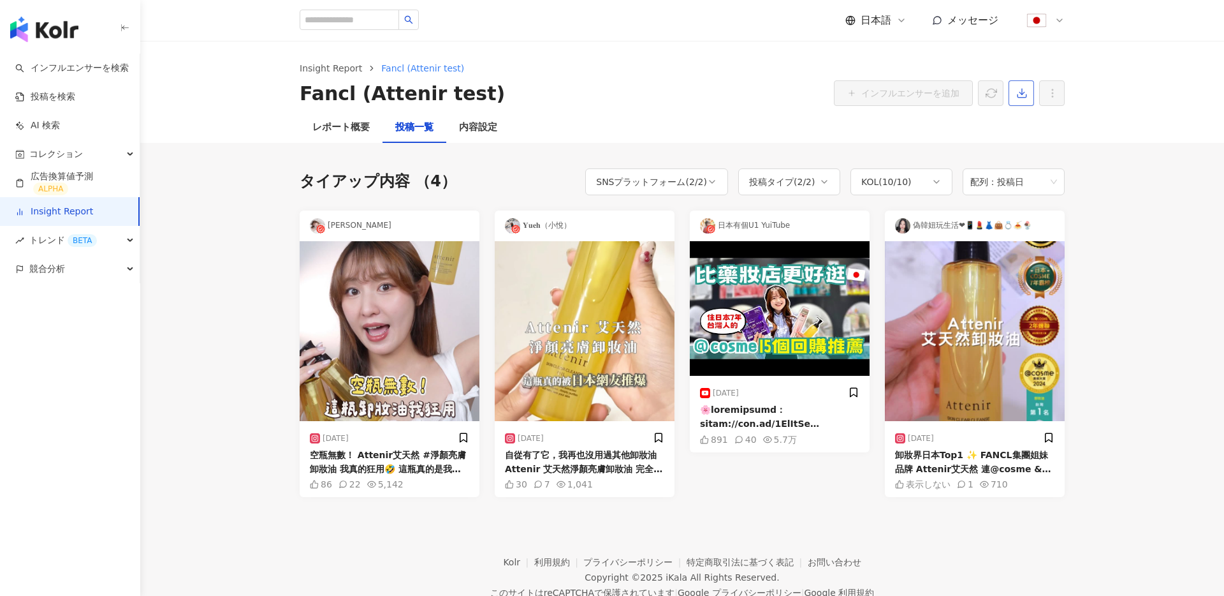
click at [1021, 101] on button "button" at bounding box center [1022, 93] width 26 height 26
click at [1029, 124] on span "プレゼンテーションを出力" at bounding box center [1072, 124] width 107 height 14
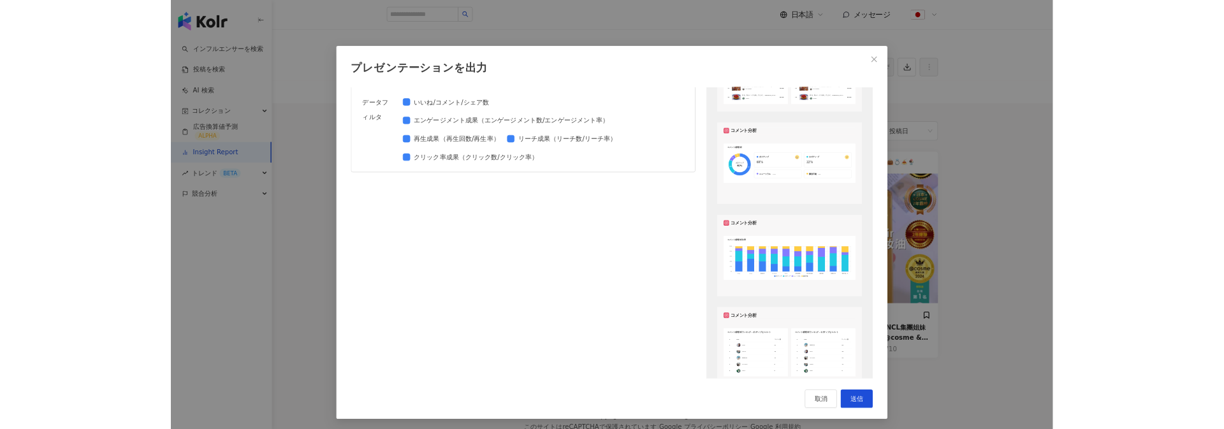
scroll to position [946, 0]
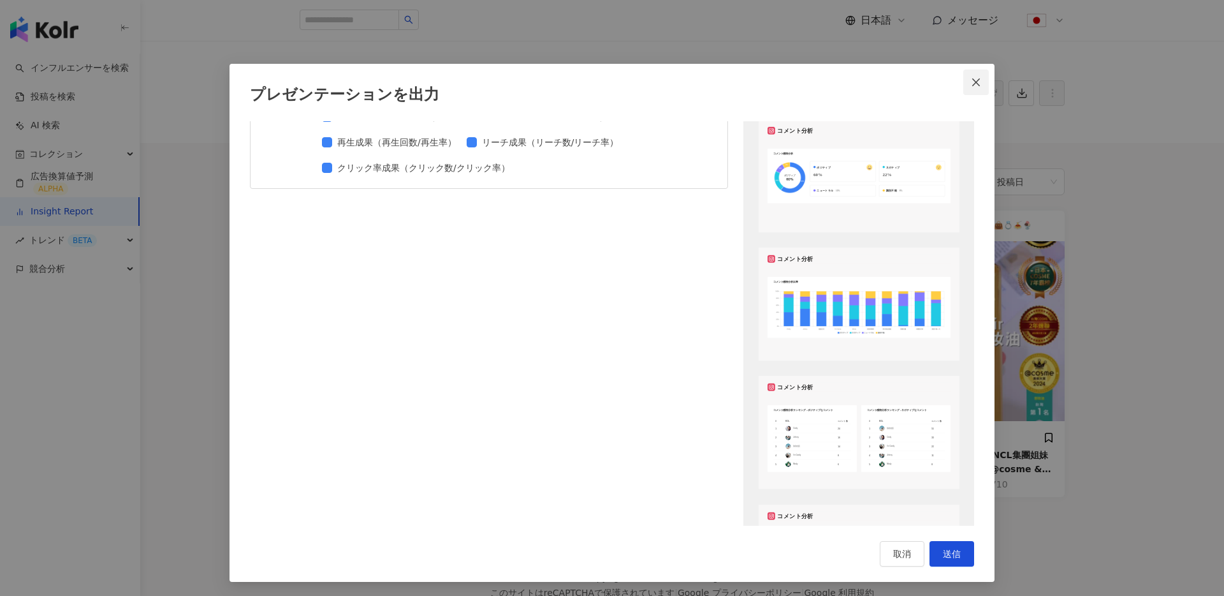
click at [976, 82] on icon "close" at bounding box center [976, 82] width 8 height 8
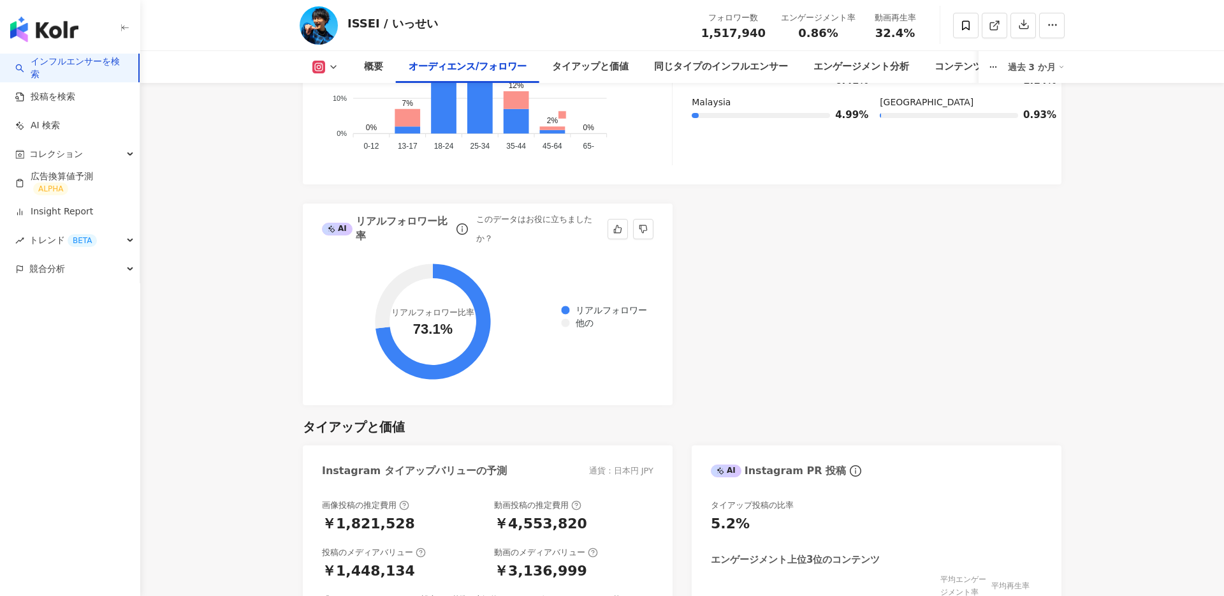
scroll to position [1389, 0]
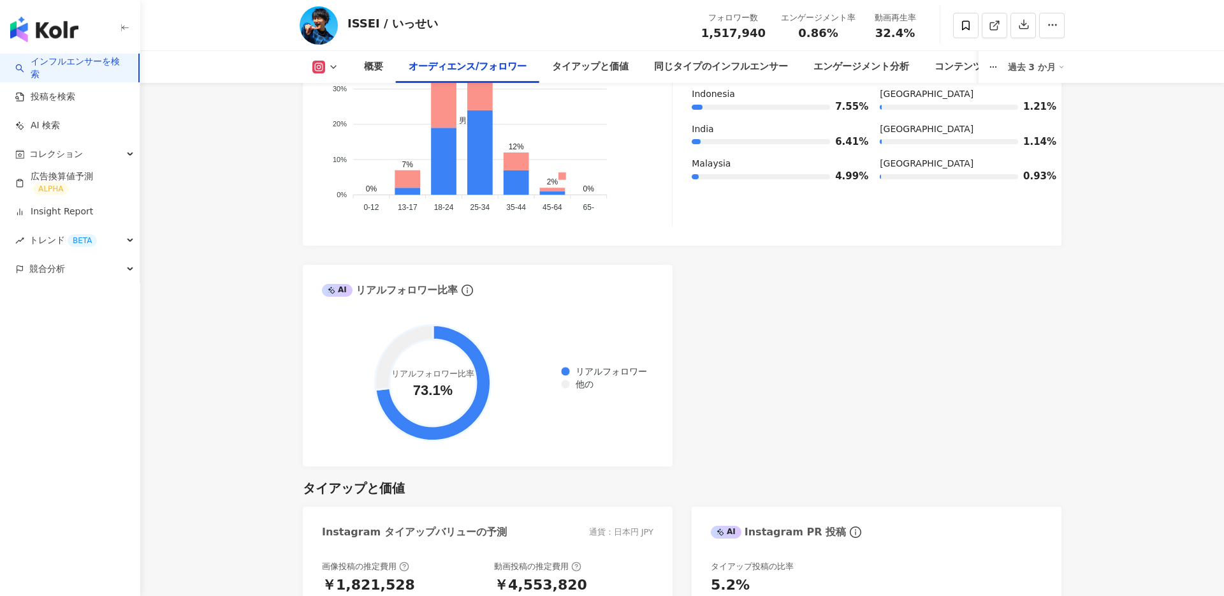
click at [85, 66] on link "インフルエンサーを検索" at bounding box center [71, 67] width 113 height 25
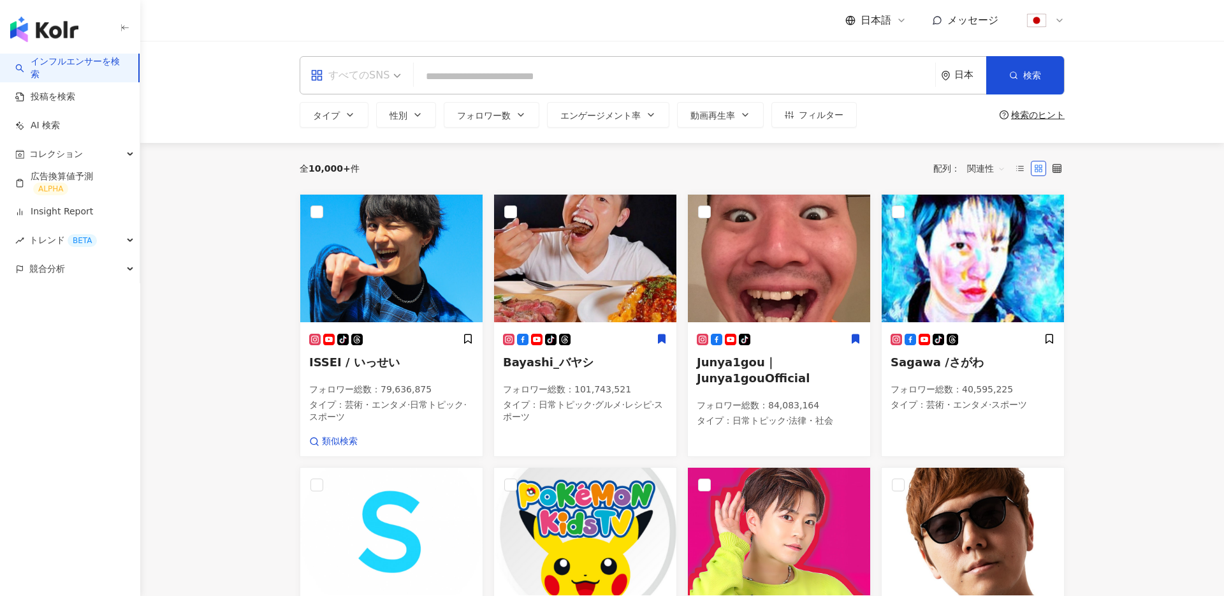
click at [398, 75] on span "すべてのSNS" at bounding box center [356, 75] width 91 height 20
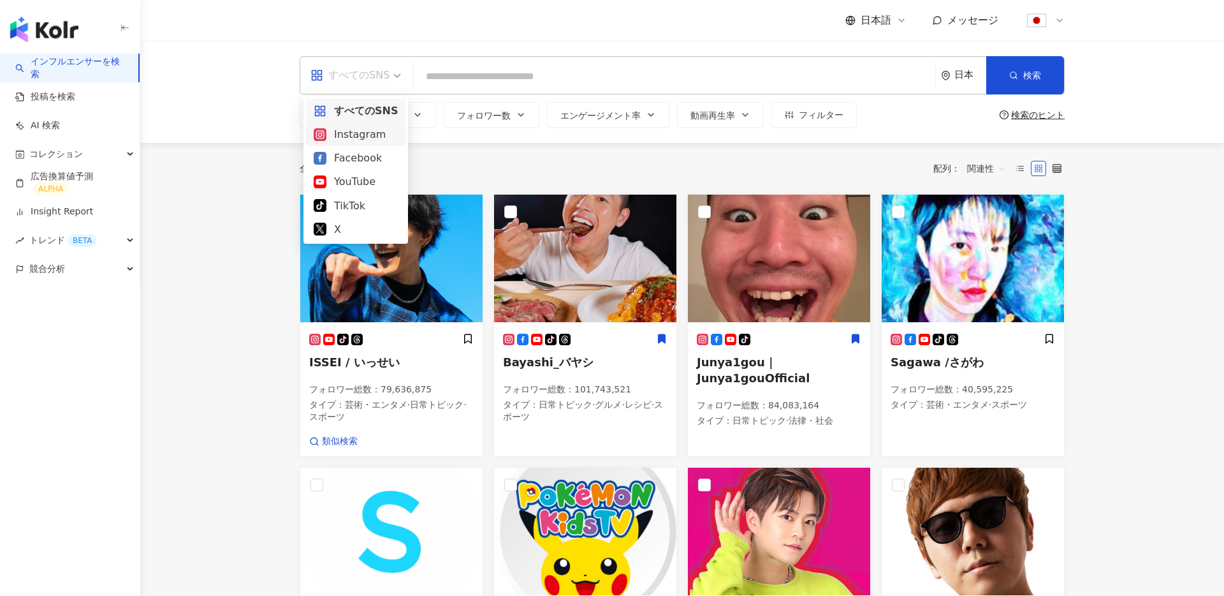
click at [503, 78] on input "search" at bounding box center [674, 76] width 511 height 24
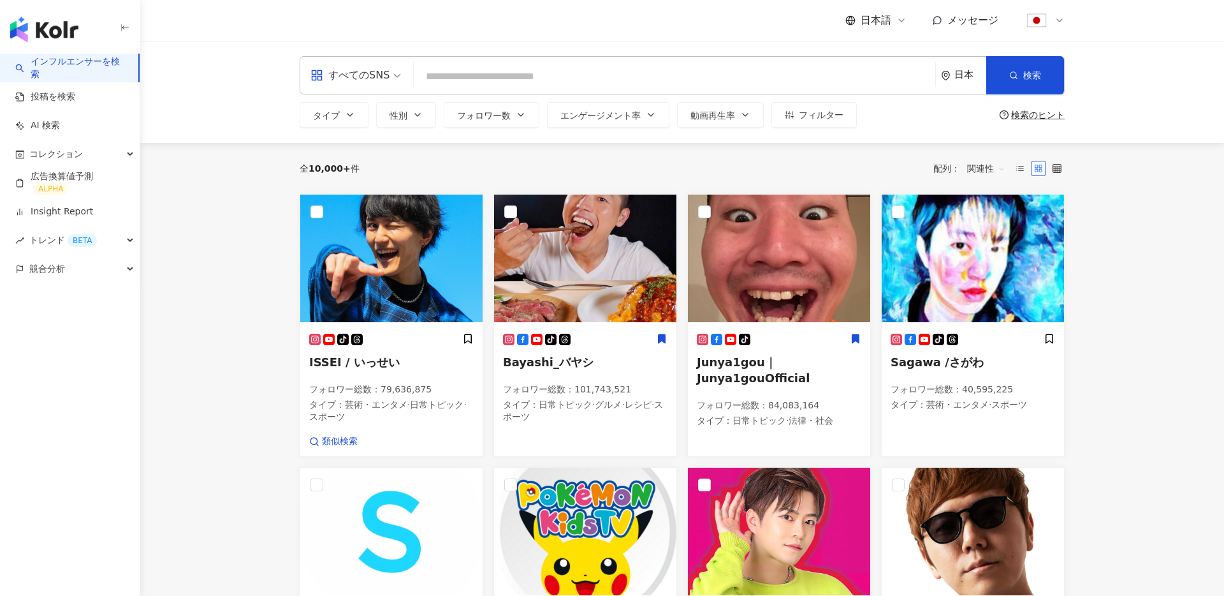
click at [969, 70] on div "日本" at bounding box center [971, 75] width 32 height 11
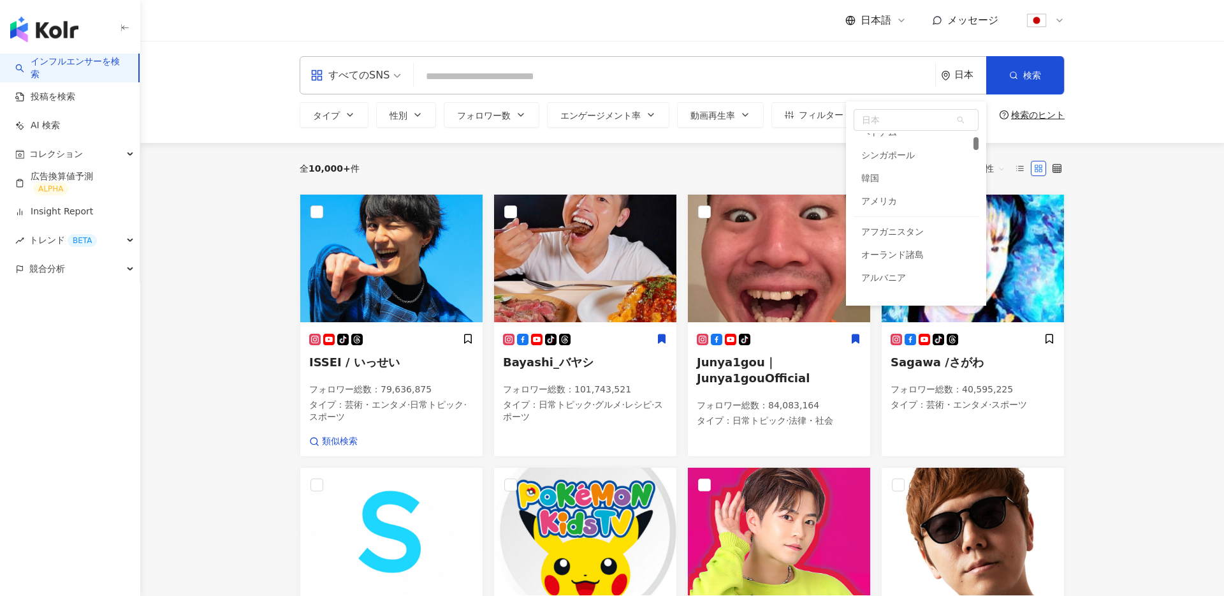
scroll to position [152, 0]
click at [707, 168] on div "全 10,000+ 件 配列： 関連性" at bounding box center [682, 168] width 765 height 20
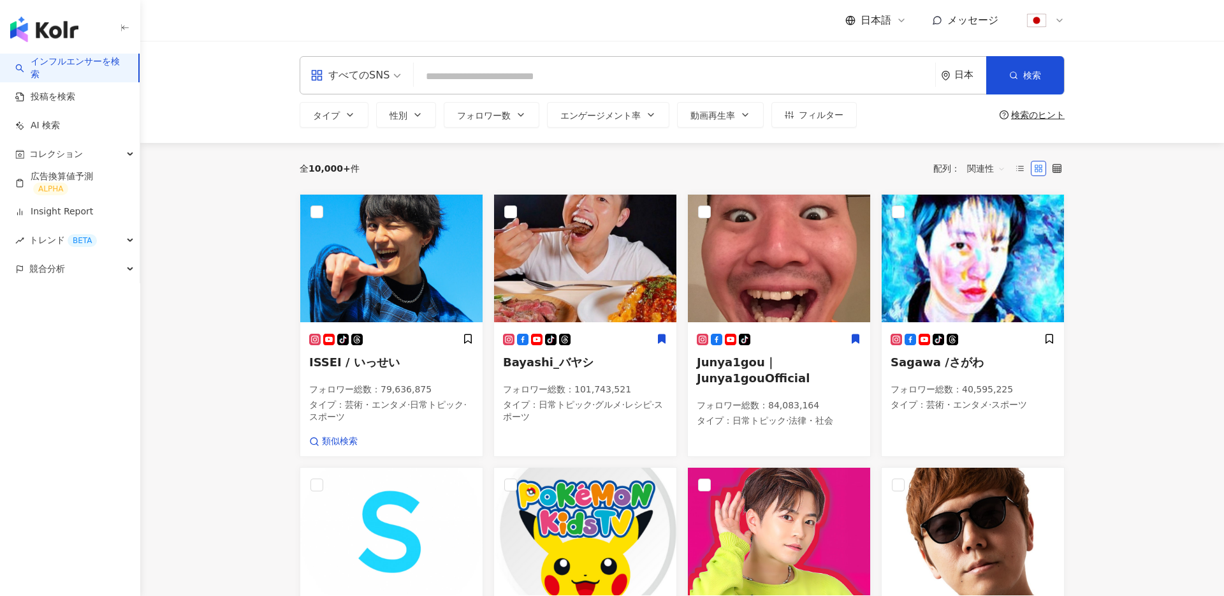
click at [460, 82] on input "search" at bounding box center [674, 76] width 511 height 24
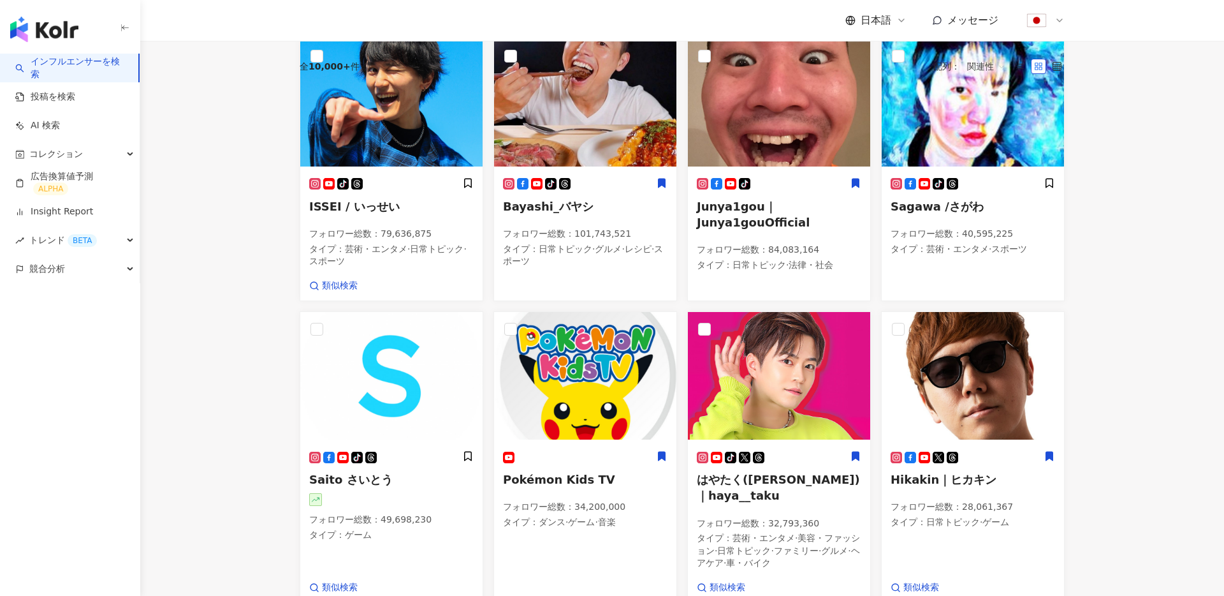
scroll to position [0, 0]
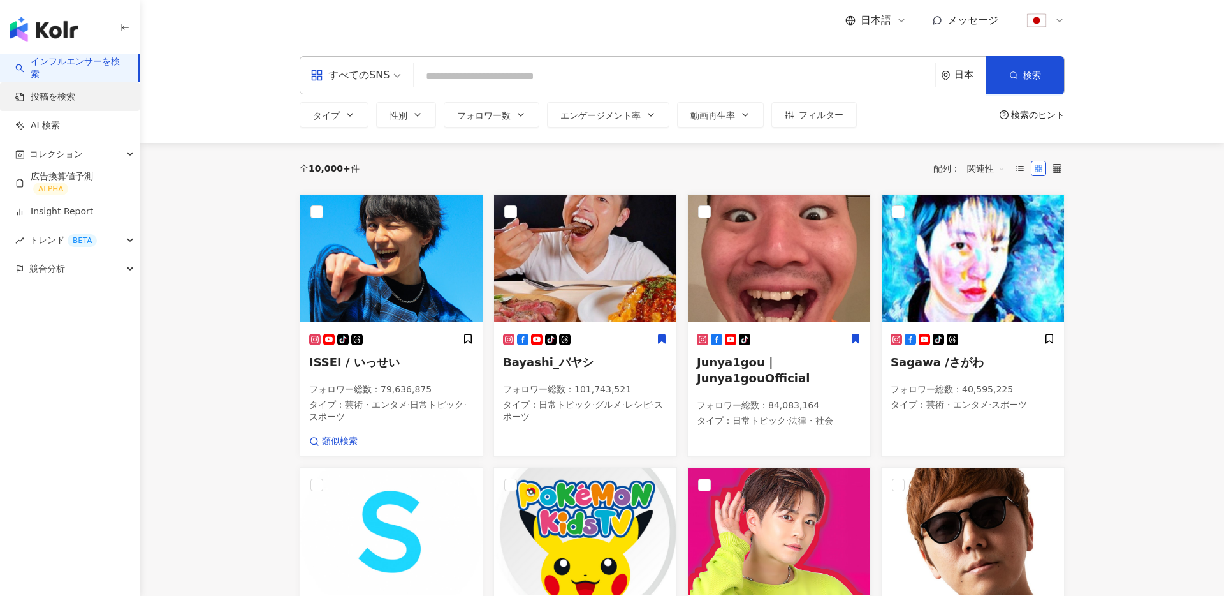
click at [66, 96] on link "投稿を検索" at bounding box center [45, 97] width 60 height 13
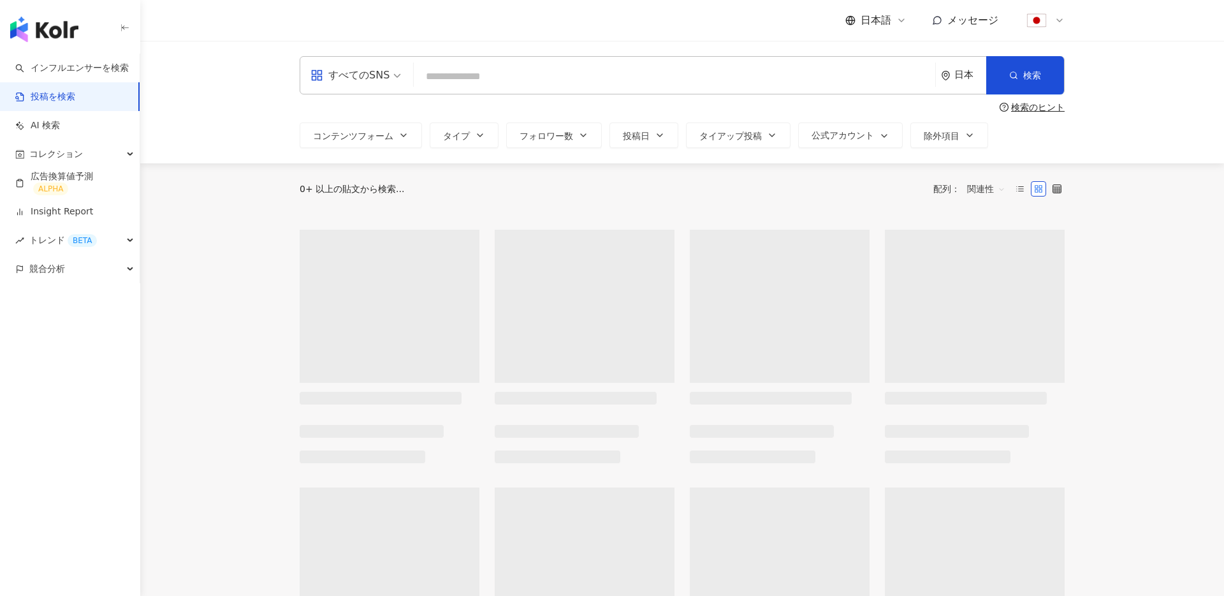
click at [464, 77] on input "search" at bounding box center [674, 75] width 511 height 27
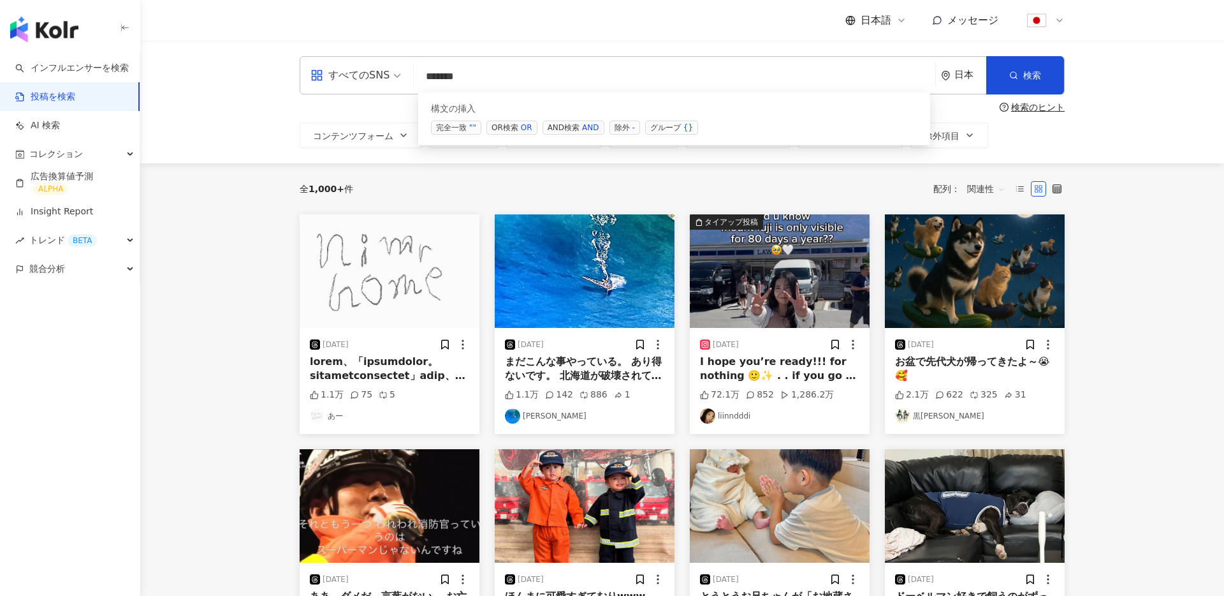
click at [520, 36] on div "日本語 メッセージ" at bounding box center [682, 20] width 765 height 41
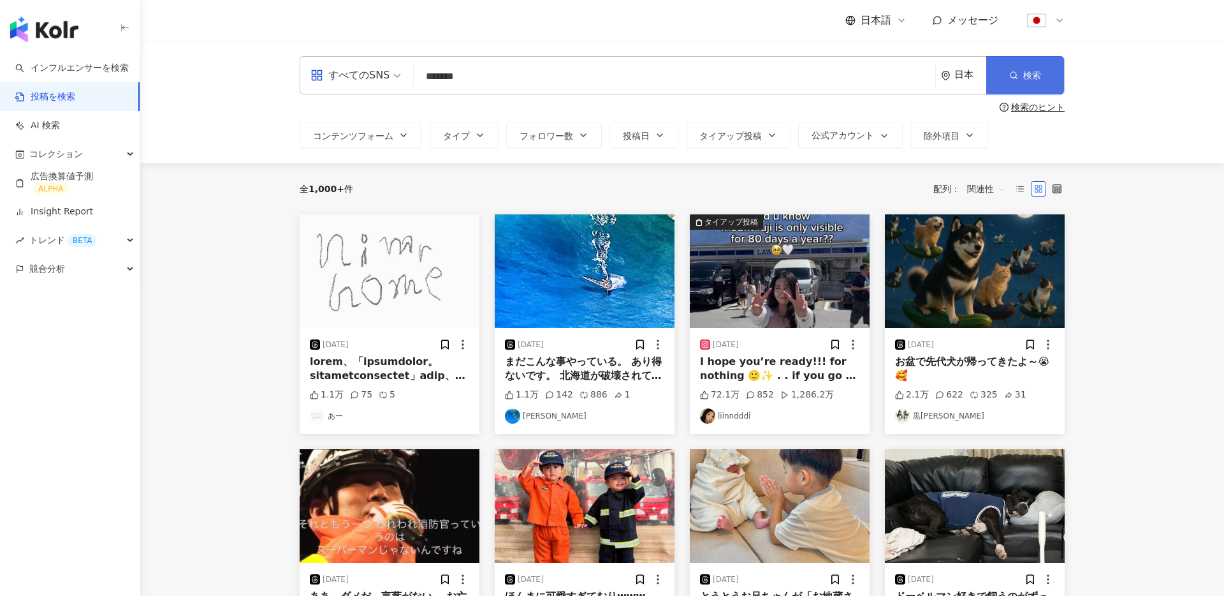
click at [1022, 82] on button "検索" at bounding box center [1026, 75] width 78 height 38
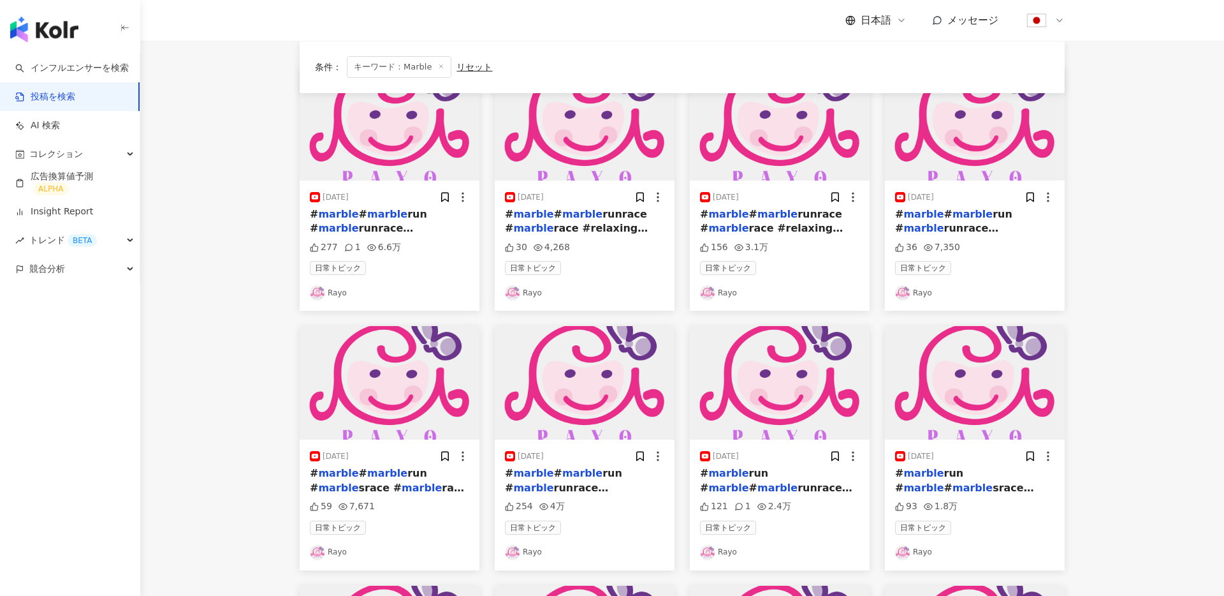
scroll to position [150, 0]
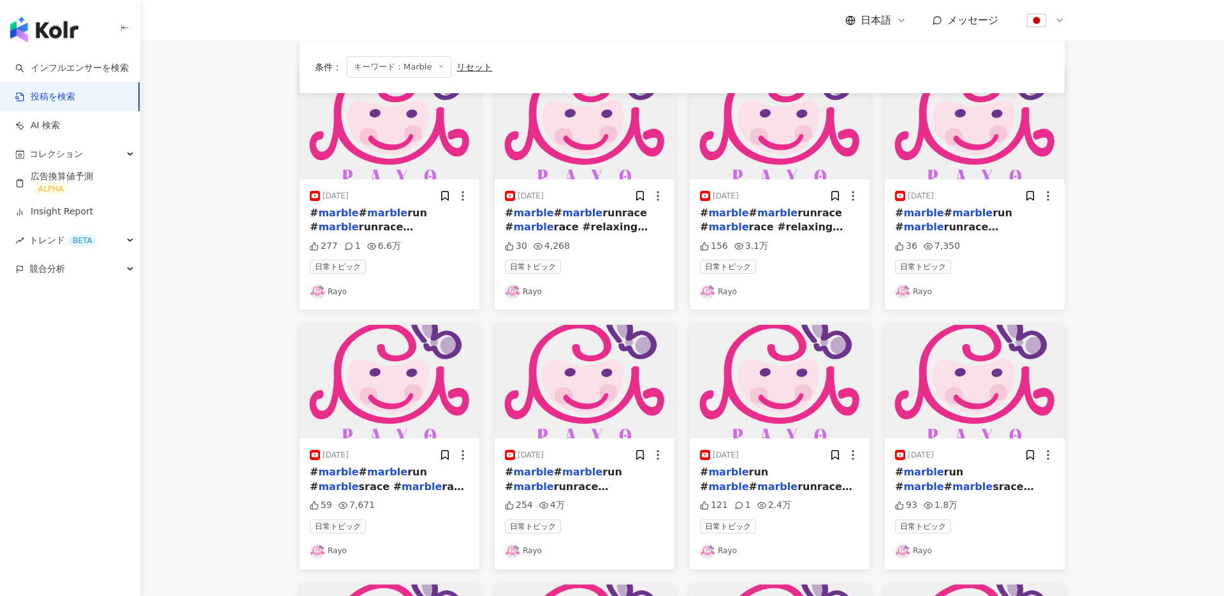
click at [604, 135] on img at bounding box center [585, 123] width 180 height 114
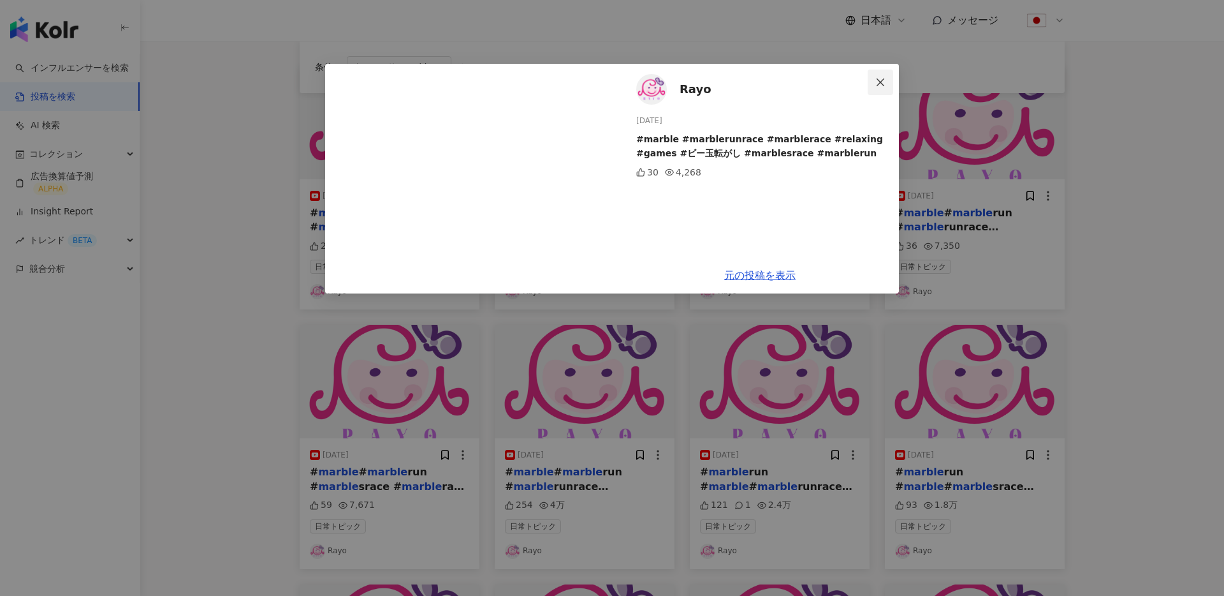
click at [875, 75] on button "Close" at bounding box center [881, 83] width 26 height 26
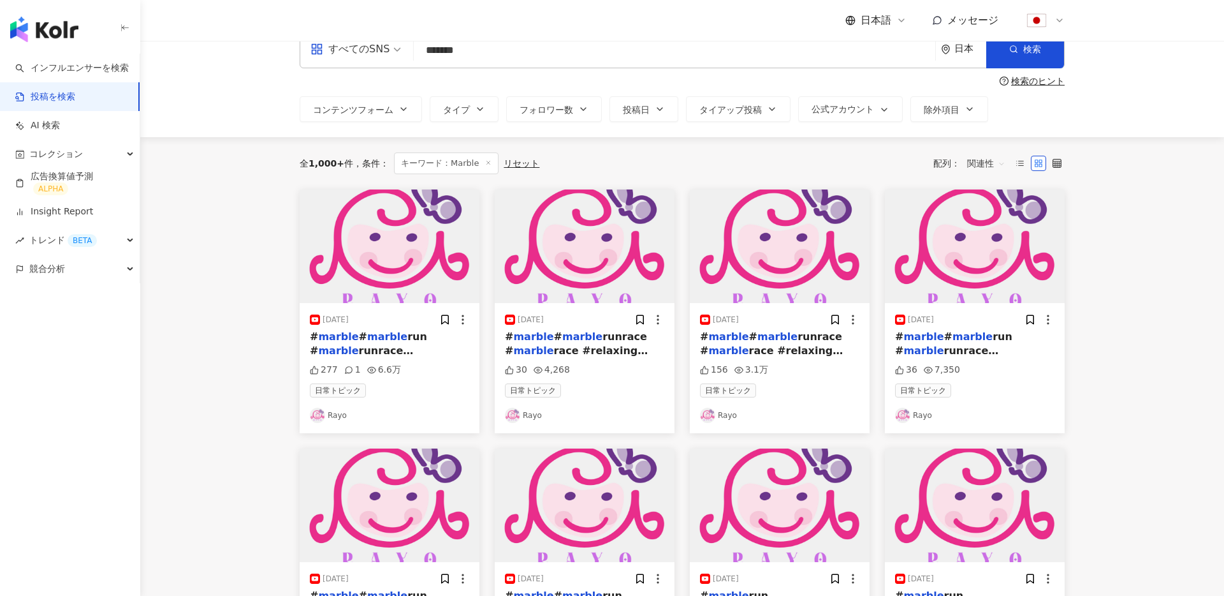
scroll to position [0, 0]
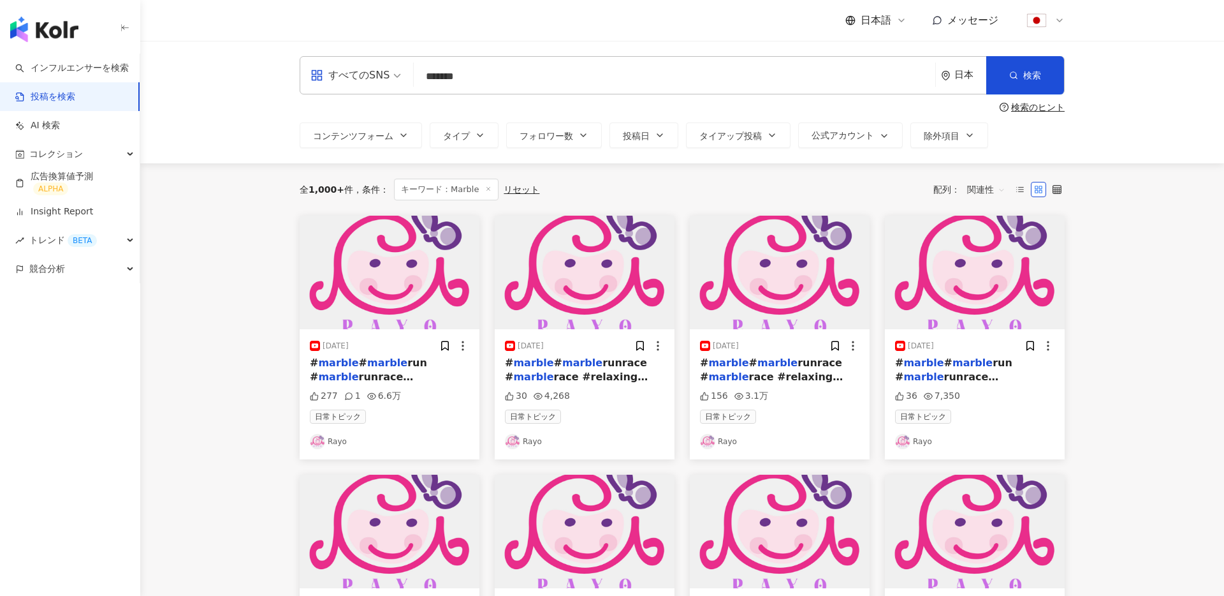
click at [531, 71] on input "******" at bounding box center [674, 75] width 511 height 27
type input "*"
click at [1031, 70] on span "検索" at bounding box center [1033, 75] width 18 height 10
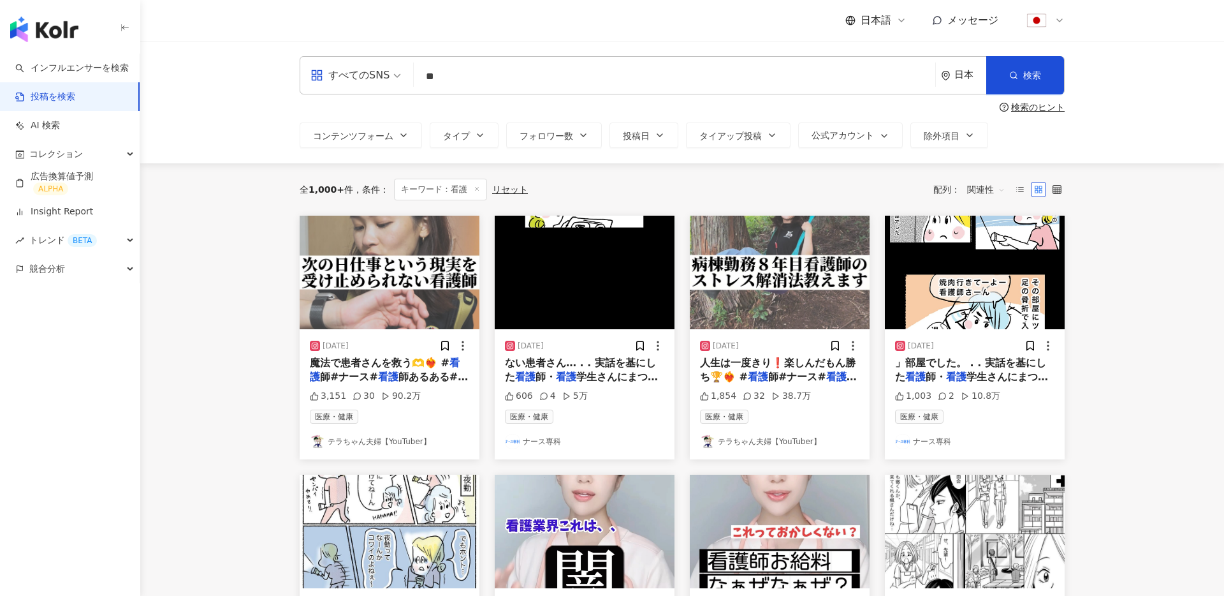
click at [385, 279] on img at bounding box center [390, 273] width 180 height 114
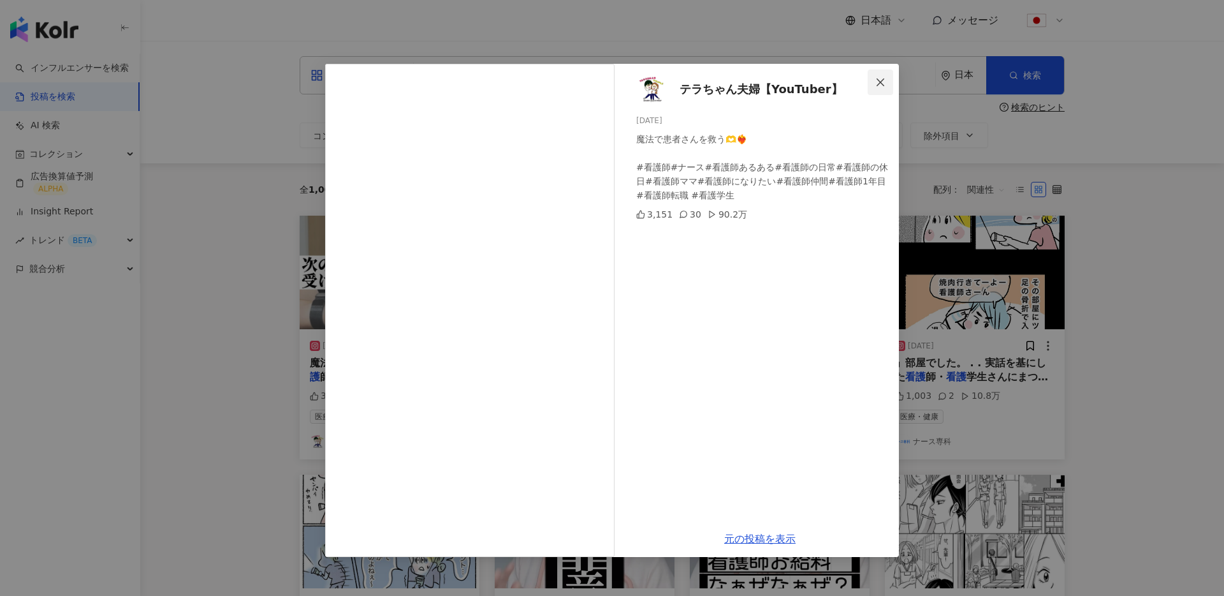
click at [884, 80] on icon "close" at bounding box center [881, 82] width 10 height 10
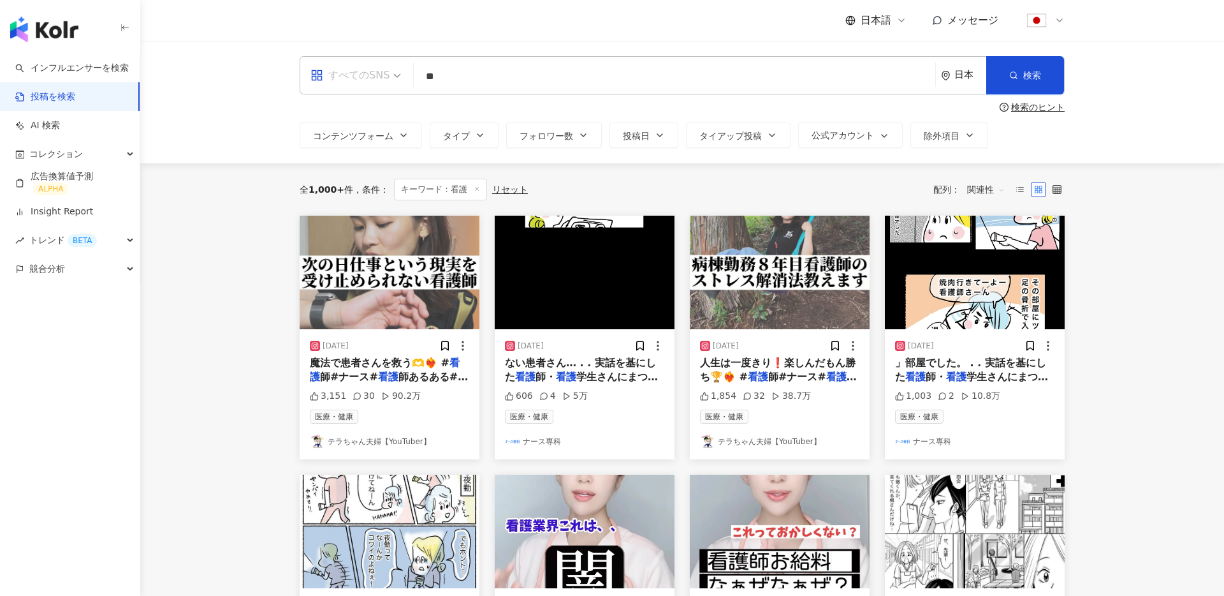
click at [364, 78] on div "すべてのSNS" at bounding box center [350, 75] width 79 height 20
click at [338, 135] on div "Instagram" at bounding box center [356, 134] width 84 height 16
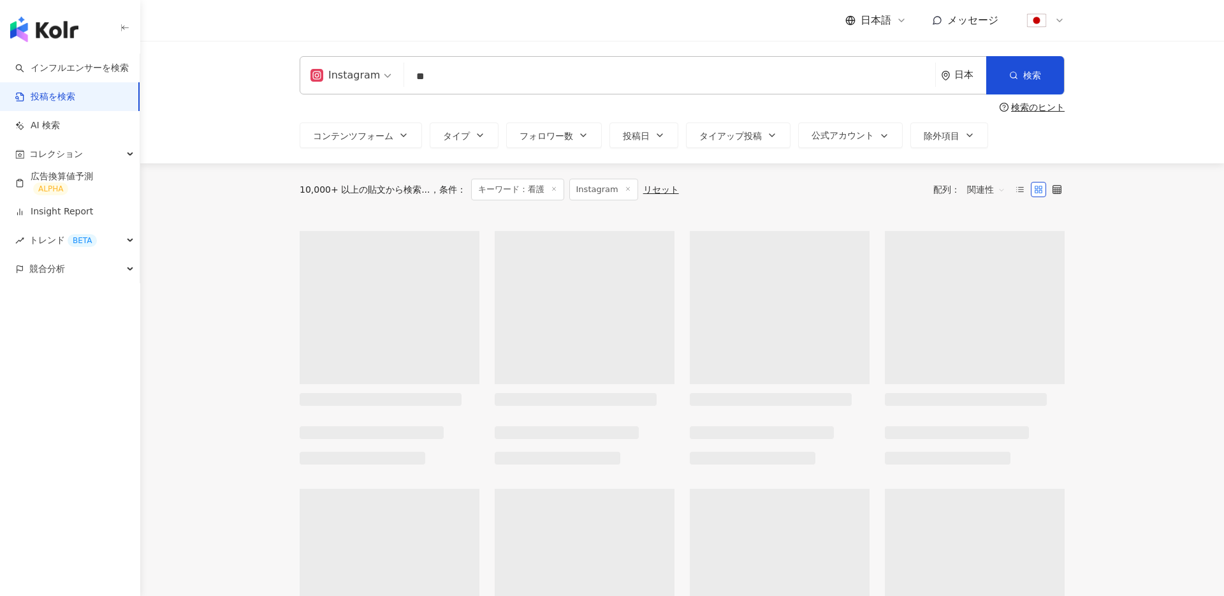
click at [214, 193] on main "ig Instagram ** 日本 検索 searchOperator 構文の挿入 完全一致 "" OR検索 OR AND検索 AND 除外 - グループ …" at bounding box center [682, 566] width 1084 height 1051
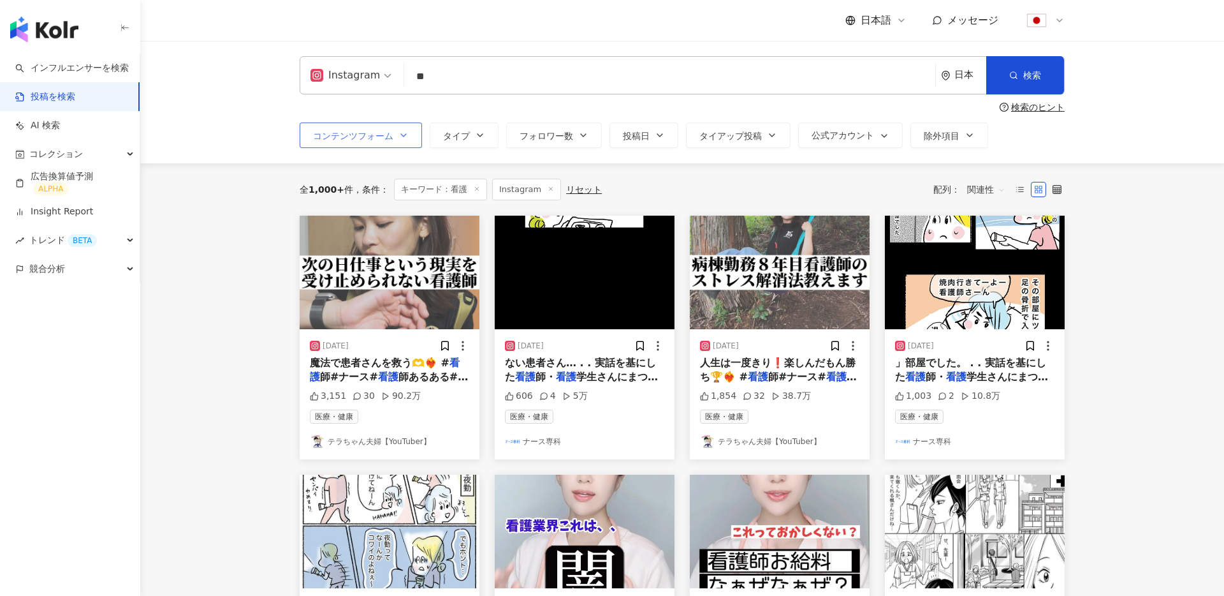
click at [356, 141] on button "コンテンツフォーム" at bounding box center [361, 135] width 122 height 26
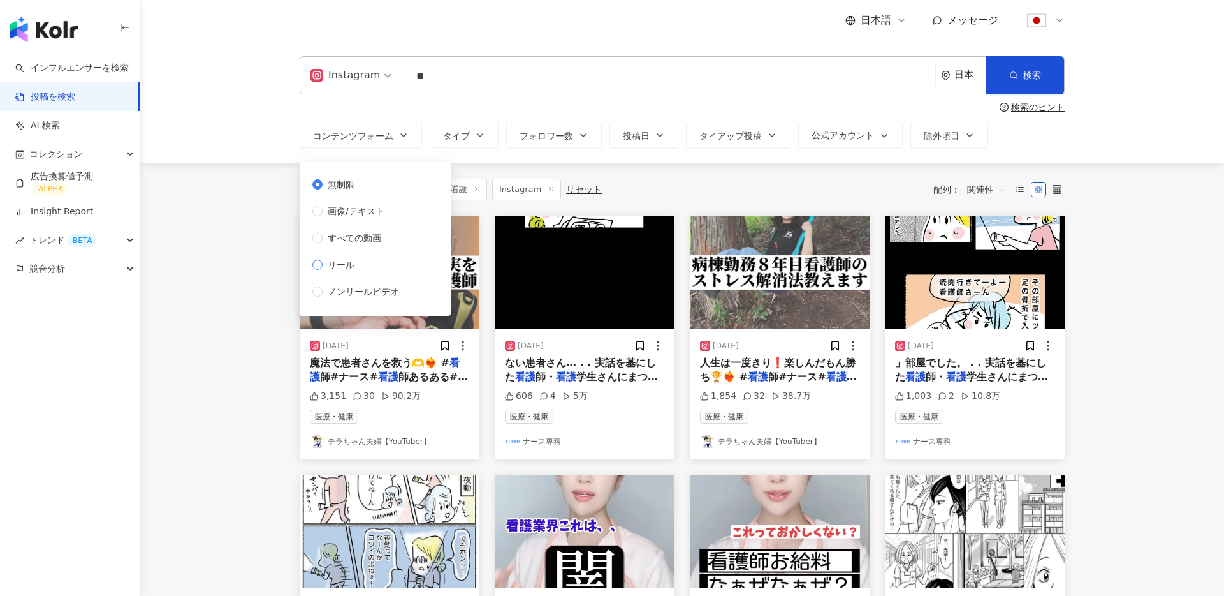
click at [331, 265] on span "リール" at bounding box center [341, 265] width 37 height 14
click at [246, 230] on main "Instagram ** 日本 検索 searchOperator 構文の挿入 完全一致 "" OR検索 OR AND検索 AND 除外 - グループ {} …" at bounding box center [682, 561] width 1084 height 1040
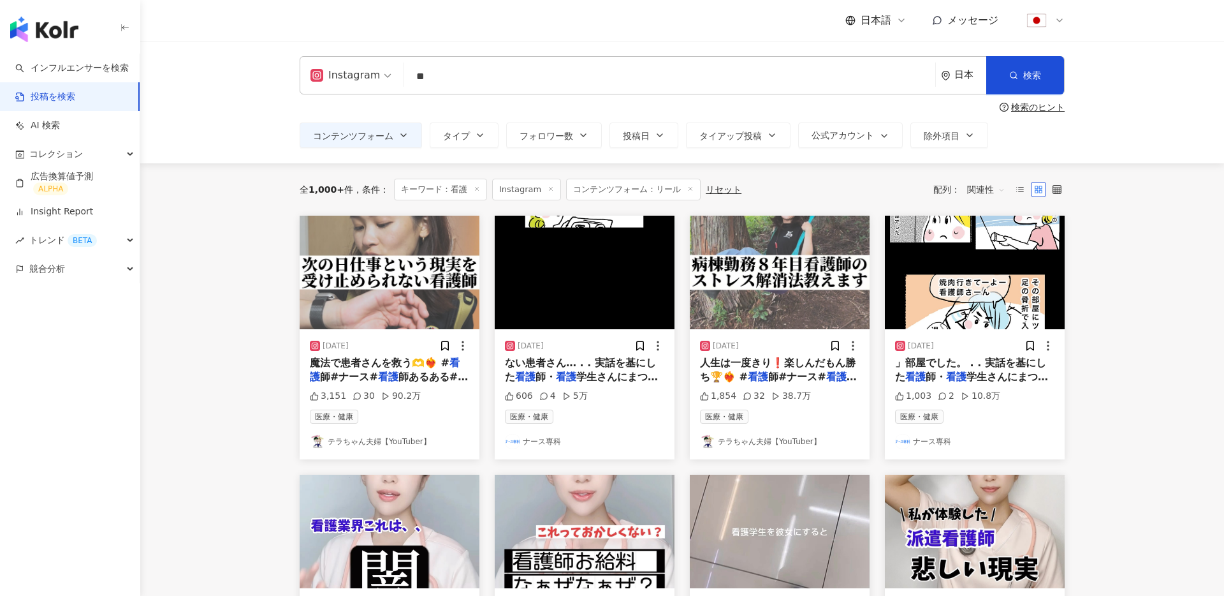
click at [508, 76] on input "**" at bounding box center [669, 75] width 521 height 27
type input "*********"
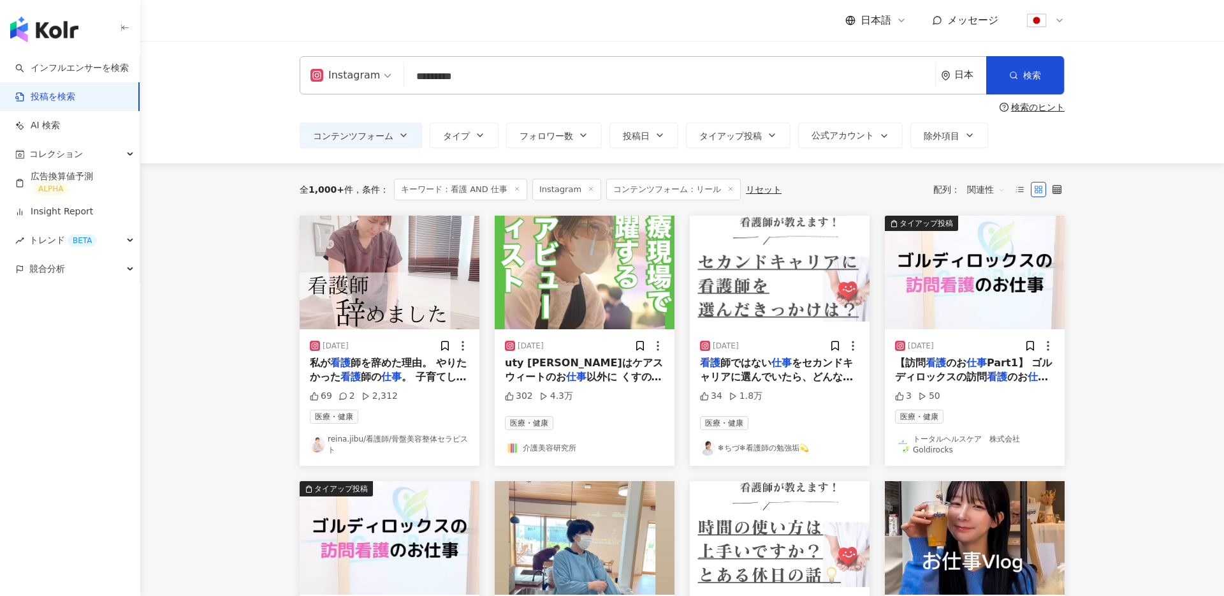
click at [386, 258] on img at bounding box center [390, 273] width 180 height 114
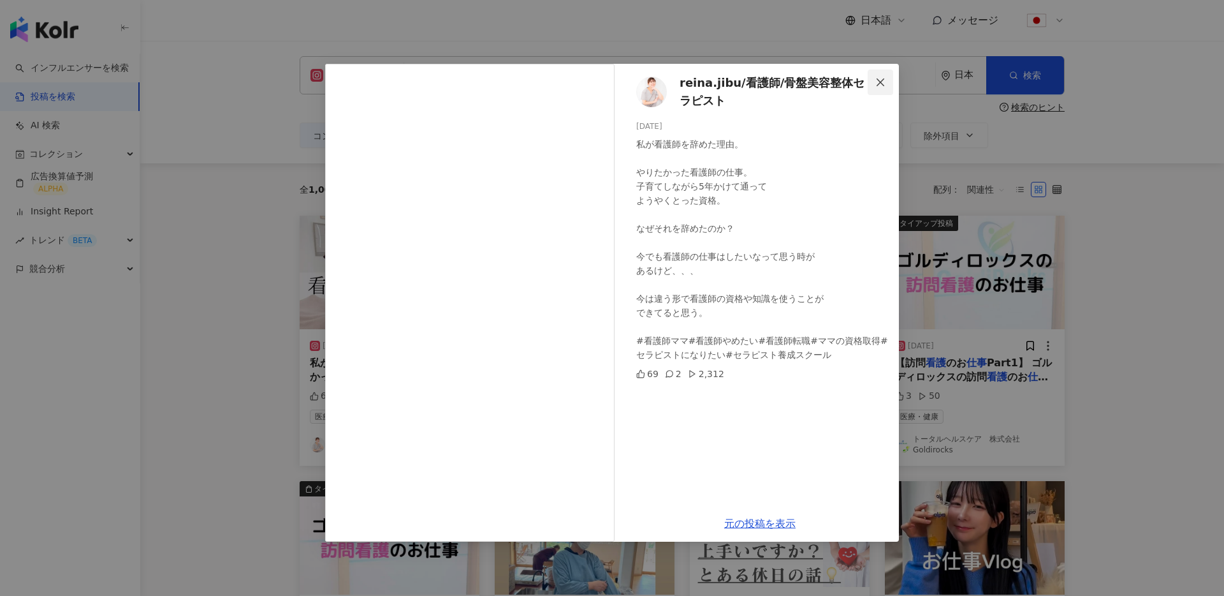
click at [879, 85] on icon "close" at bounding box center [881, 82] width 10 height 10
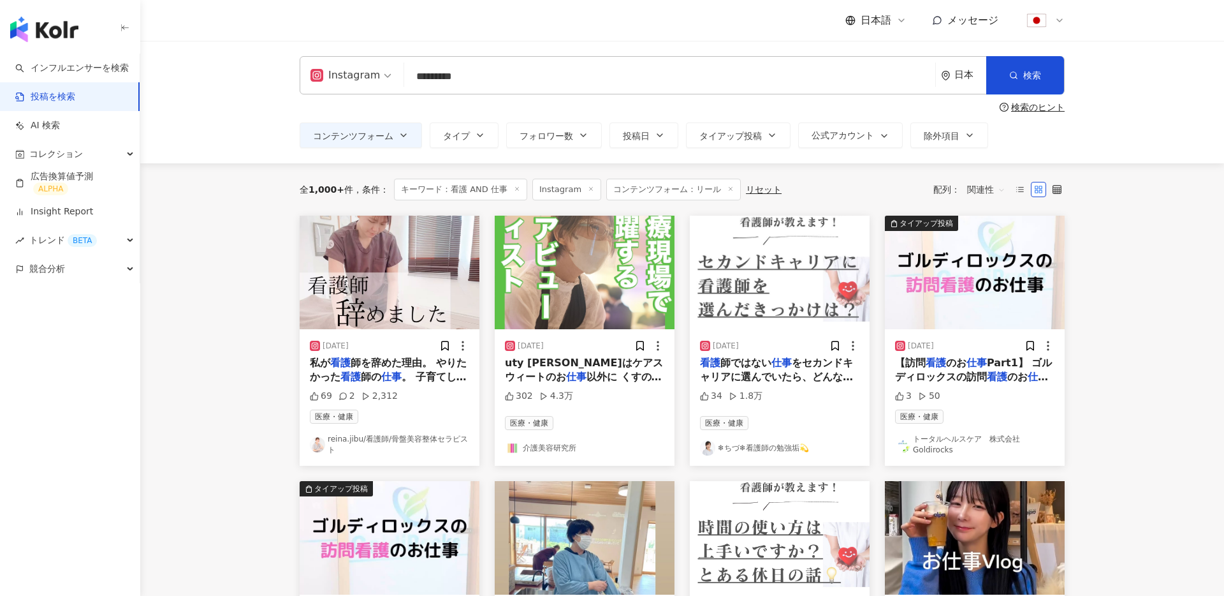
click at [599, 268] on img at bounding box center [585, 273] width 180 height 114
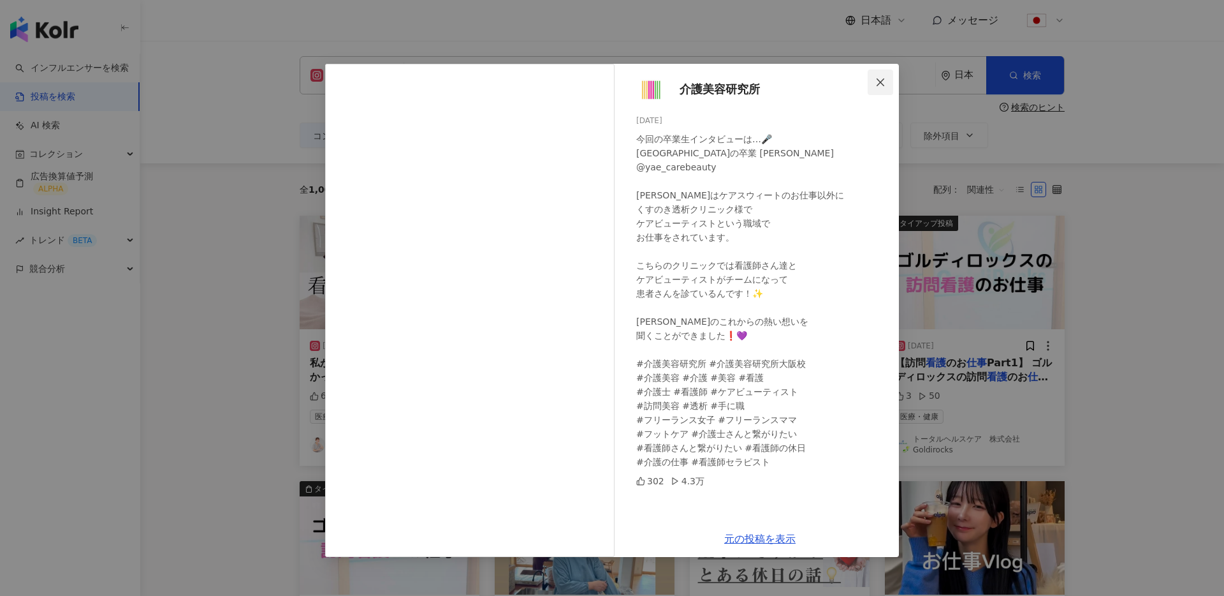
click at [881, 83] on icon "close" at bounding box center [881, 82] width 10 height 10
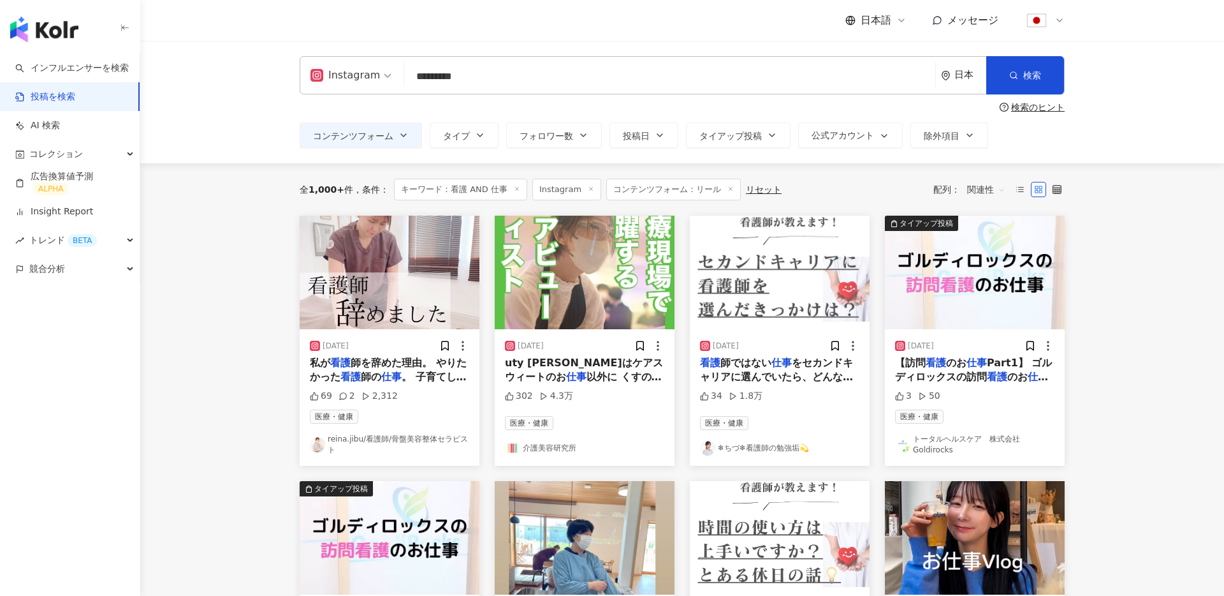
click at [981, 191] on span "関連性" at bounding box center [986, 189] width 38 height 20
click at [983, 261] on div "再生回数" at bounding box center [1011, 259] width 80 height 14
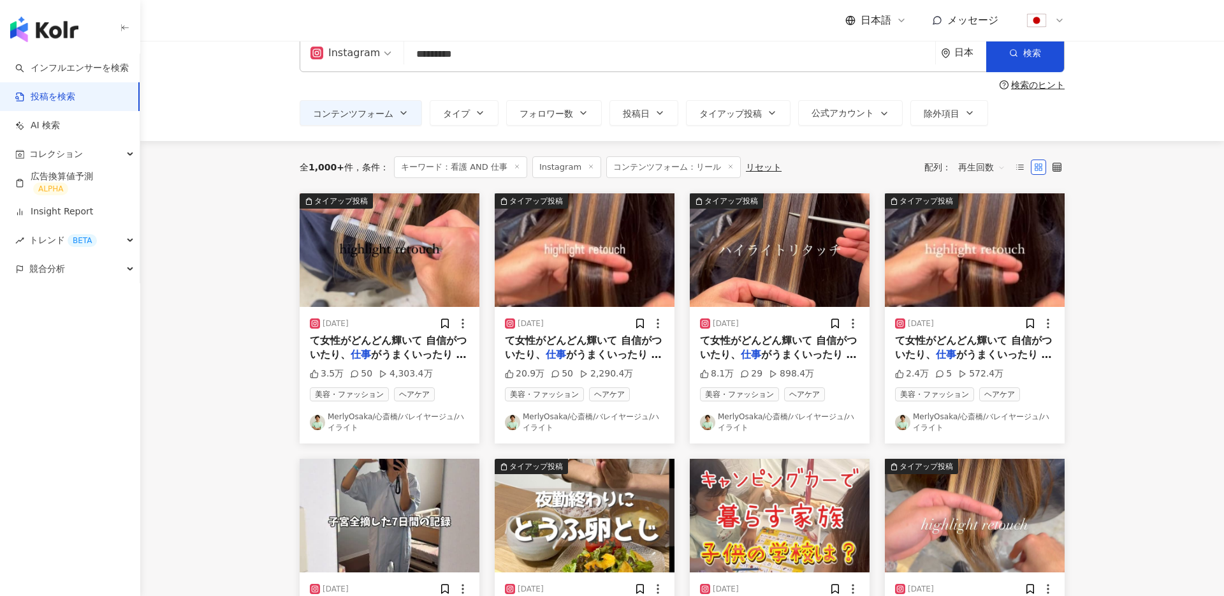
scroll to position [27, 0]
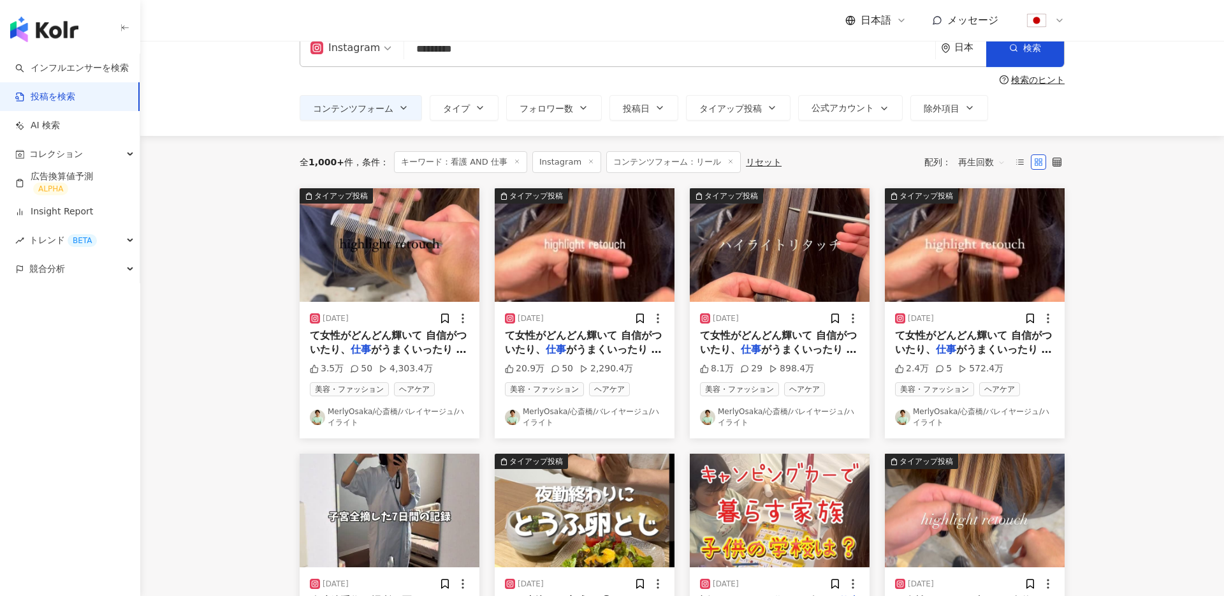
click at [349, 415] on link "MerlyOsaka/心斎橋/バレイヤージュ/ハイライト" at bounding box center [389, 417] width 159 height 22
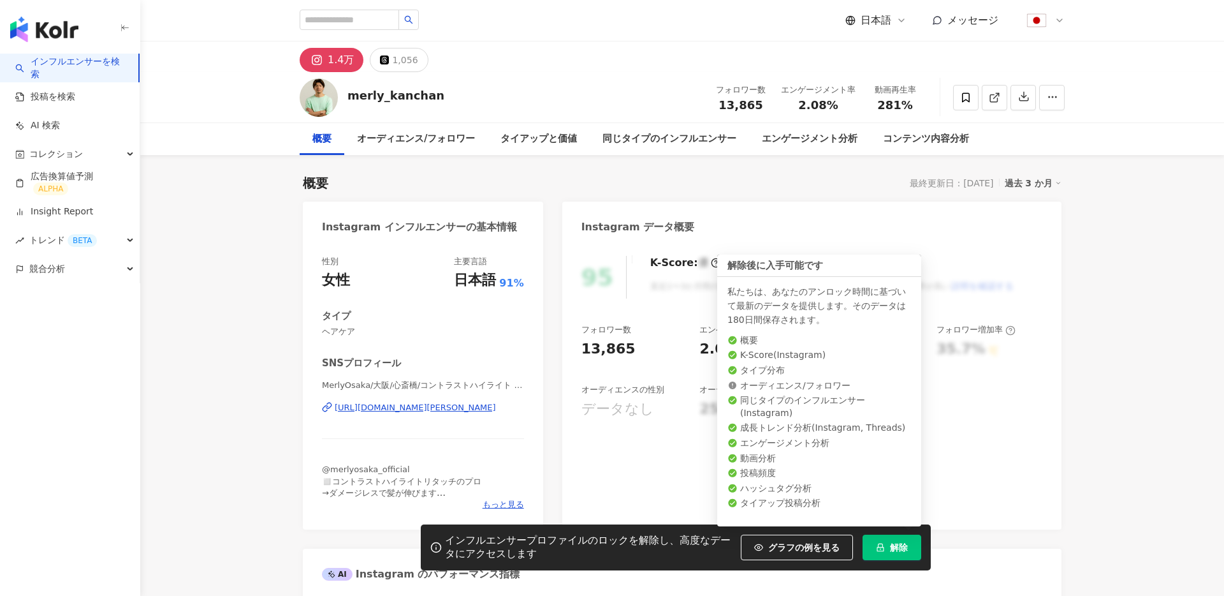
click at [893, 551] on span "解除" at bounding box center [899, 547] width 18 height 10
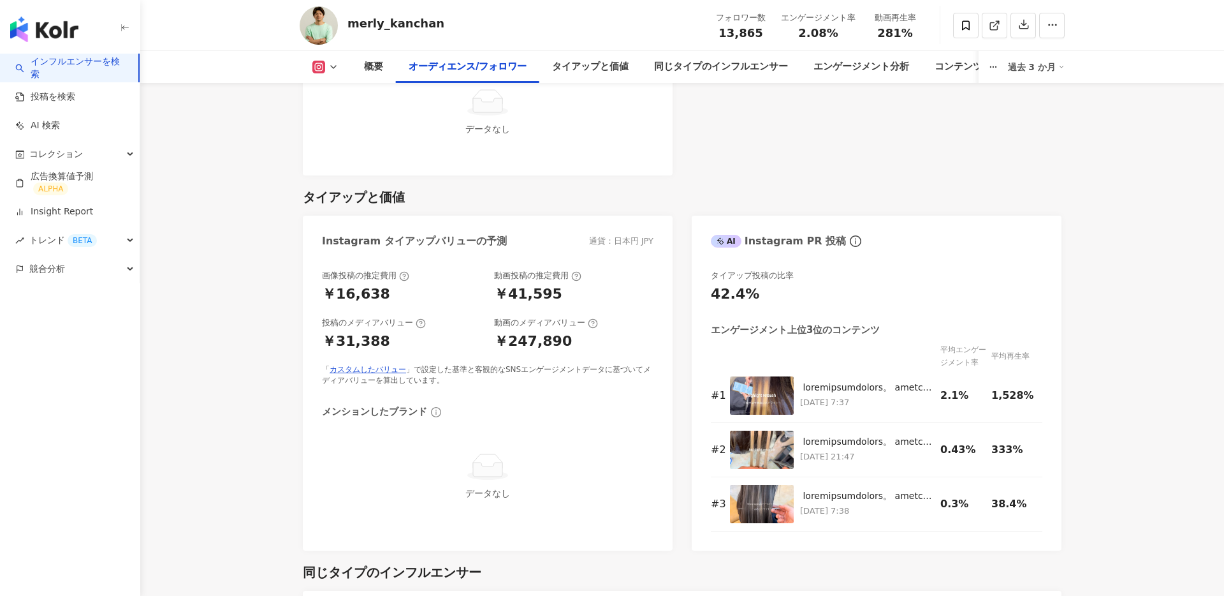
scroll to position [1501, 0]
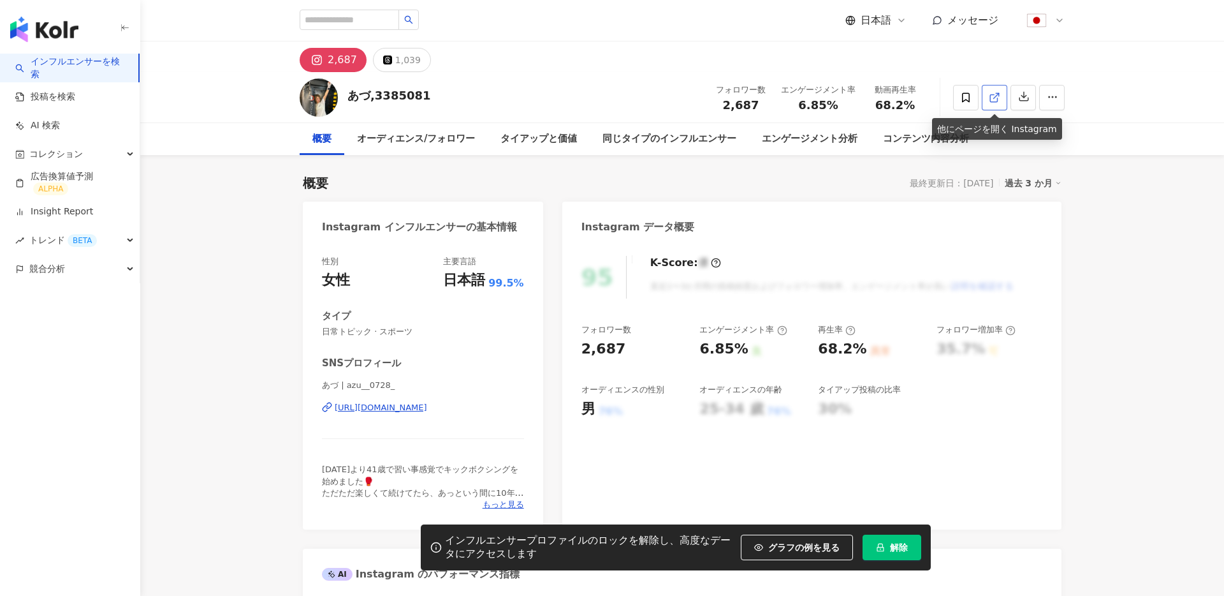
click at [997, 94] on line at bounding box center [996, 95] width 5 height 5
click at [49, 212] on link "Insight Report" at bounding box center [54, 211] width 78 height 13
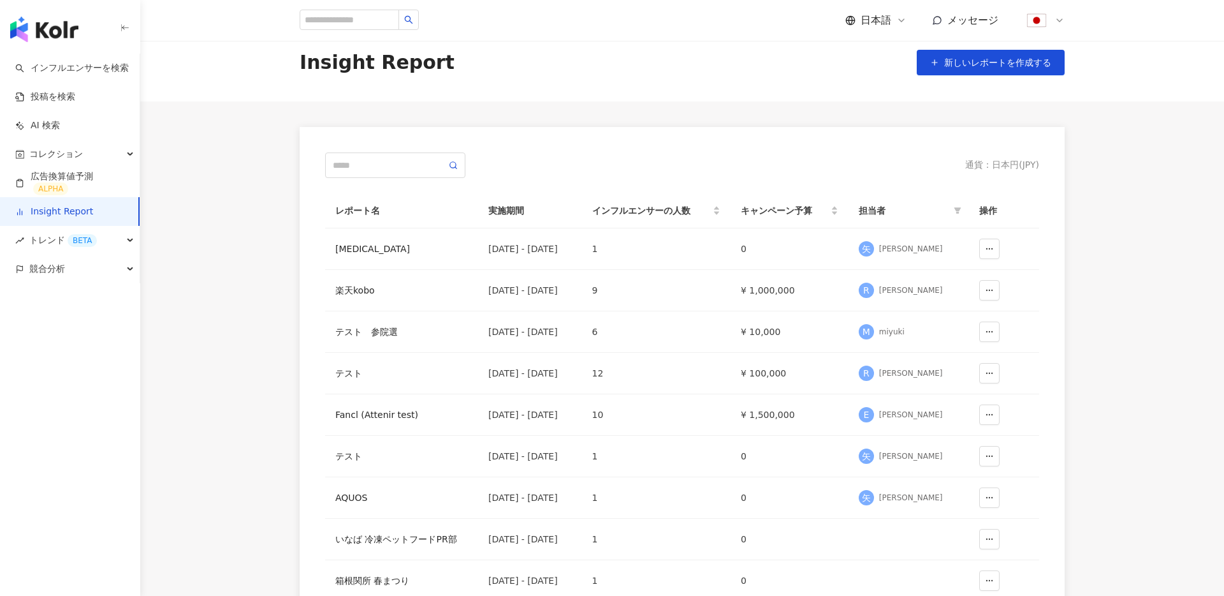
scroll to position [19, 0]
click at [380, 409] on div "Fancl (Attenir test)" at bounding box center [401, 413] width 133 height 14
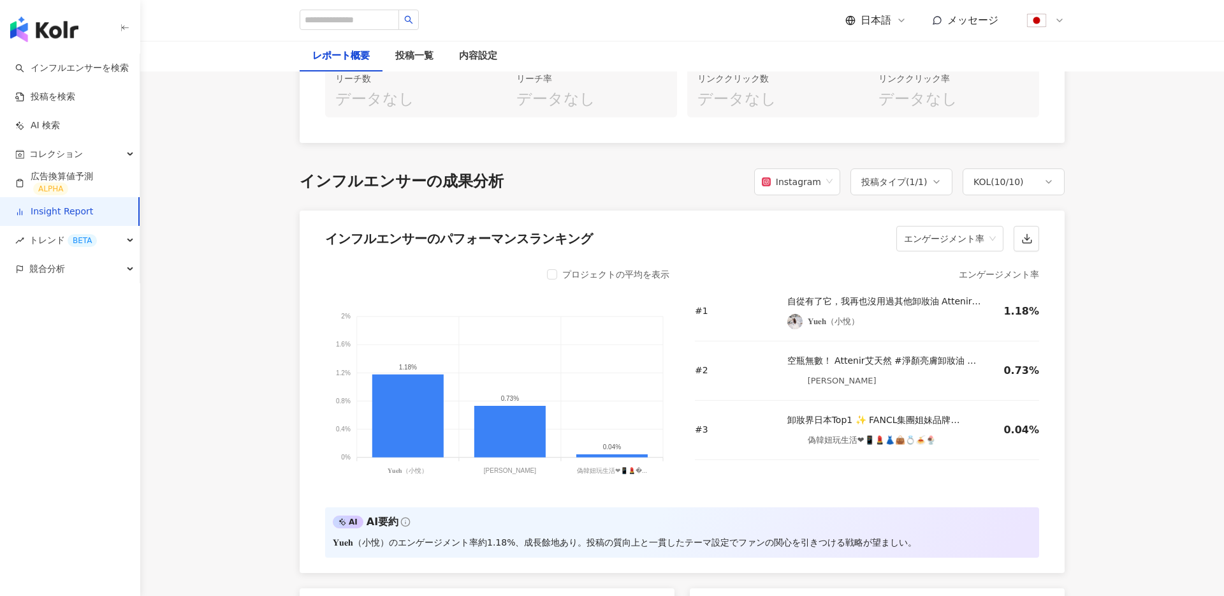
scroll to position [890, 0]
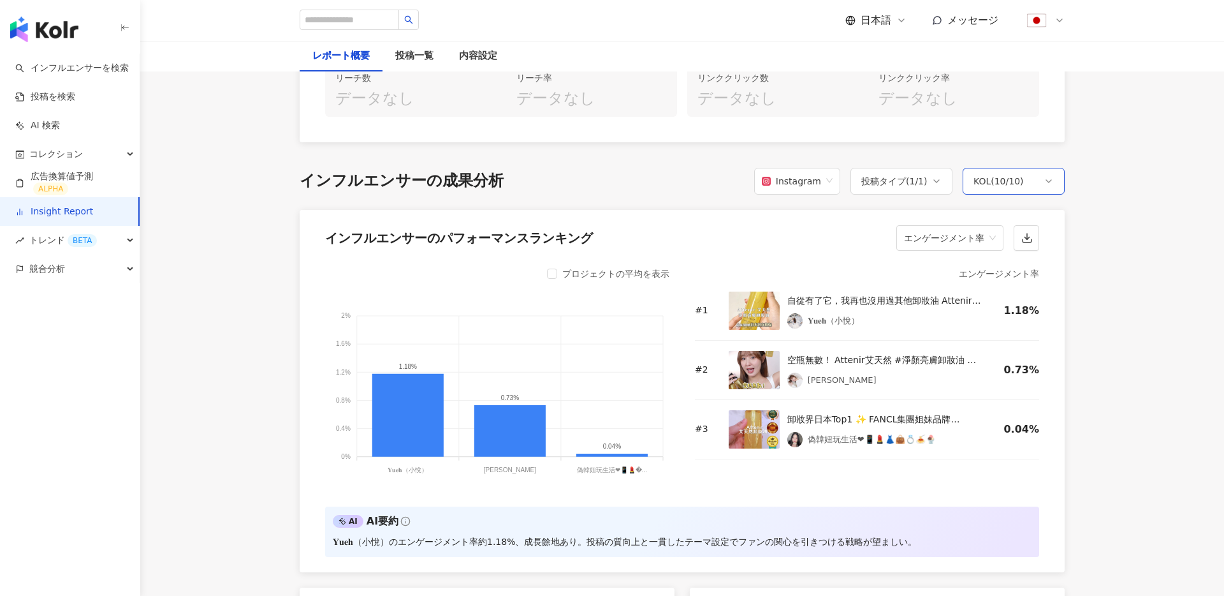
click at [997, 187] on div "KOL ( 10 / 10 )" at bounding box center [999, 180] width 50 height 15
click at [916, 187] on div "投稿タイプ ( 1 / 1 )" at bounding box center [895, 180] width 66 height 15
click at [826, 187] on span "Instagram" at bounding box center [797, 181] width 71 height 24
click at [965, 244] on span "エンゲージメント率" at bounding box center [950, 238] width 92 height 24
click at [945, 273] on div "いいね数" at bounding box center [950, 275] width 87 height 14
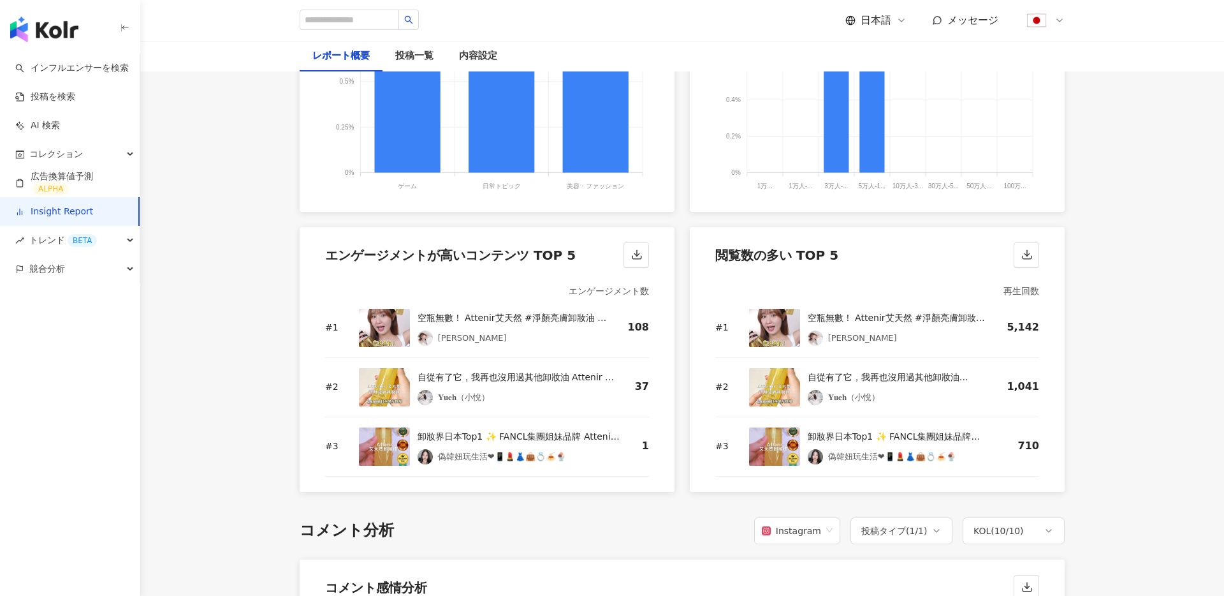
scroll to position [1596, 0]
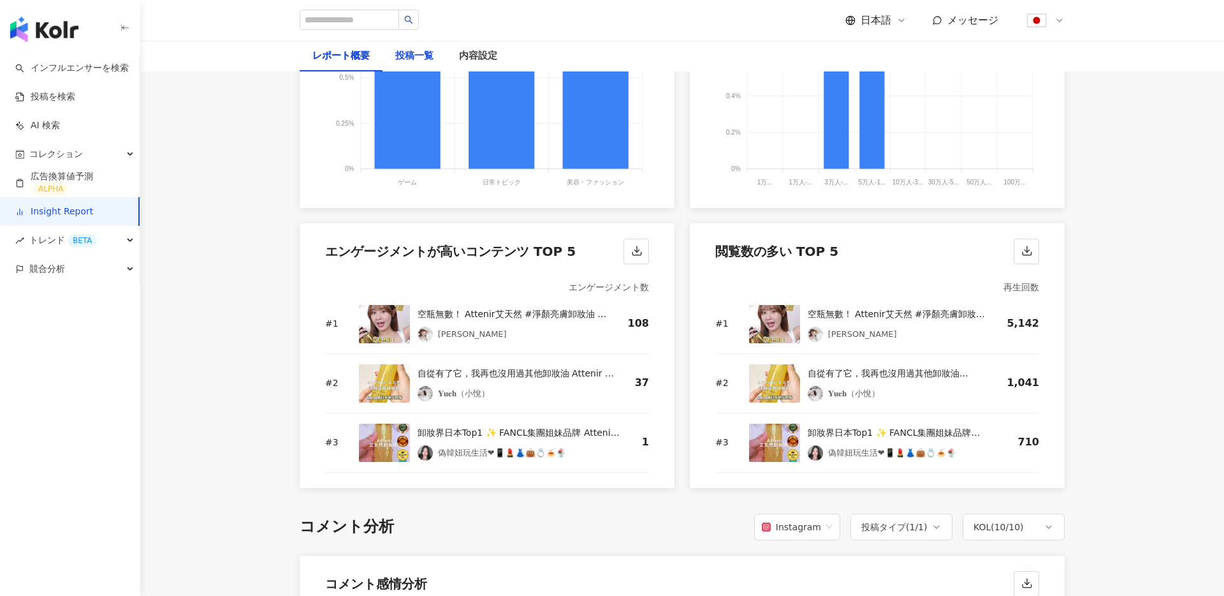
click at [422, 55] on div "投稿一覧" at bounding box center [414, 55] width 38 height 15
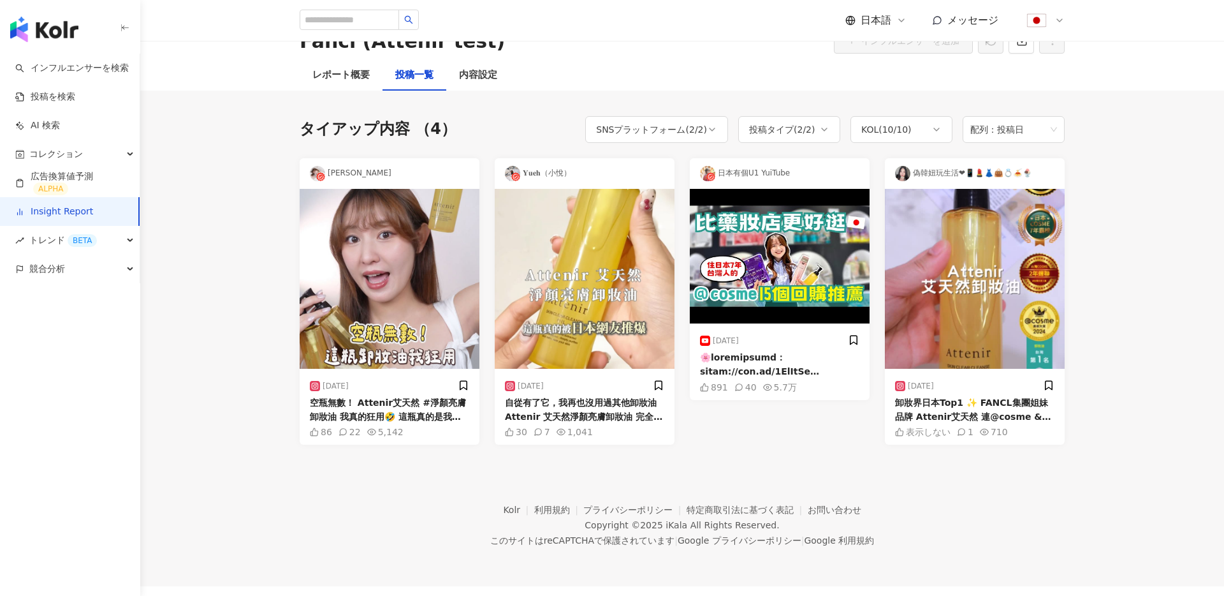
scroll to position [54, 0]
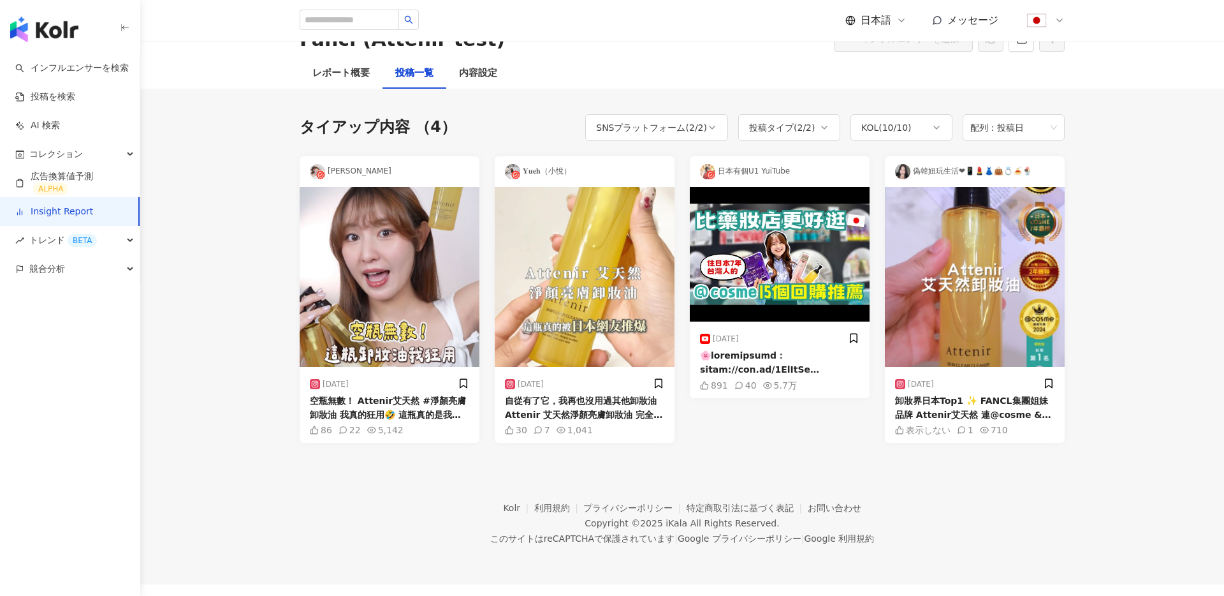
click at [603, 231] on img at bounding box center [585, 277] width 180 height 180
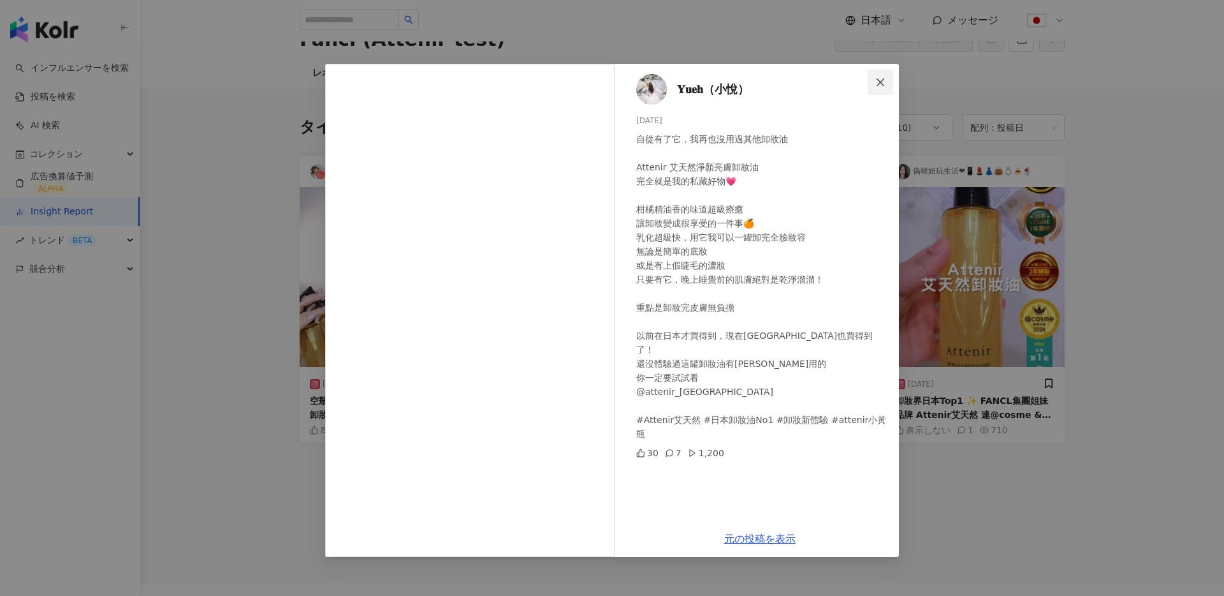
click at [877, 80] on icon "close" at bounding box center [881, 82] width 10 height 10
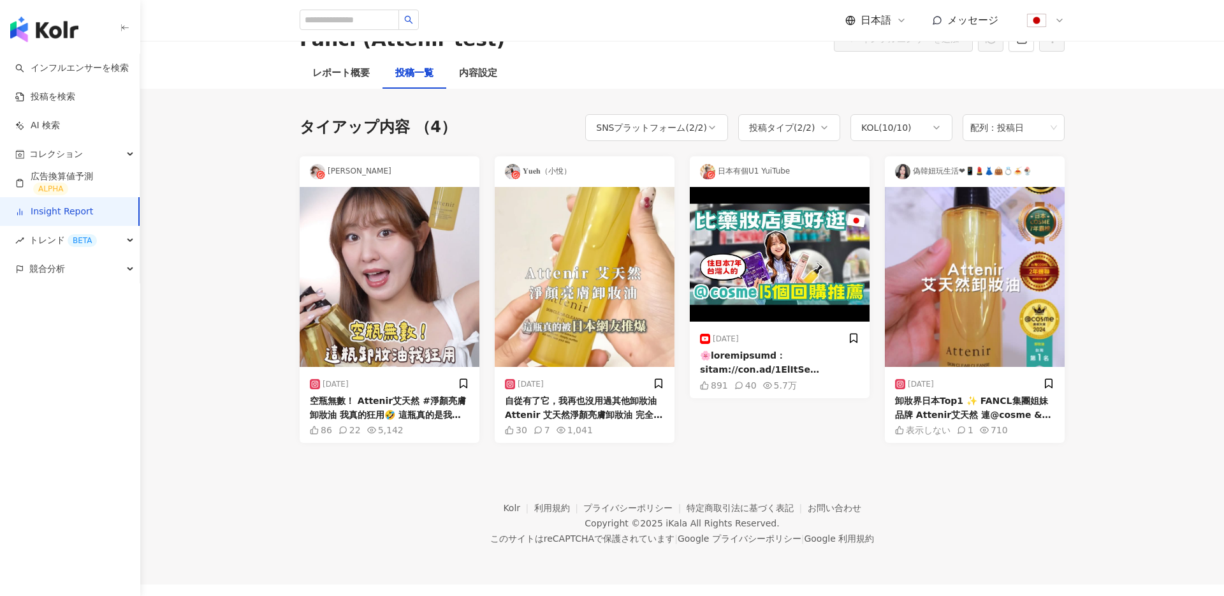
click at [70, 209] on link "Insight Report" at bounding box center [54, 211] width 78 height 13
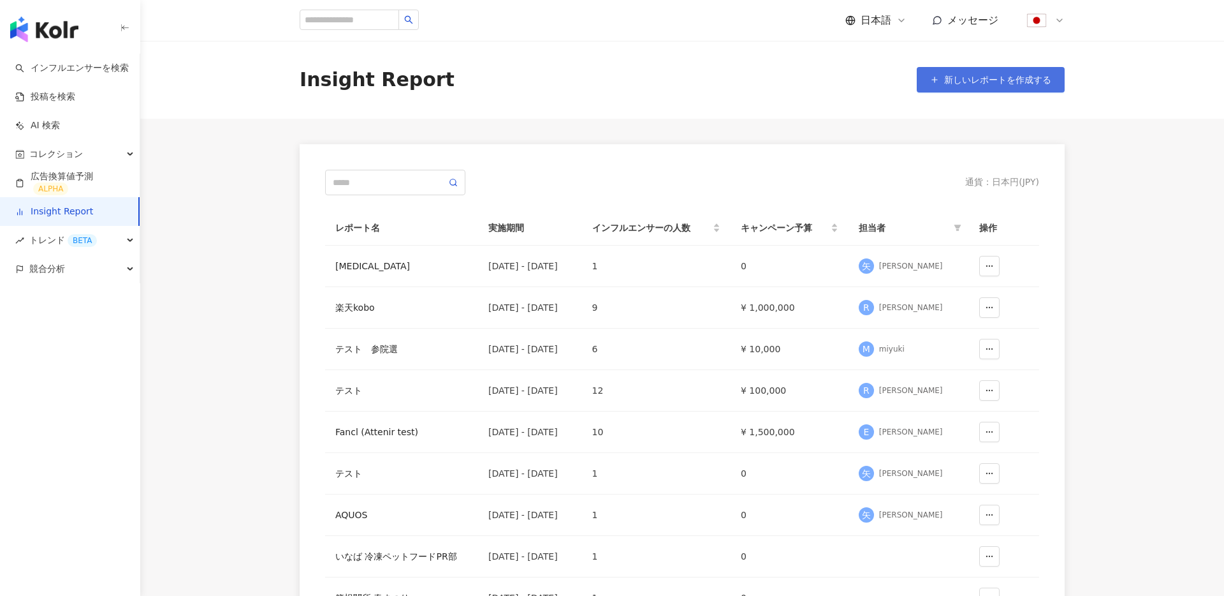
click at [1015, 73] on button "新しいレポートを作成する" at bounding box center [991, 80] width 148 height 26
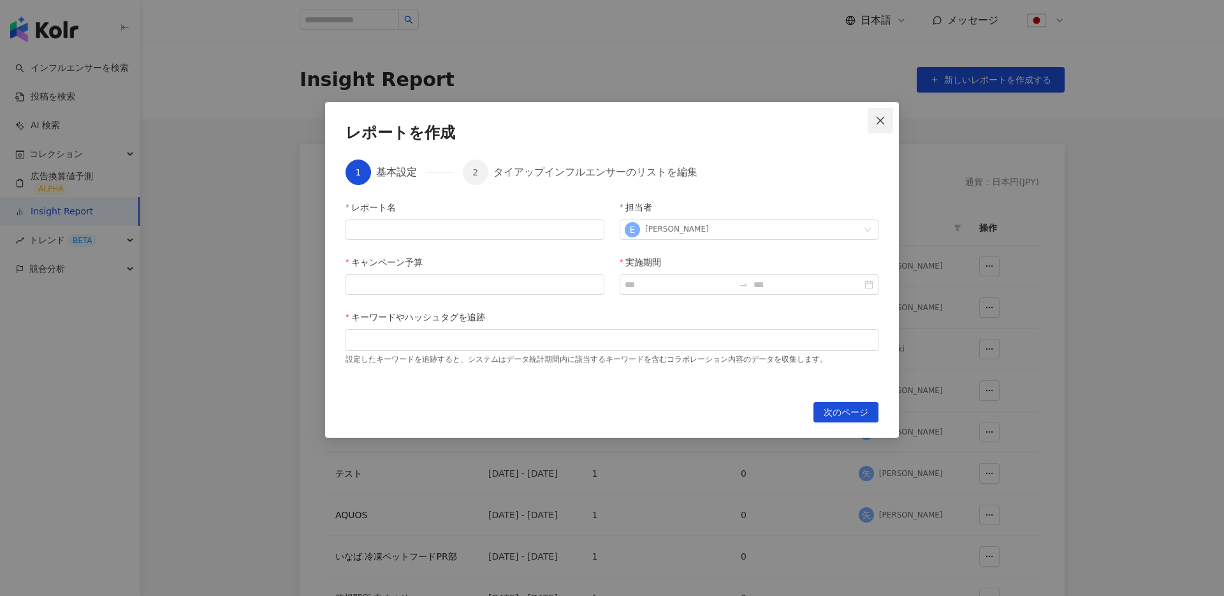
click at [886, 117] on icon "close" at bounding box center [881, 120] width 10 height 10
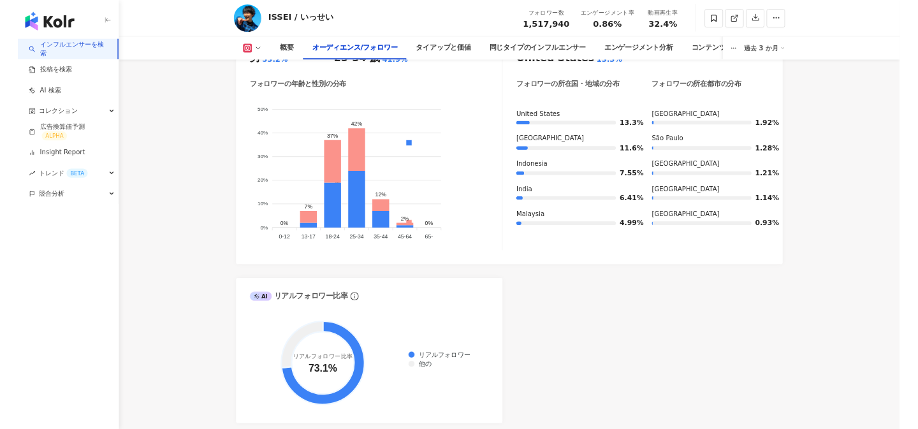
scroll to position [1242, 0]
